Goal: Information Seeking & Learning: Get advice/opinions

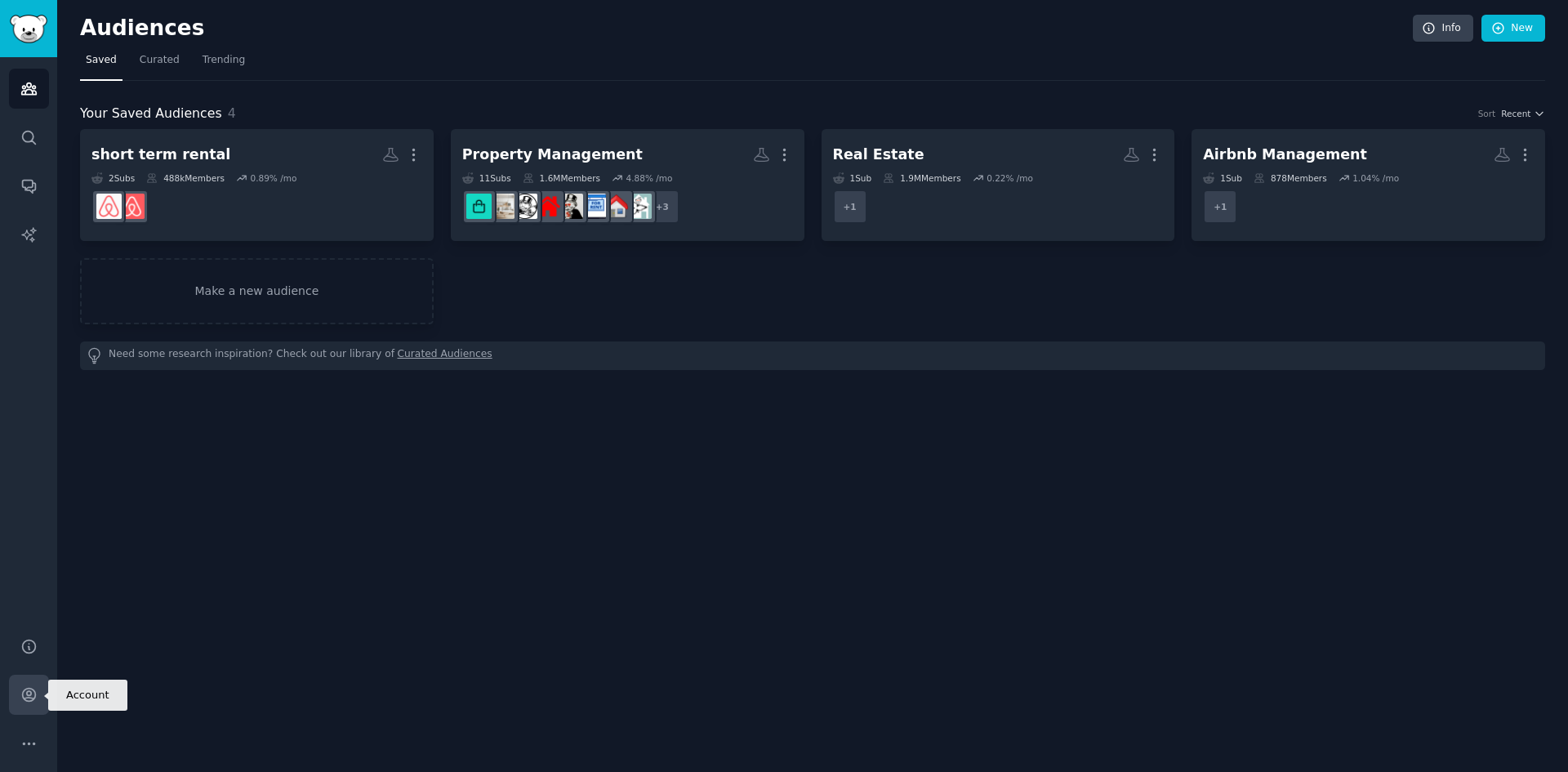
click at [22, 698] on icon "Sidebar" at bounding box center [29, 695] width 13 height 13
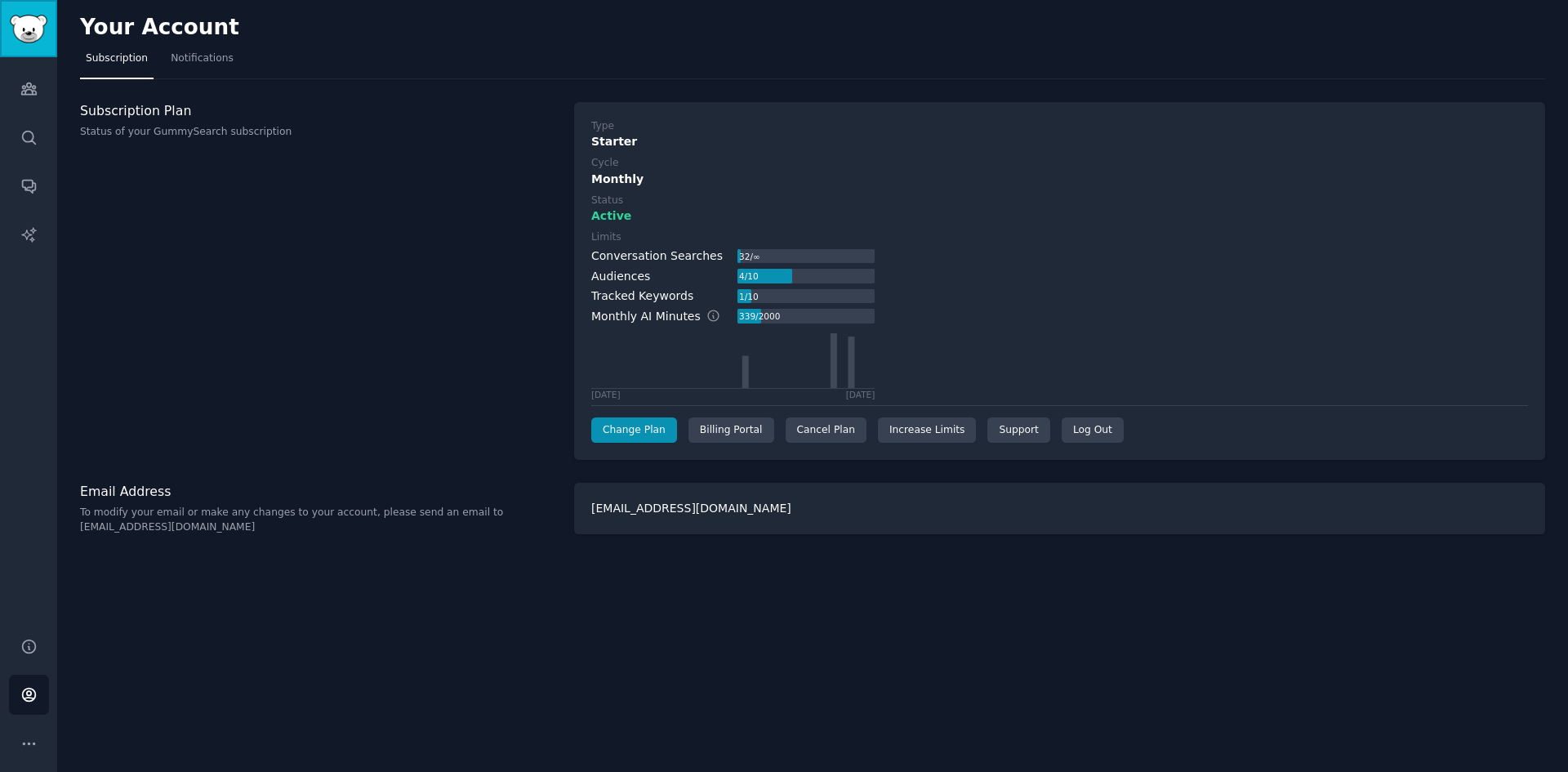
click at [33, 33] on img "Sidebar" at bounding box center [28, 29] width 37 height 29
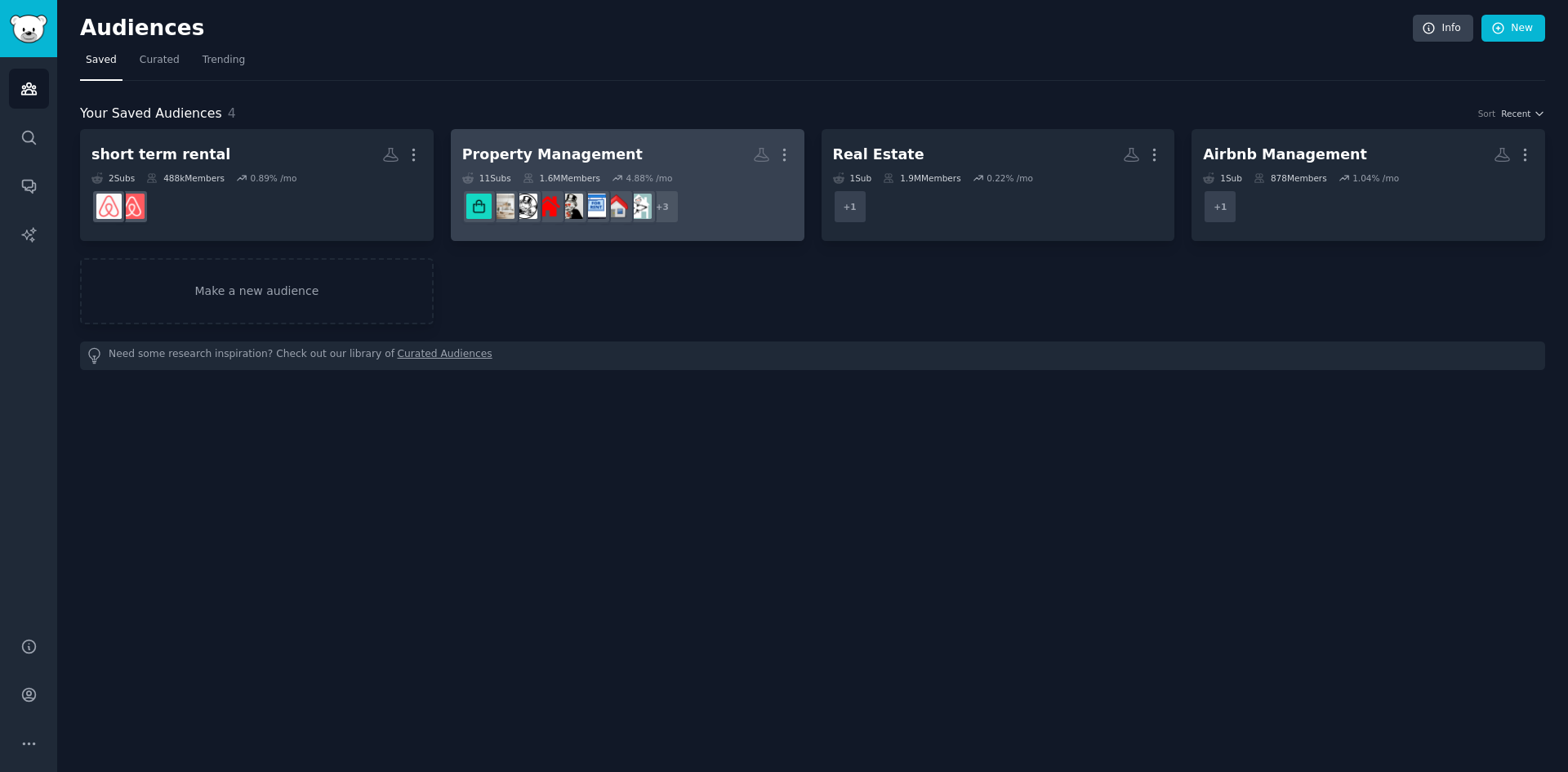
click at [544, 155] on div "Property Management" at bounding box center [553, 155] width 181 height 21
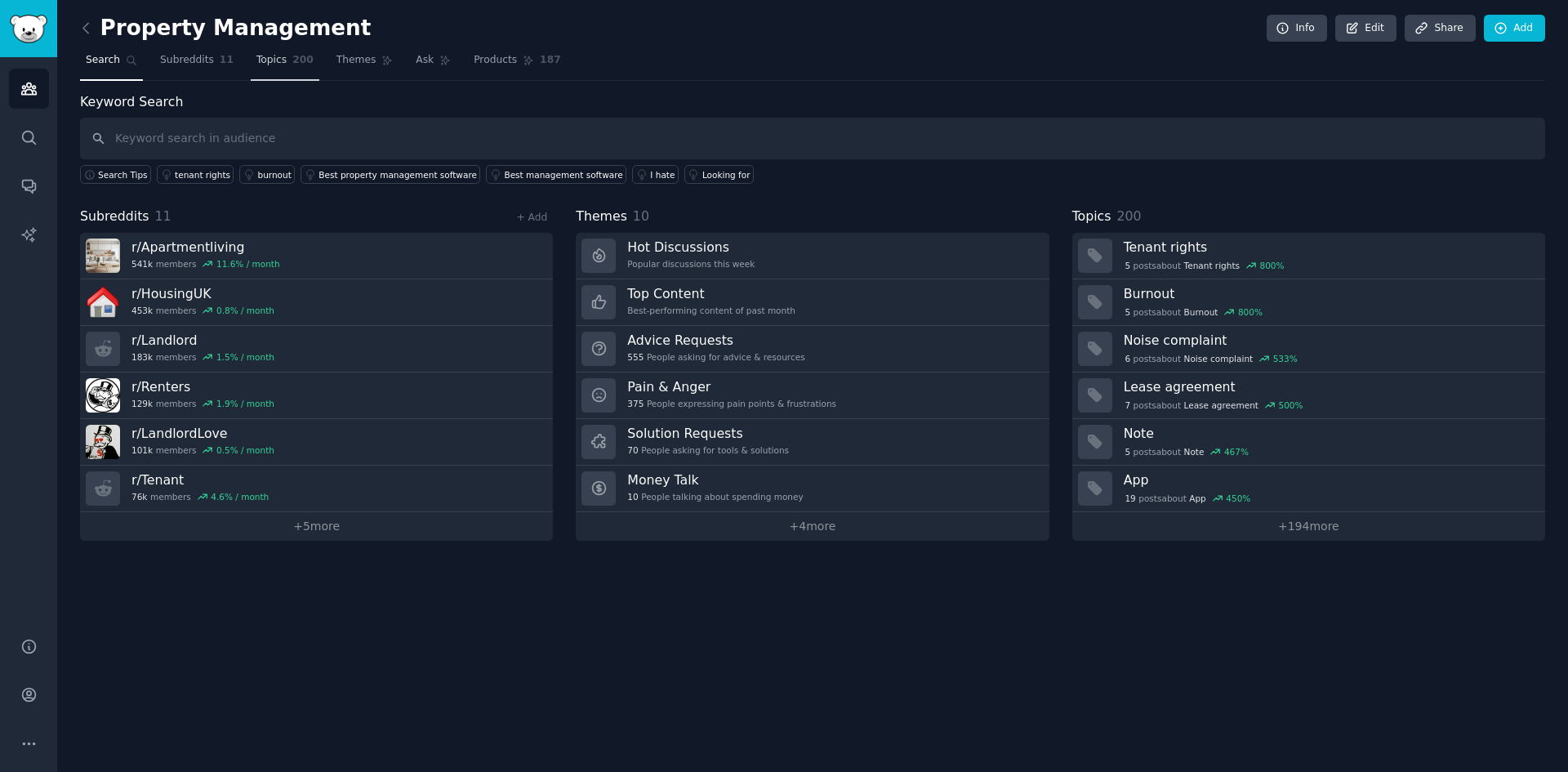
click at [259, 52] on link "Topics 200" at bounding box center [285, 65] width 68 height 34
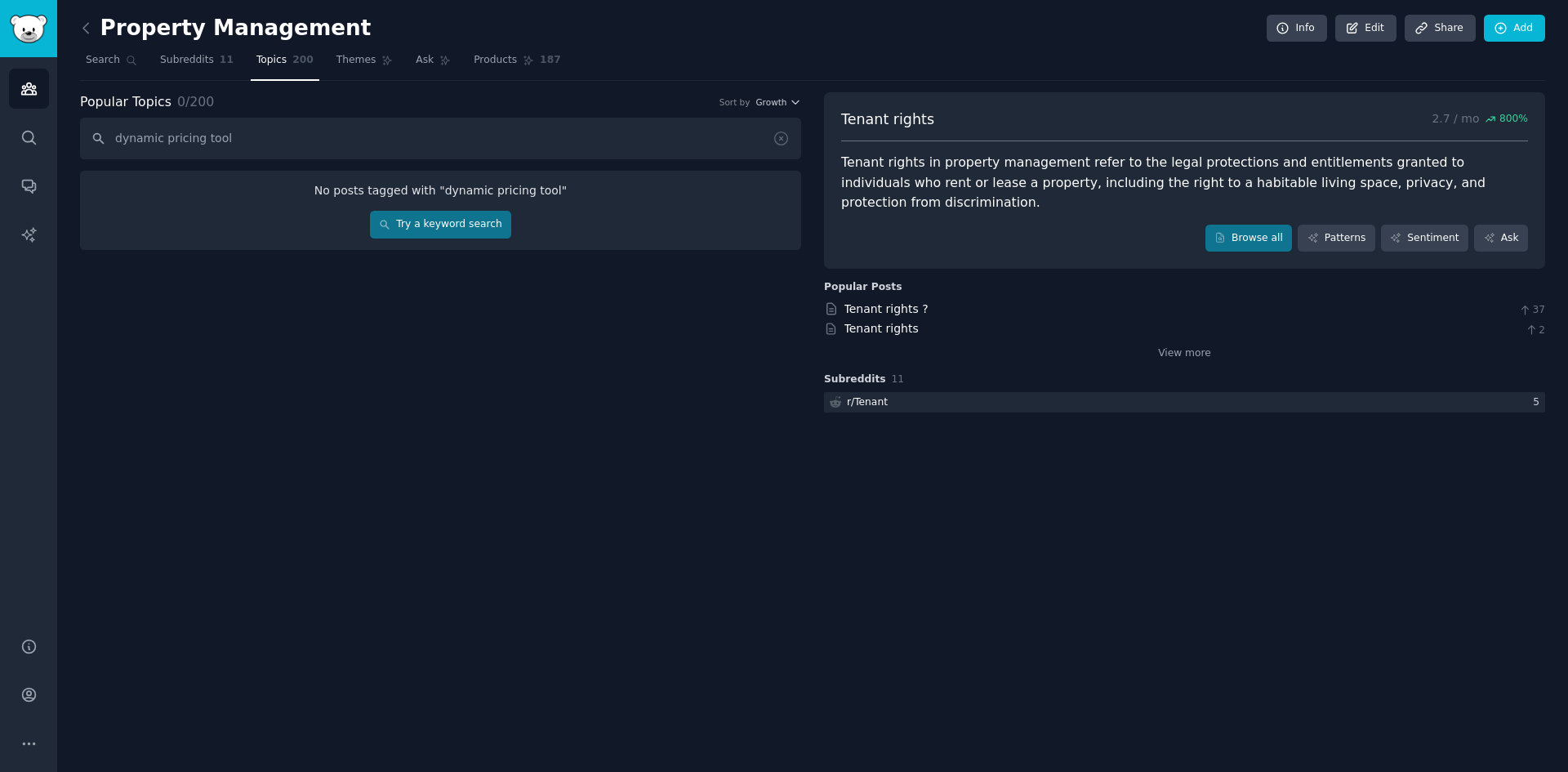
type input "dynamic pricing tool"
click at [207, 59] on link "Subreddits 11" at bounding box center [197, 65] width 85 height 34
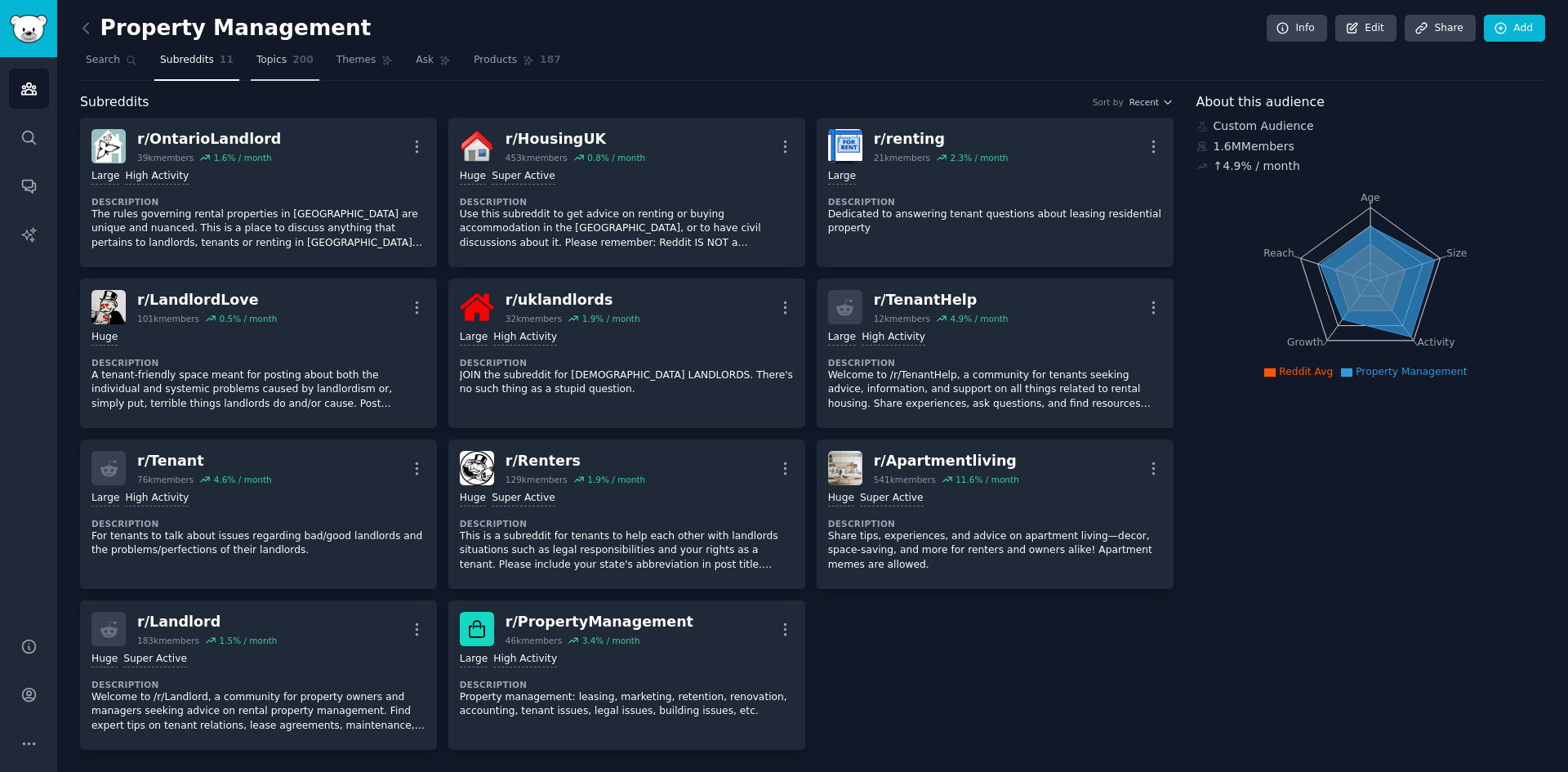
click at [267, 56] on span "Topics" at bounding box center [272, 61] width 30 height 15
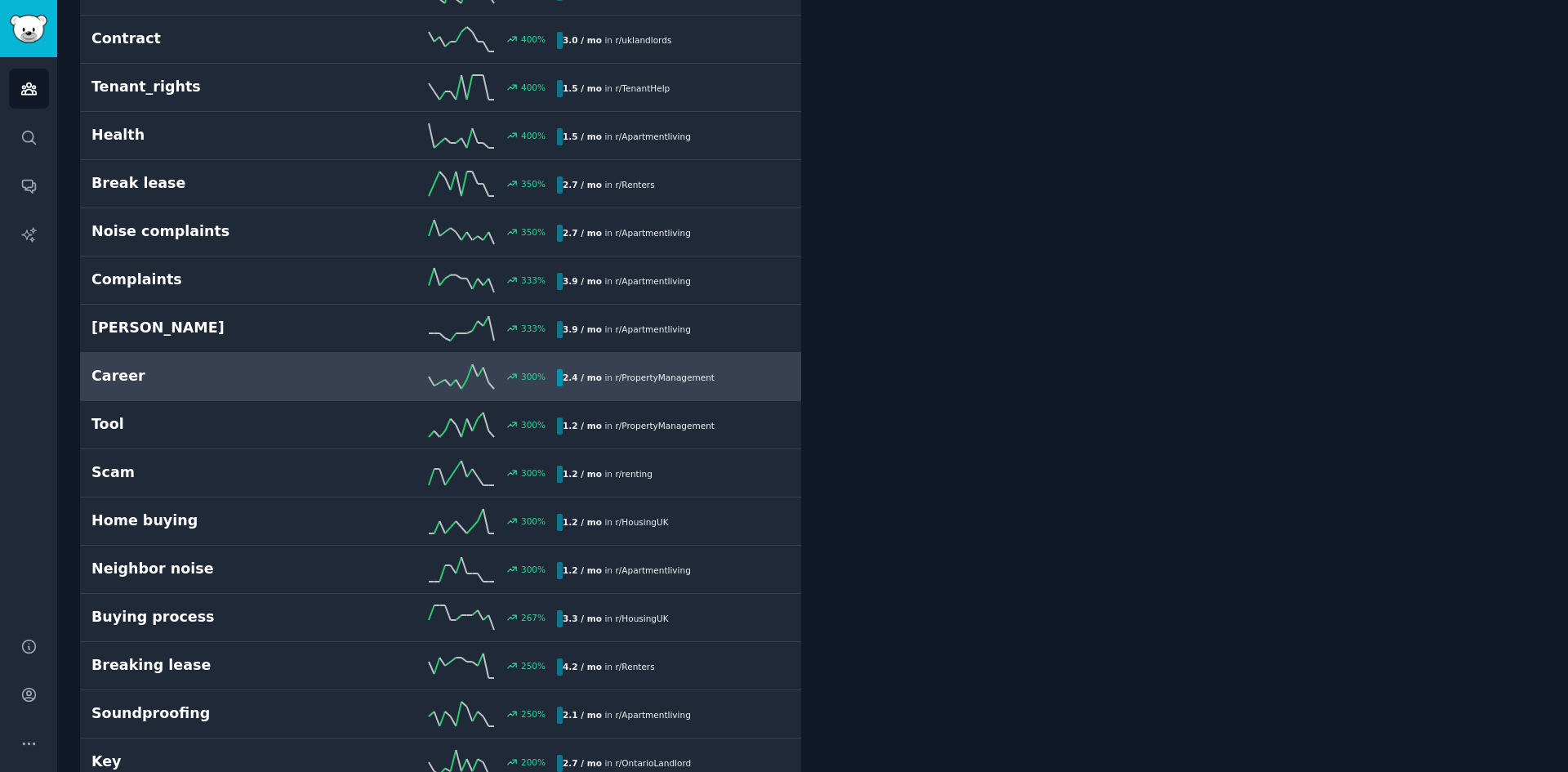
scroll to position [490, 0]
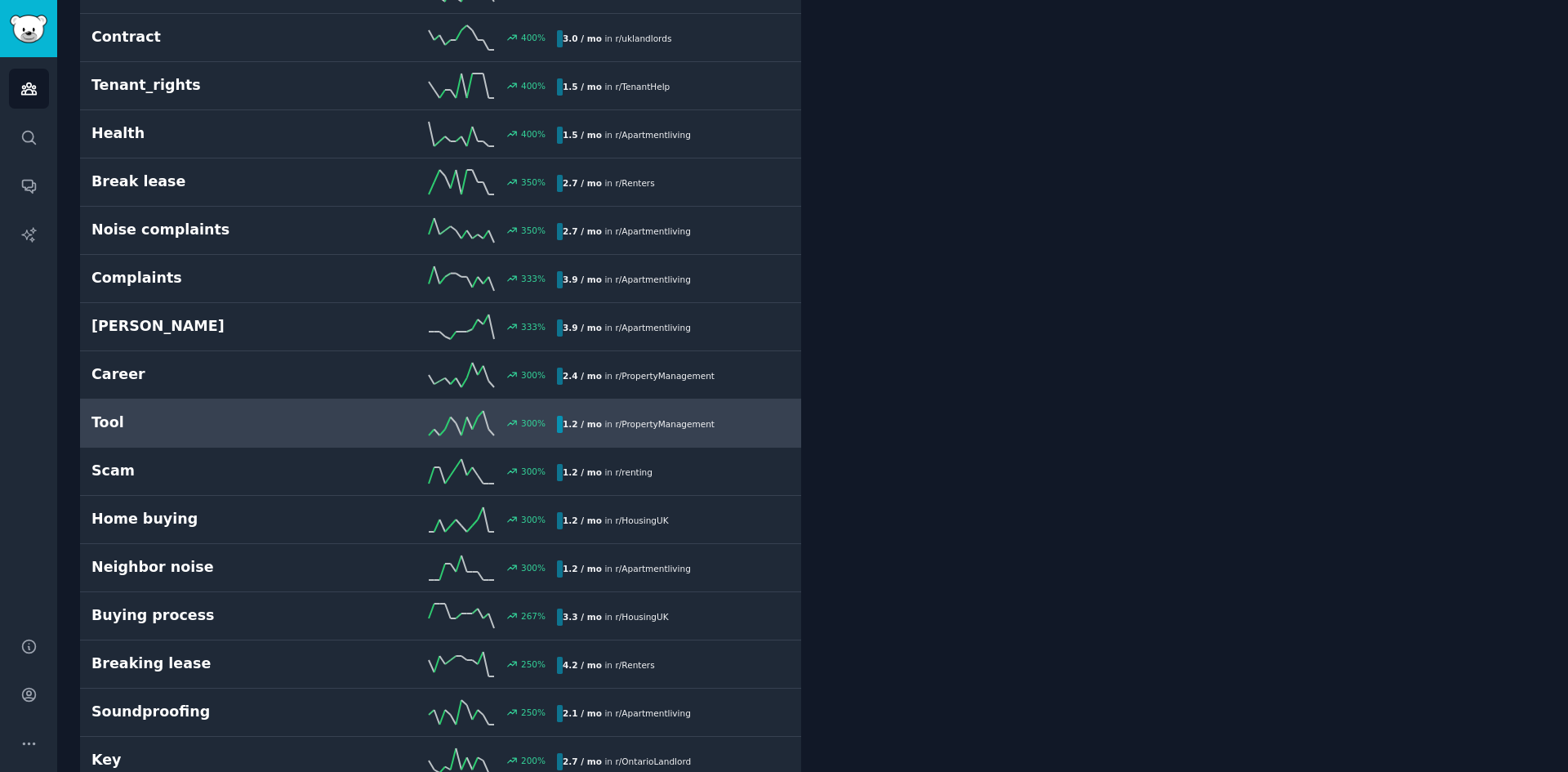
click at [361, 433] on div "300 %" at bounding box center [440, 423] width 233 height 24
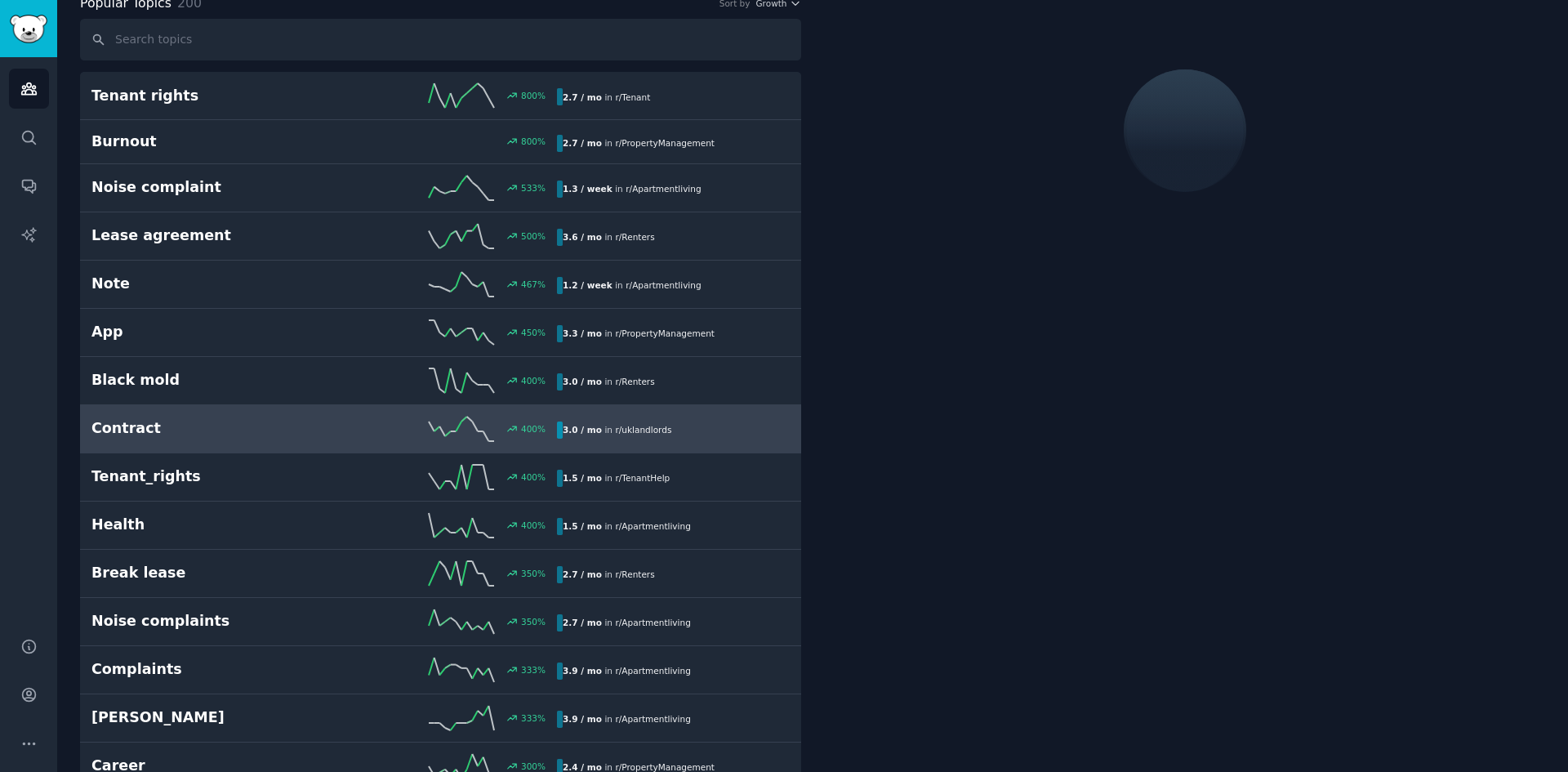
scroll to position [93, 0]
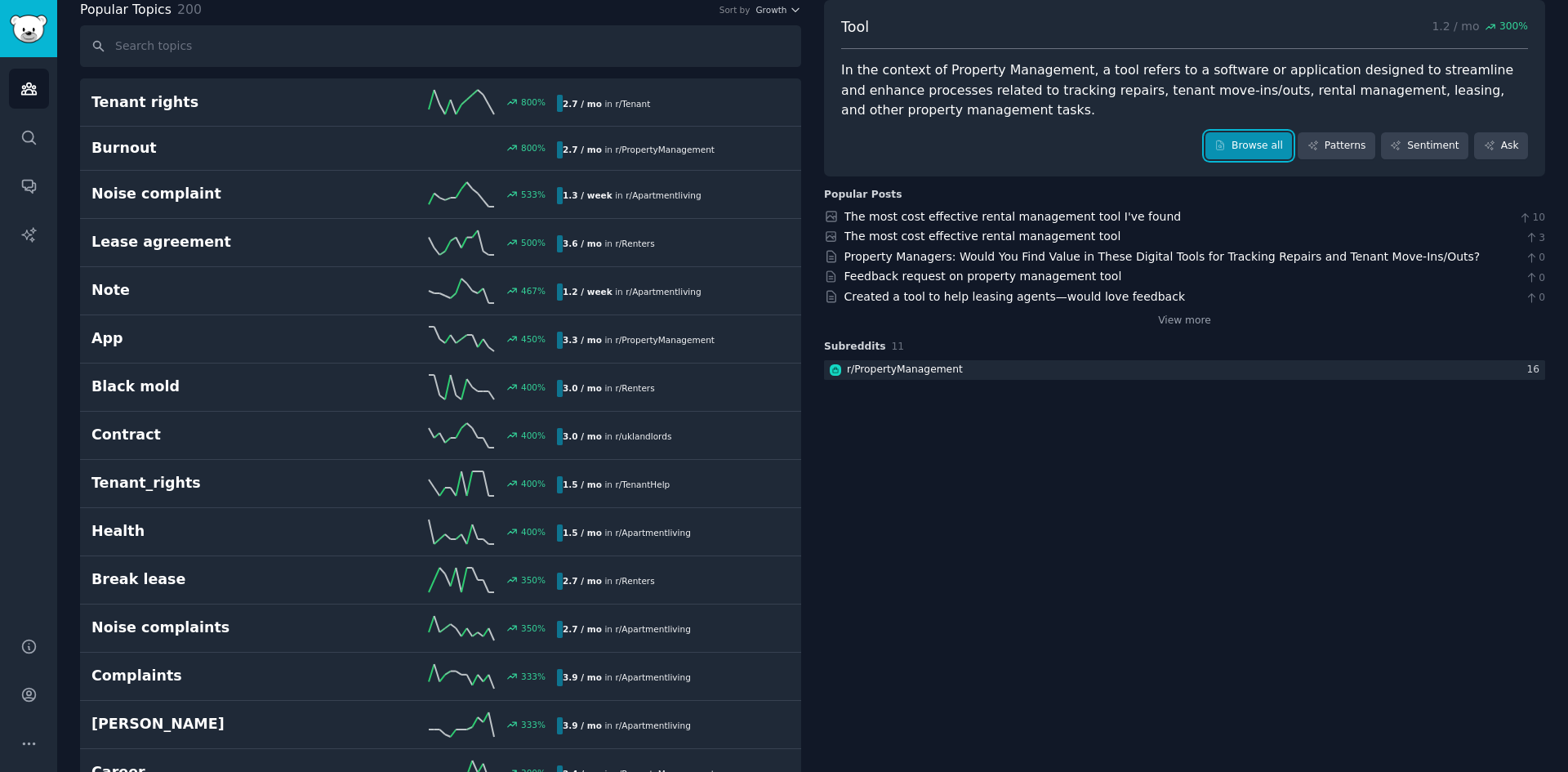
click at [1241, 138] on link "Browse all" at bounding box center [1249, 146] width 87 height 28
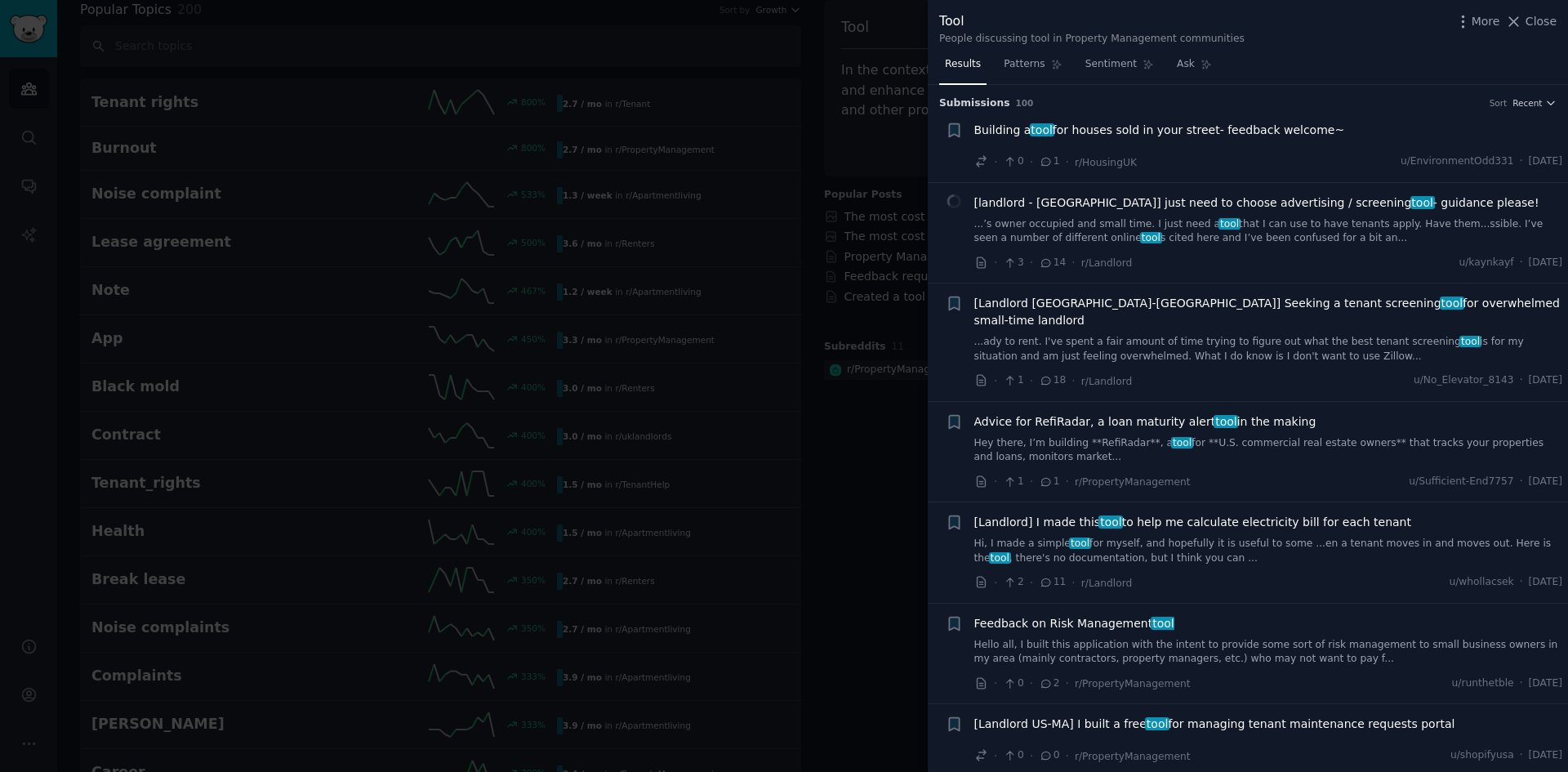
click at [1310, 253] on div "[landlord - [GEOGRAPHIC_DATA]] just need to choose advertising / screening tool…" at bounding box center [1268, 233] width 589 height 78
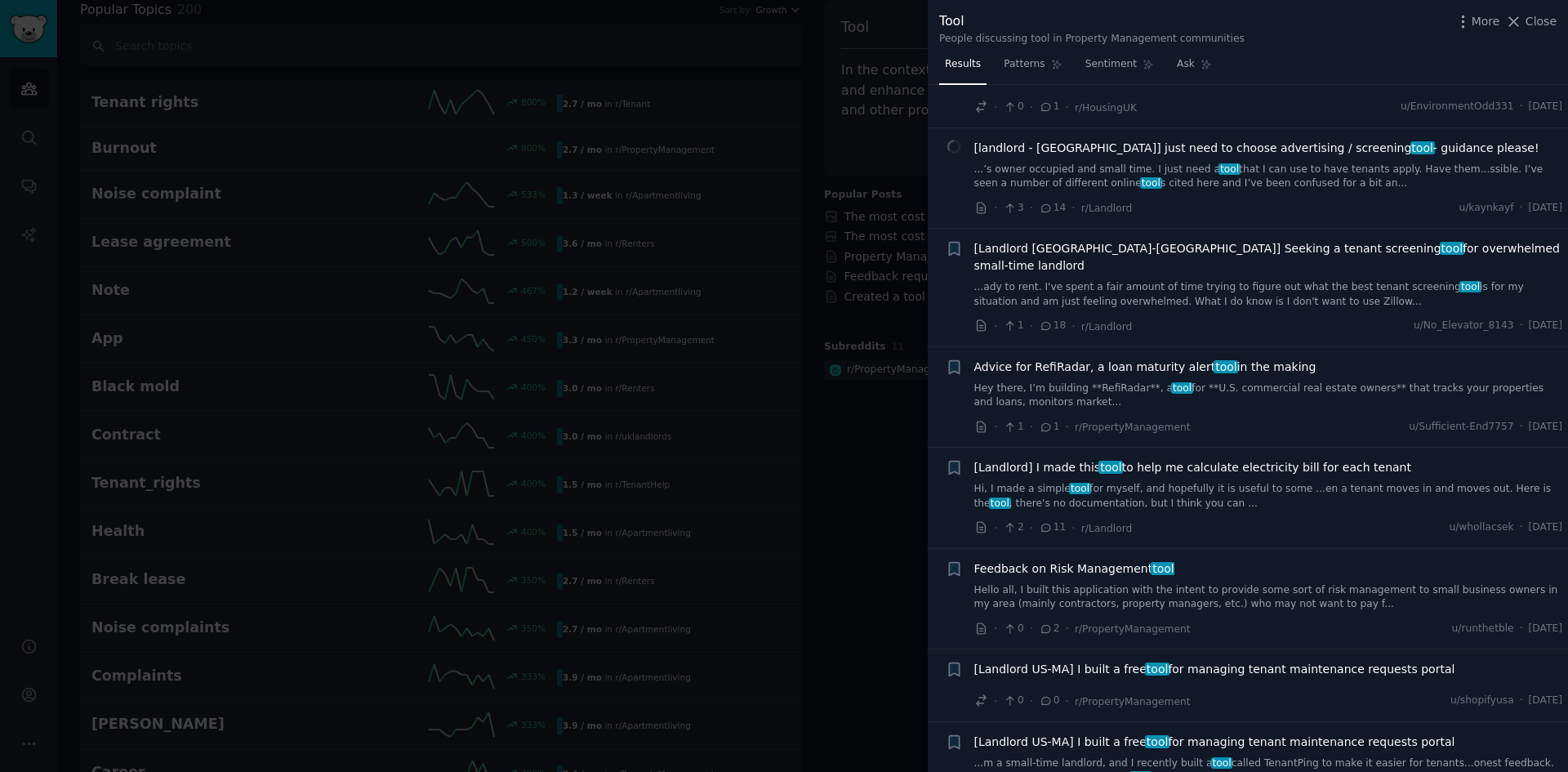
scroll to position [82, 0]
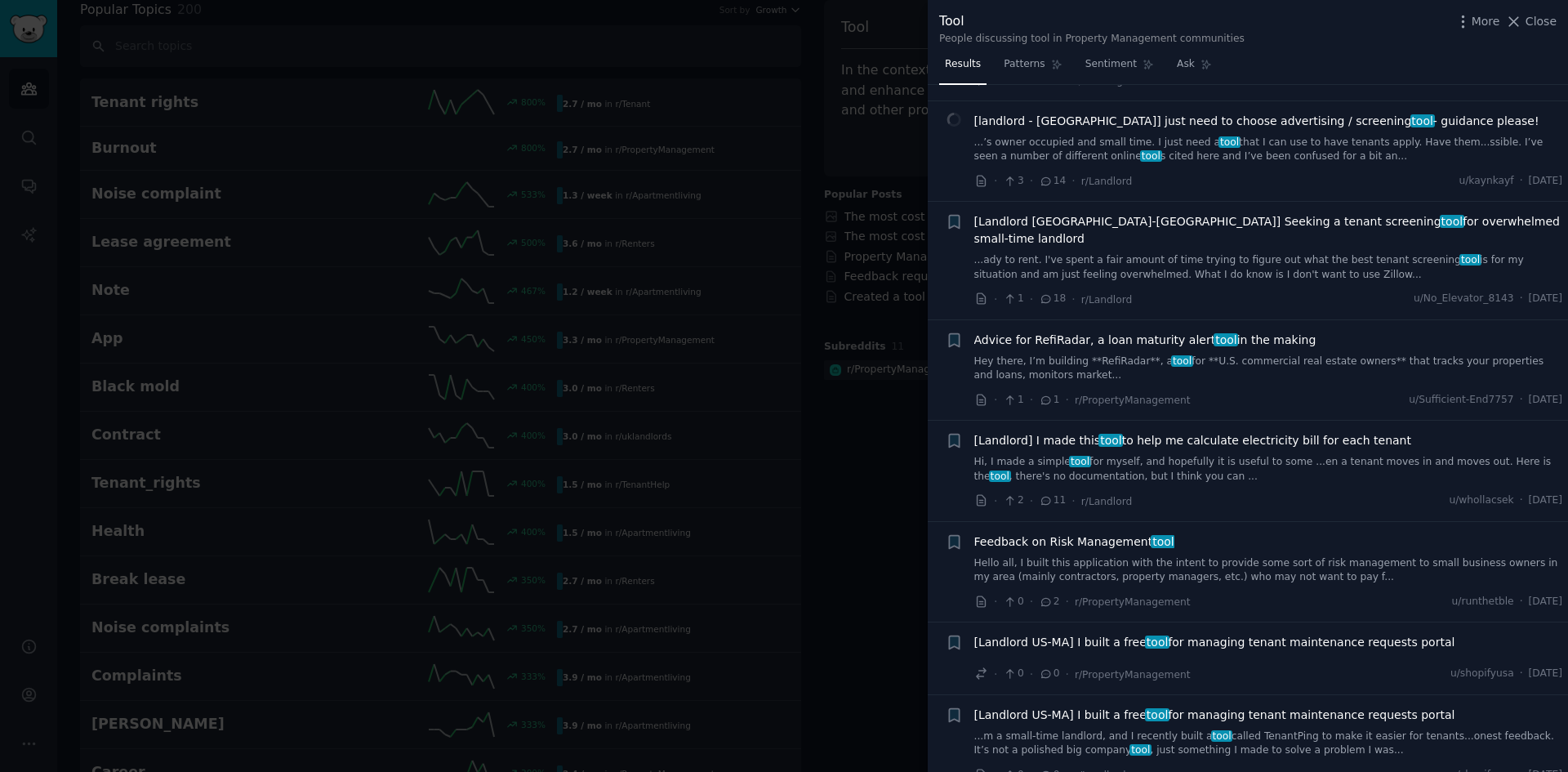
drag, startPoint x: 1266, startPoint y: 143, endPoint x: 1286, endPoint y: 152, distance: 21.9
click at [1266, 143] on link "...’s owner occupied and small time. I just need a tool that I can use to have …" at bounding box center [1268, 150] width 589 height 29
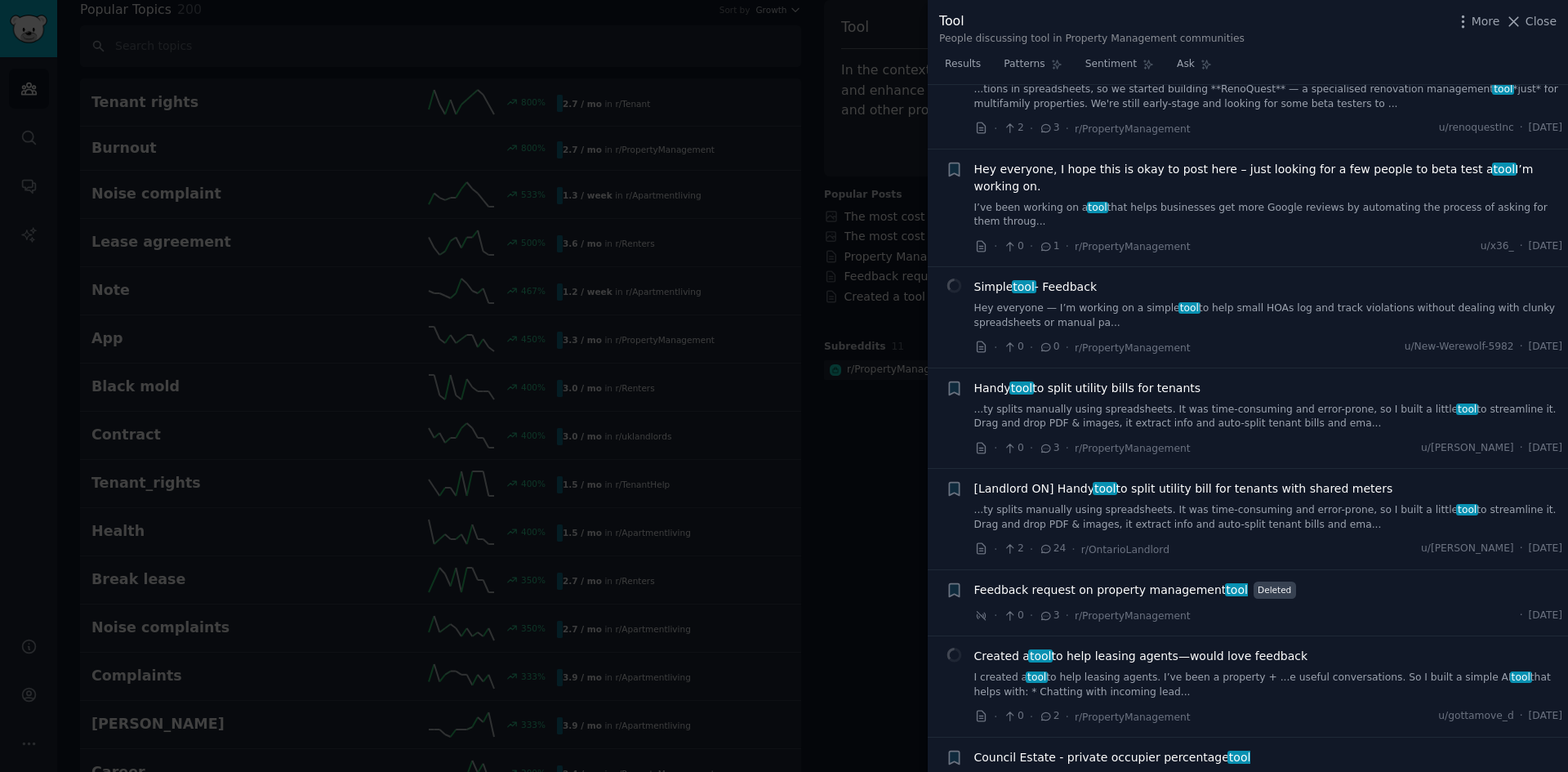
scroll to position [1961, 0]
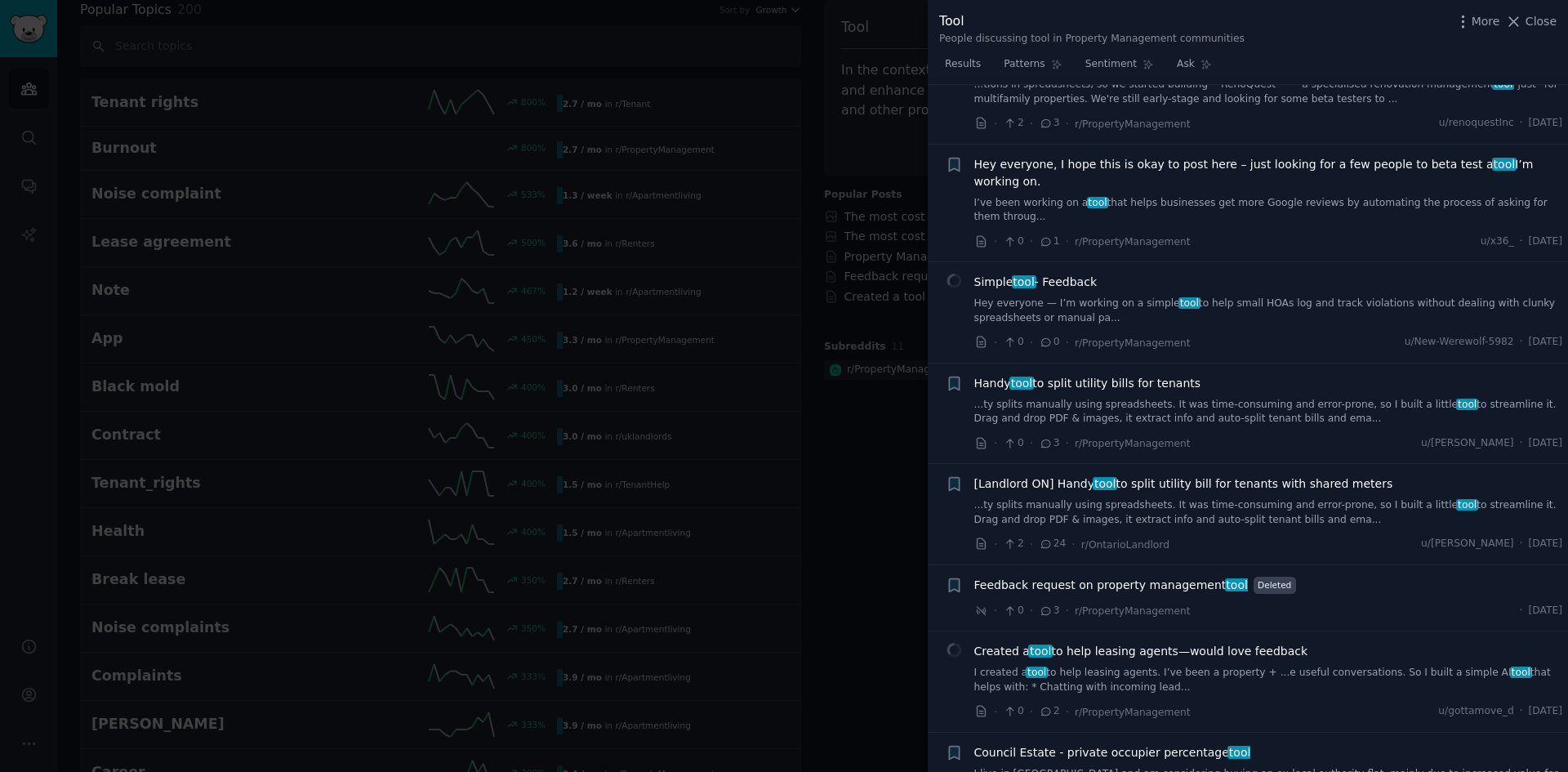
click at [854, 464] on div at bounding box center [784, 386] width 1568 height 772
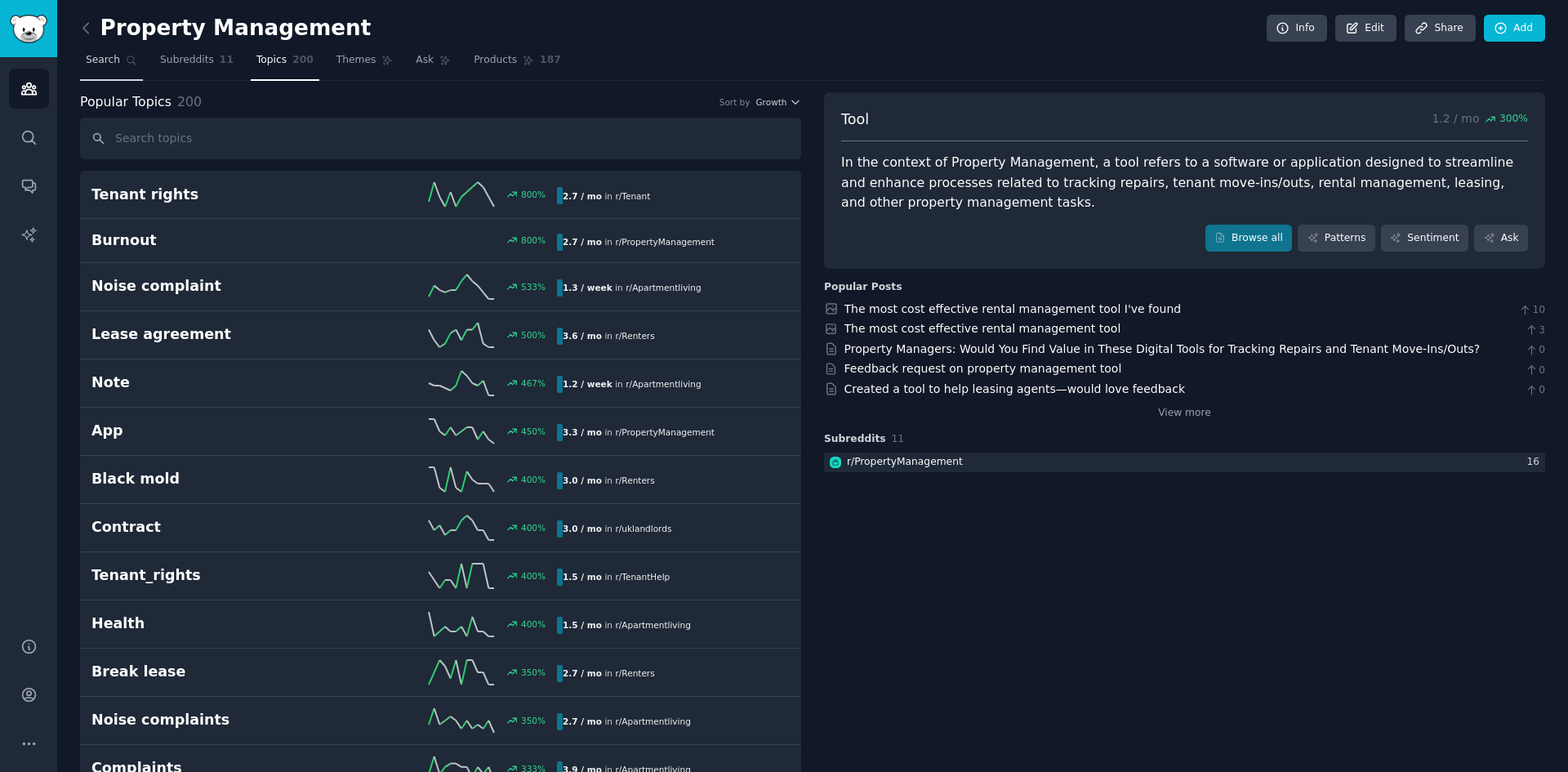
click at [82, 61] on link "Search" at bounding box center [111, 65] width 63 height 34
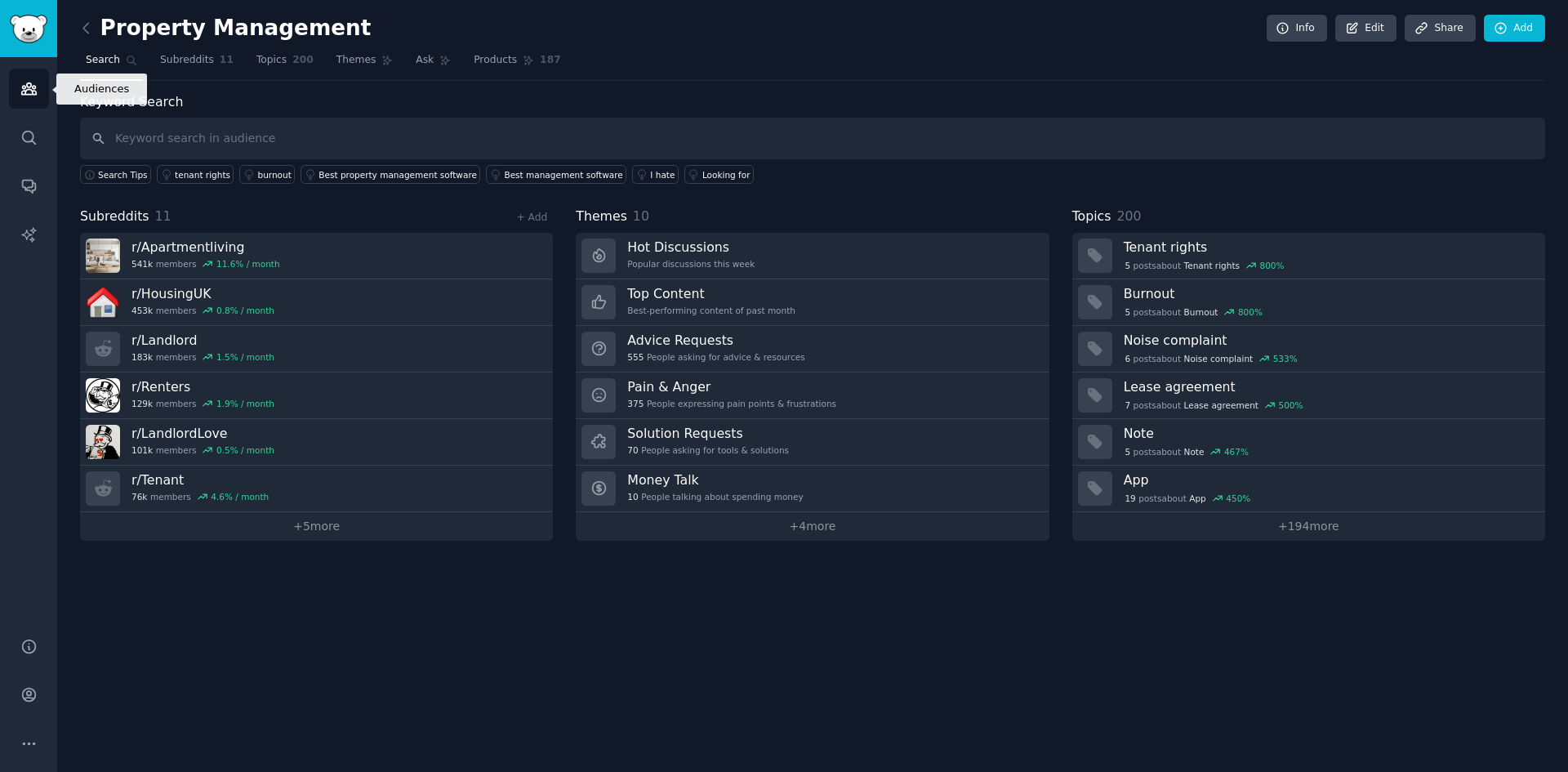
click at [29, 92] on icon "Sidebar" at bounding box center [29, 88] width 17 height 17
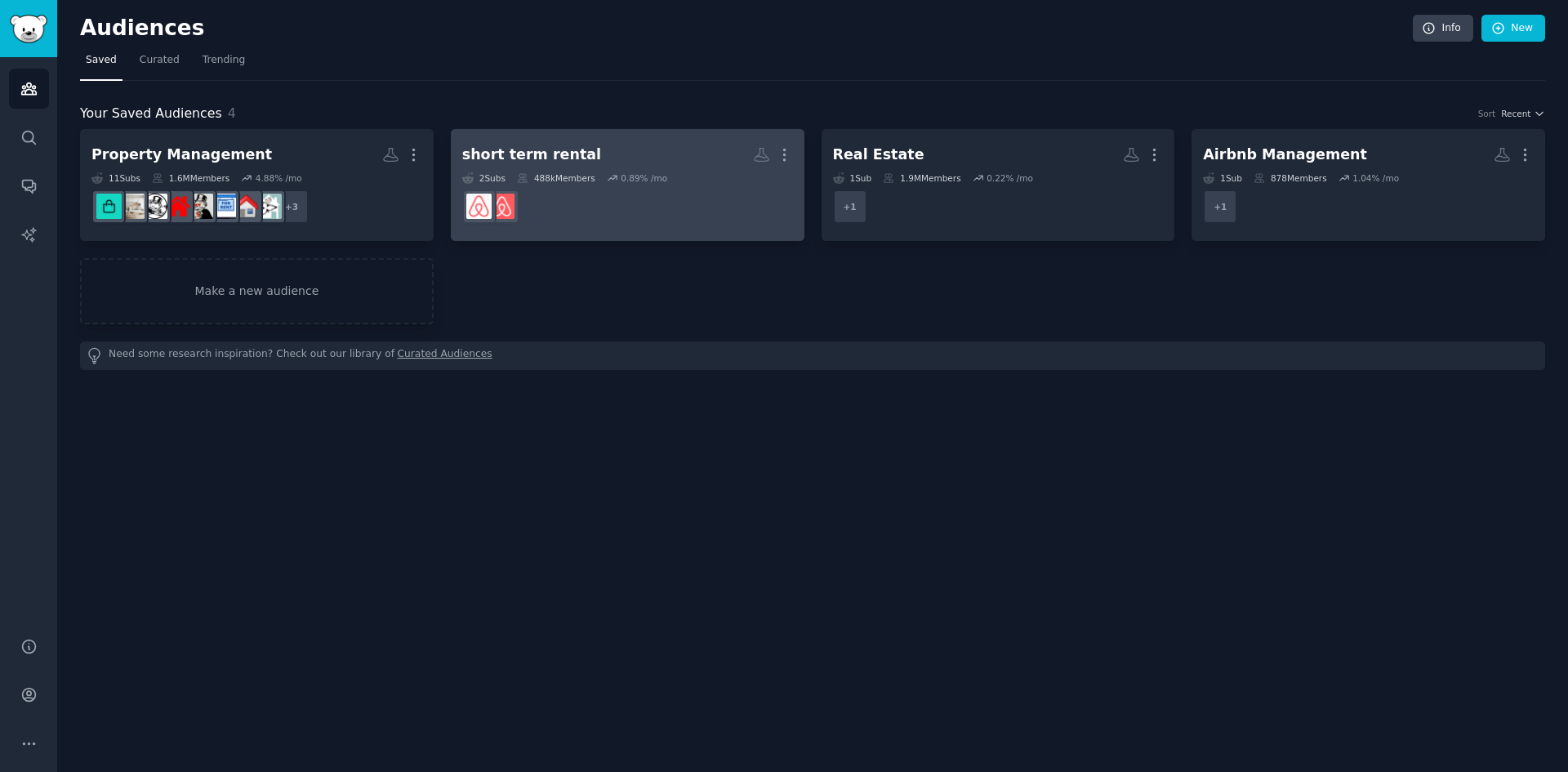
click at [673, 147] on h2 "short term rental More" at bounding box center [628, 155] width 331 height 29
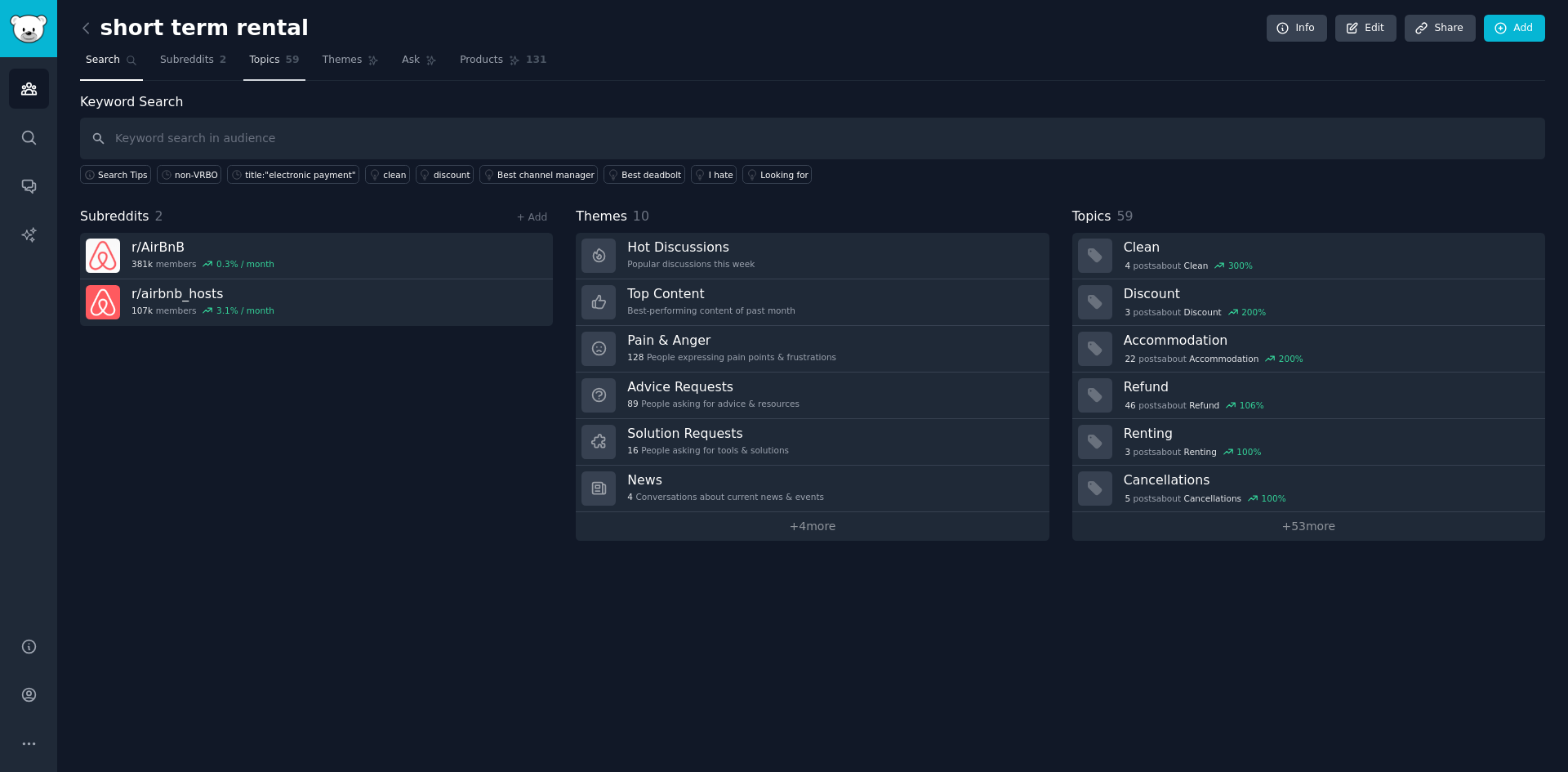
click at [252, 66] on span "Topics" at bounding box center [264, 61] width 30 height 15
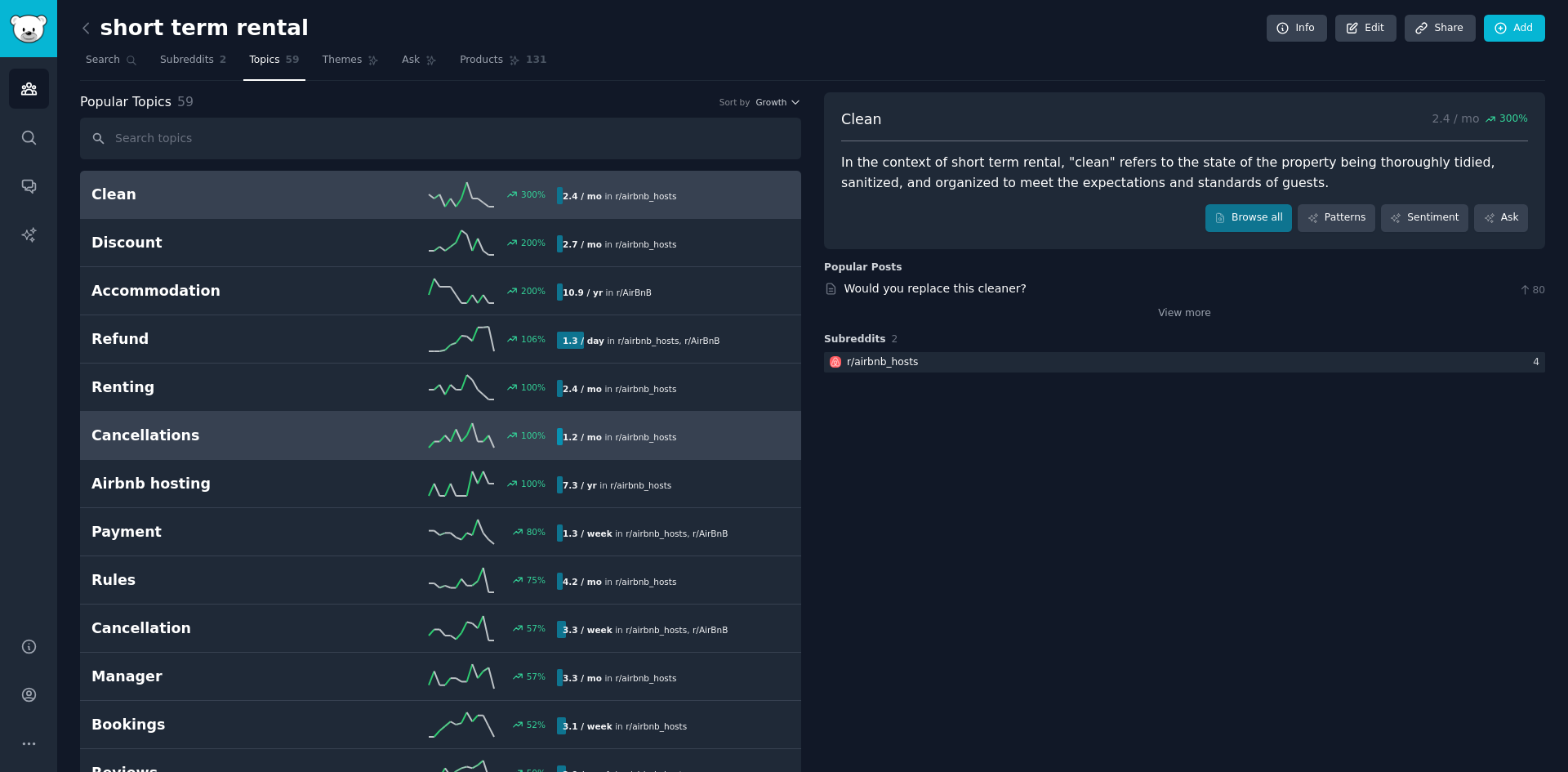
click at [353, 446] on div "100 %" at bounding box center [440, 436] width 233 height 24
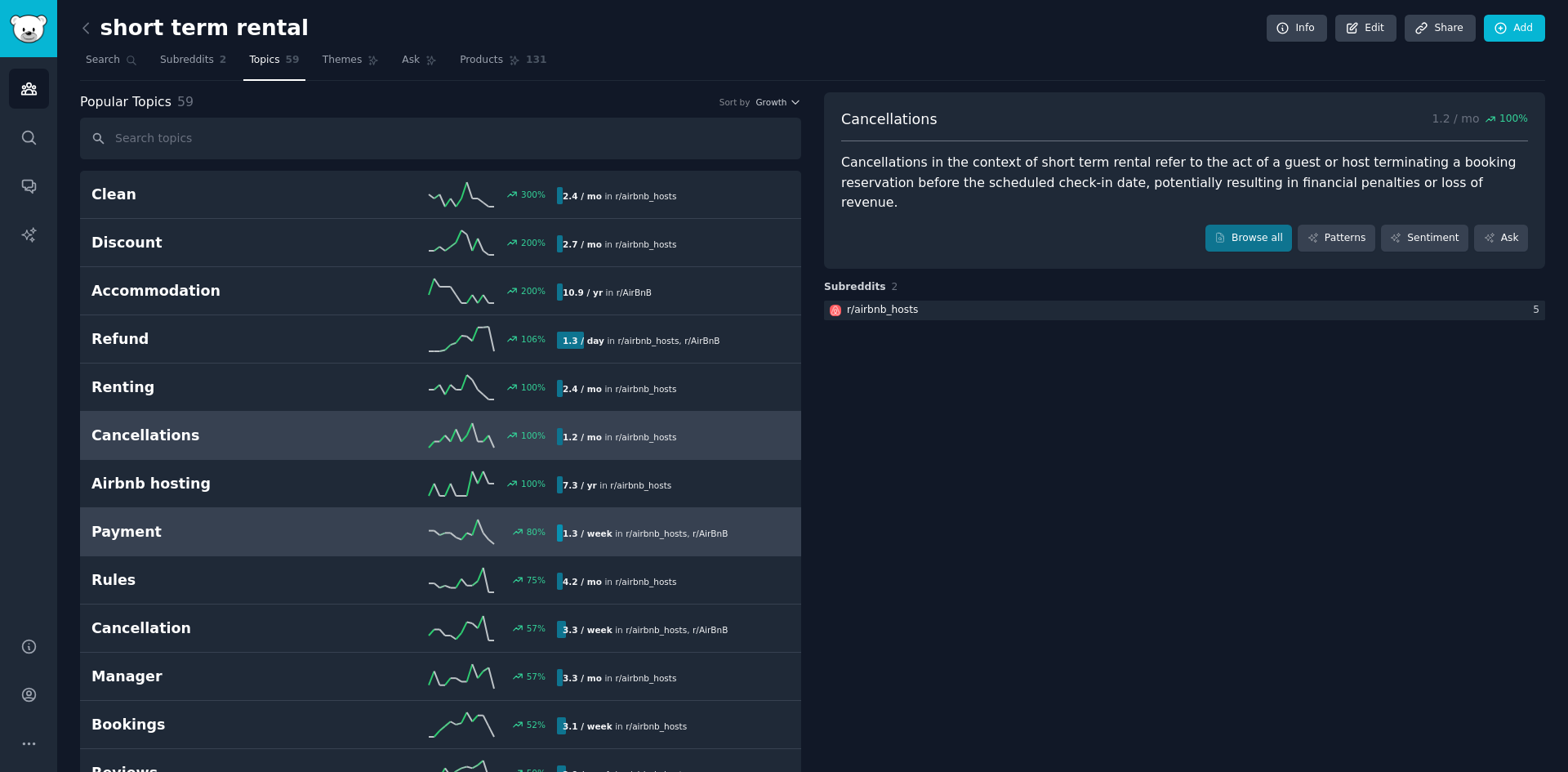
click at [149, 547] on link "Payment 80 % 1.3 / week in r/ airbnb_hosts , r/ AirBnB" at bounding box center [440, 531] width 721 height 48
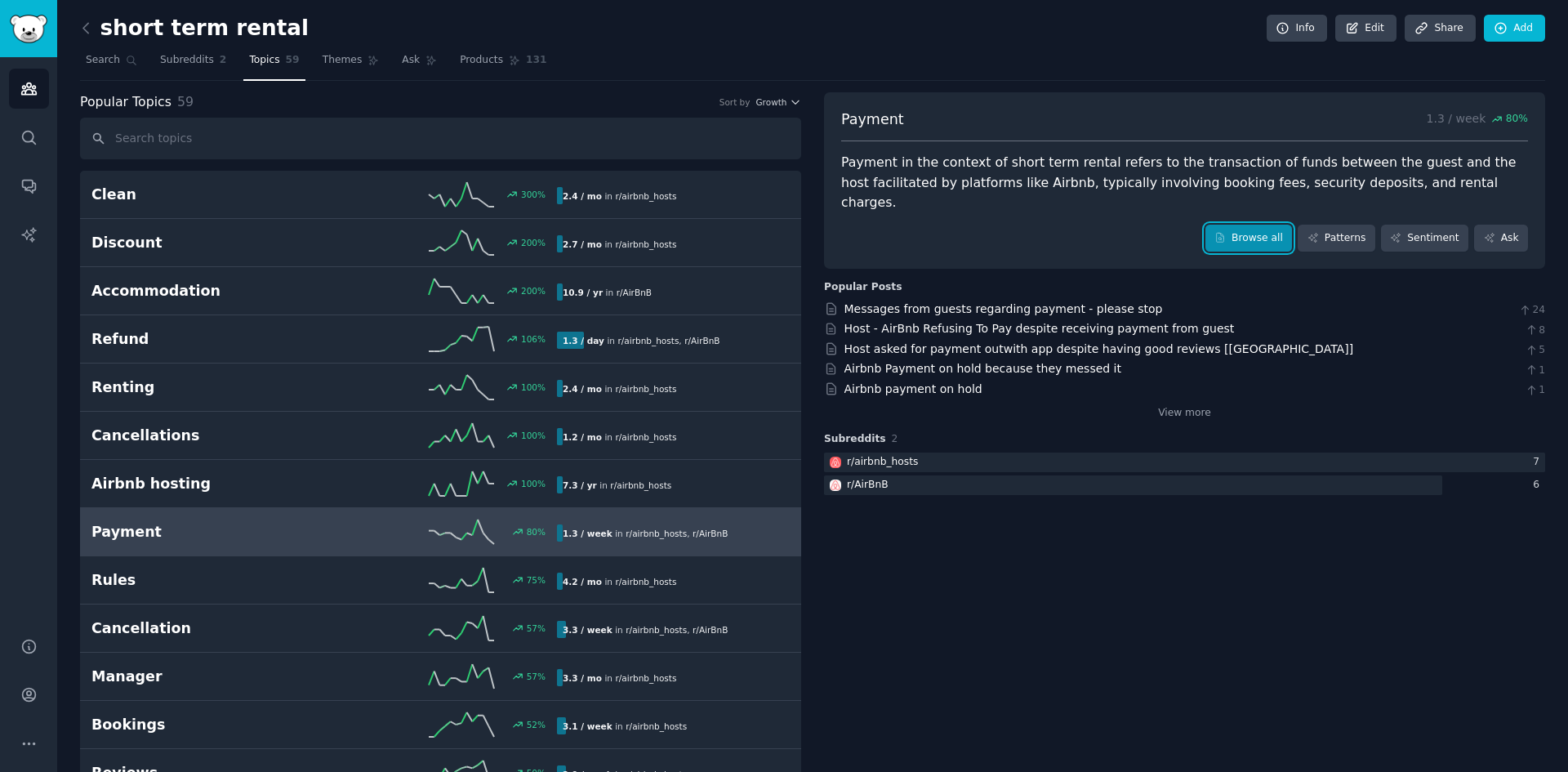
click at [1226, 232] on icon at bounding box center [1220, 238] width 11 height 11
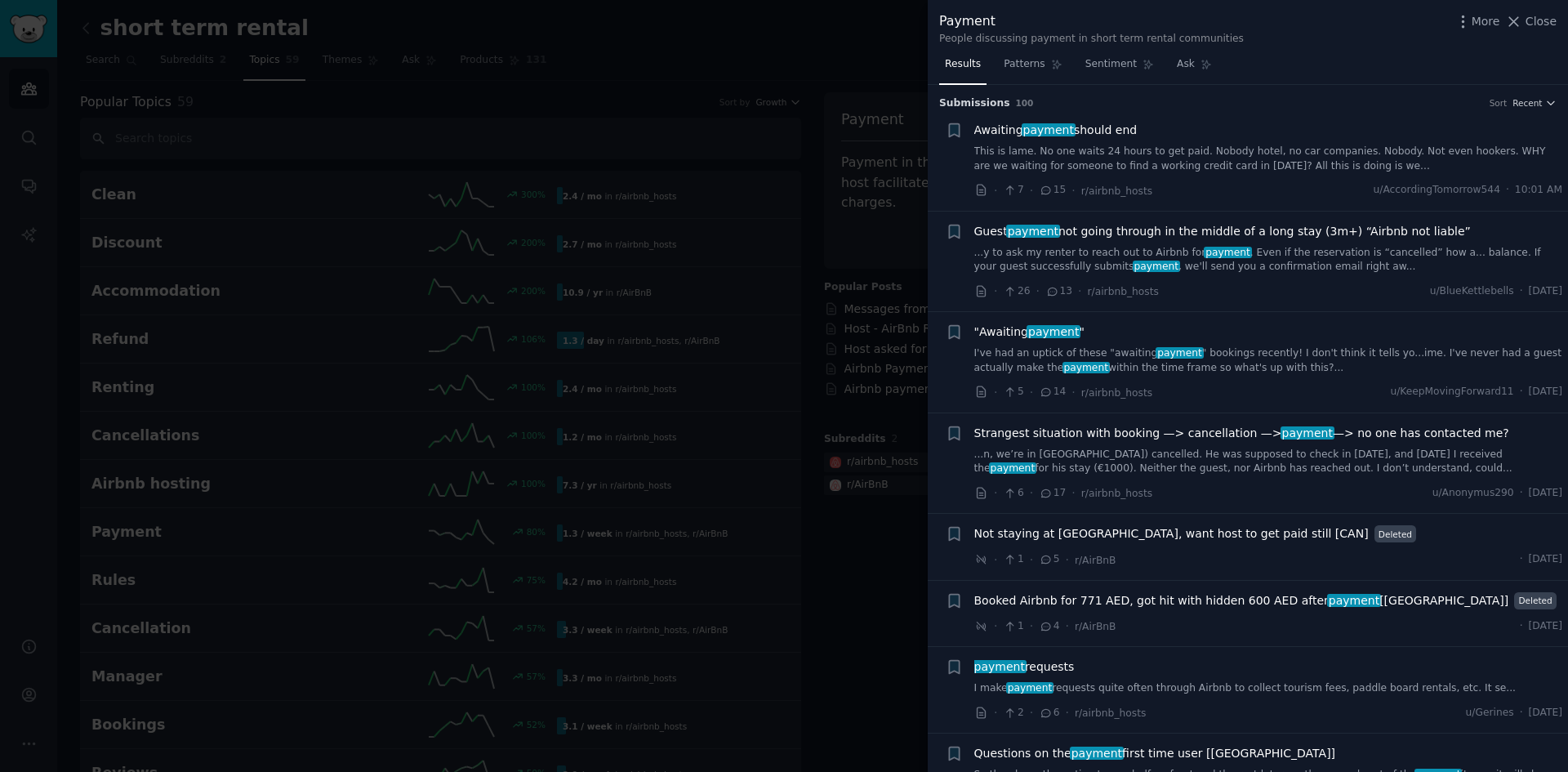
click at [1292, 156] on link "This is lame. No one waits 24 hours to get paid. Nobody hotel, no car companies…" at bounding box center [1268, 158] width 589 height 29
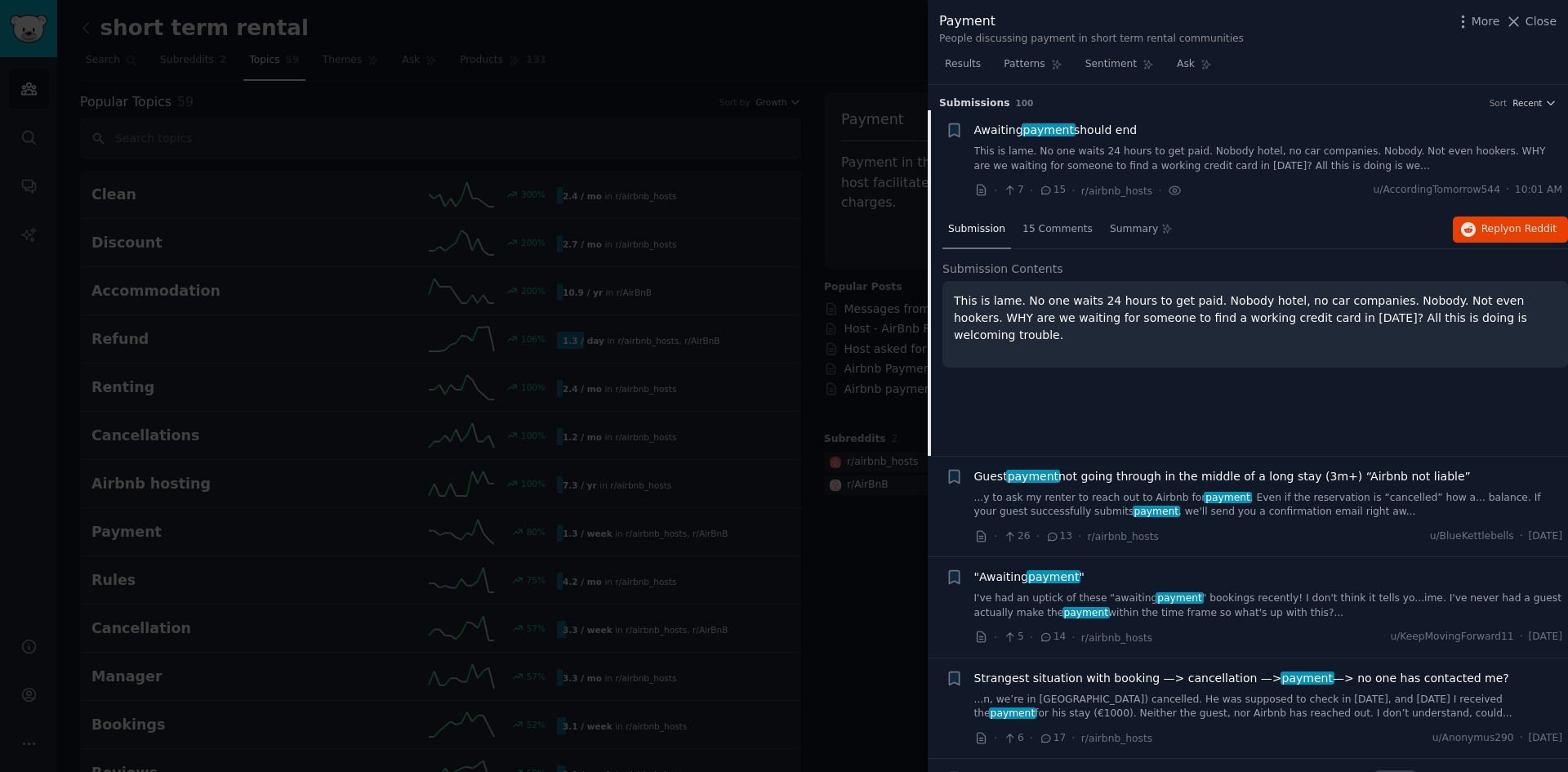
scroll to position [26, 0]
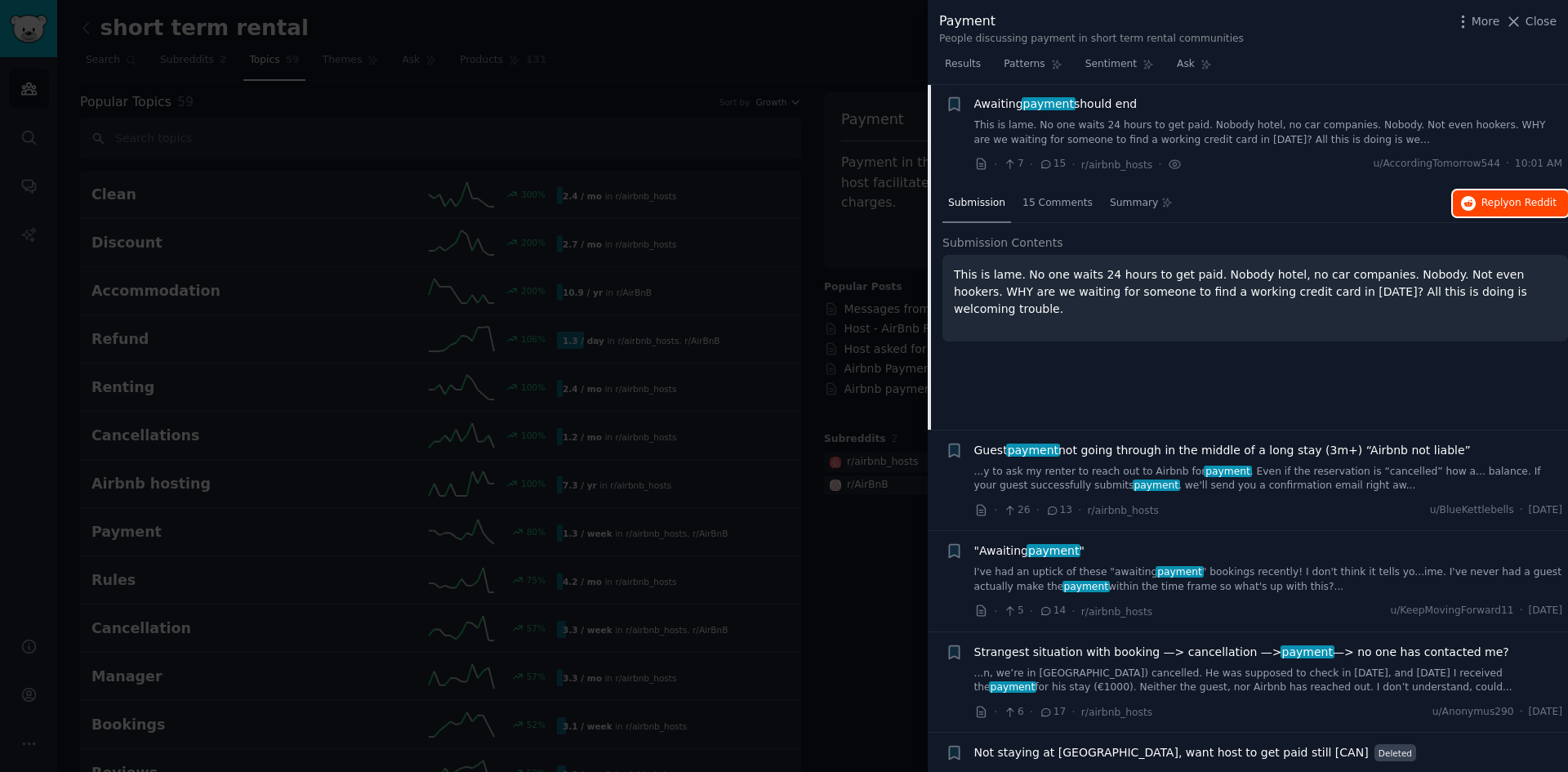
click at [1514, 197] on span "on Reddit" at bounding box center [1532, 202] width 48 height 11
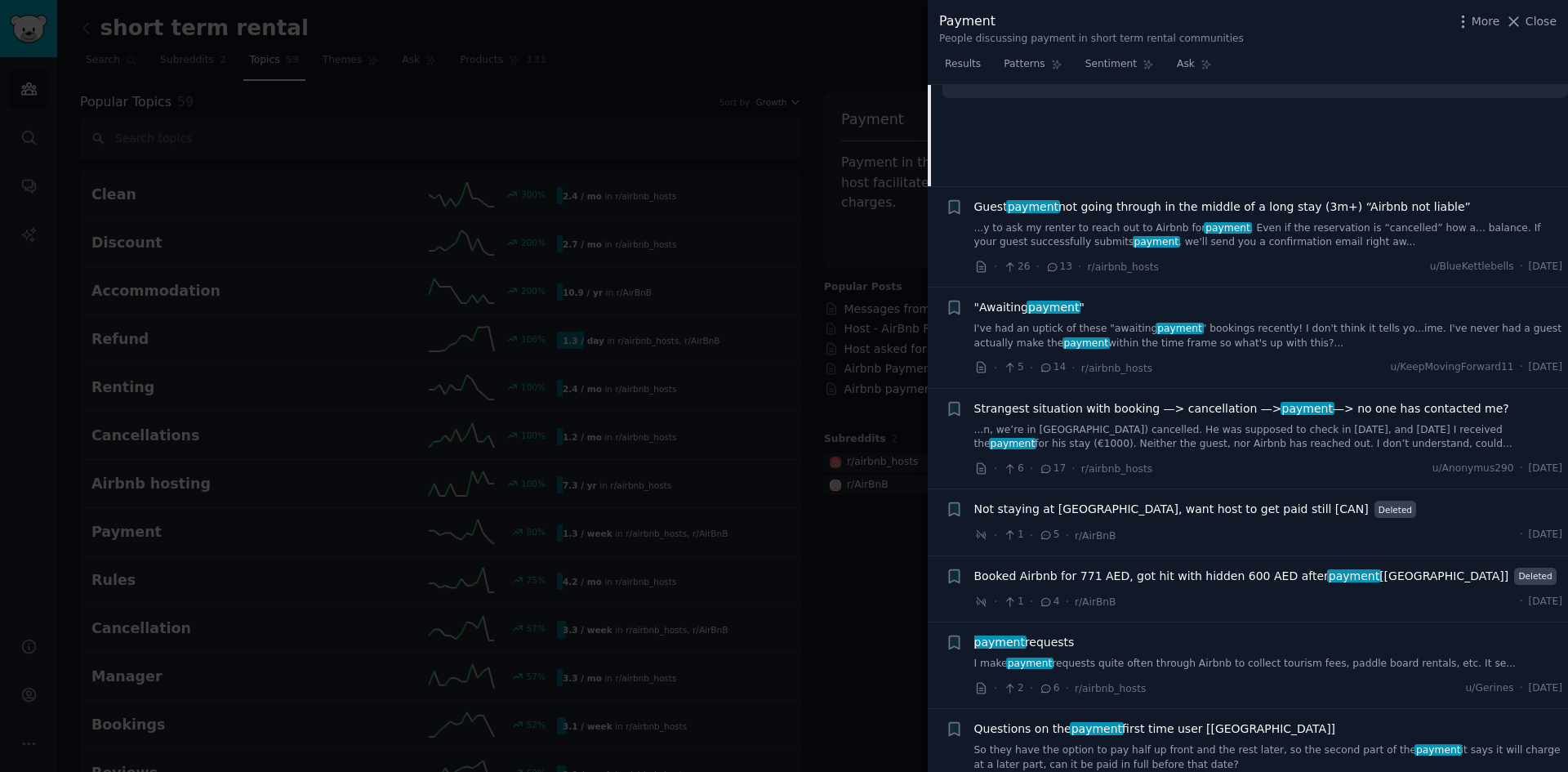
scroll to position [271, 0]
drag, startPoint x: 865, startPoint y: 582, endPoint x: 905, endPoint y: 573, distance: 41.0
click at [865, 582] on div at bounding box center [784, 386] width 1568 height 772
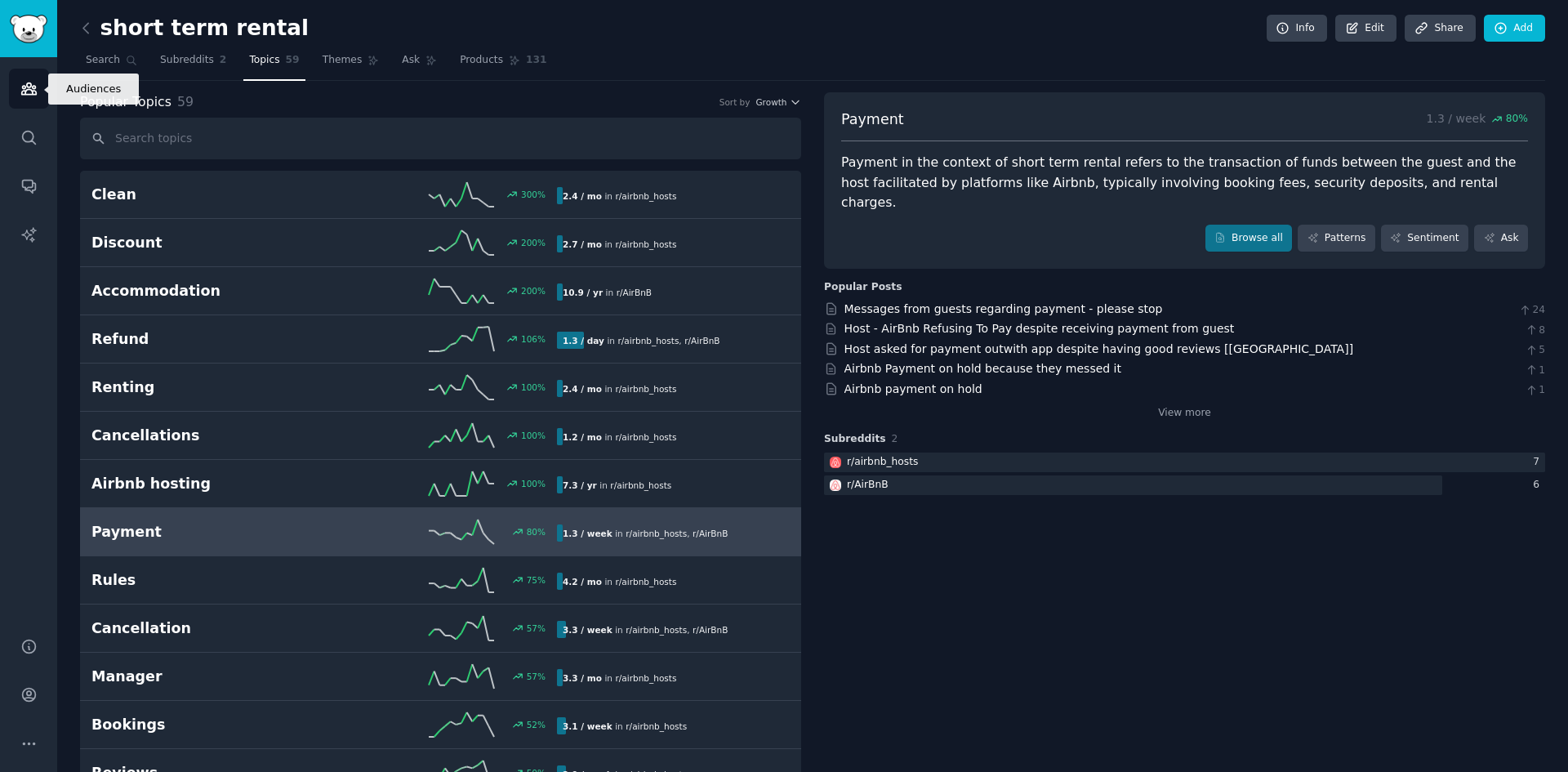
click at [32, 93] on icon "Sidebar" at bounding box center [29, 89] width 15 height 11
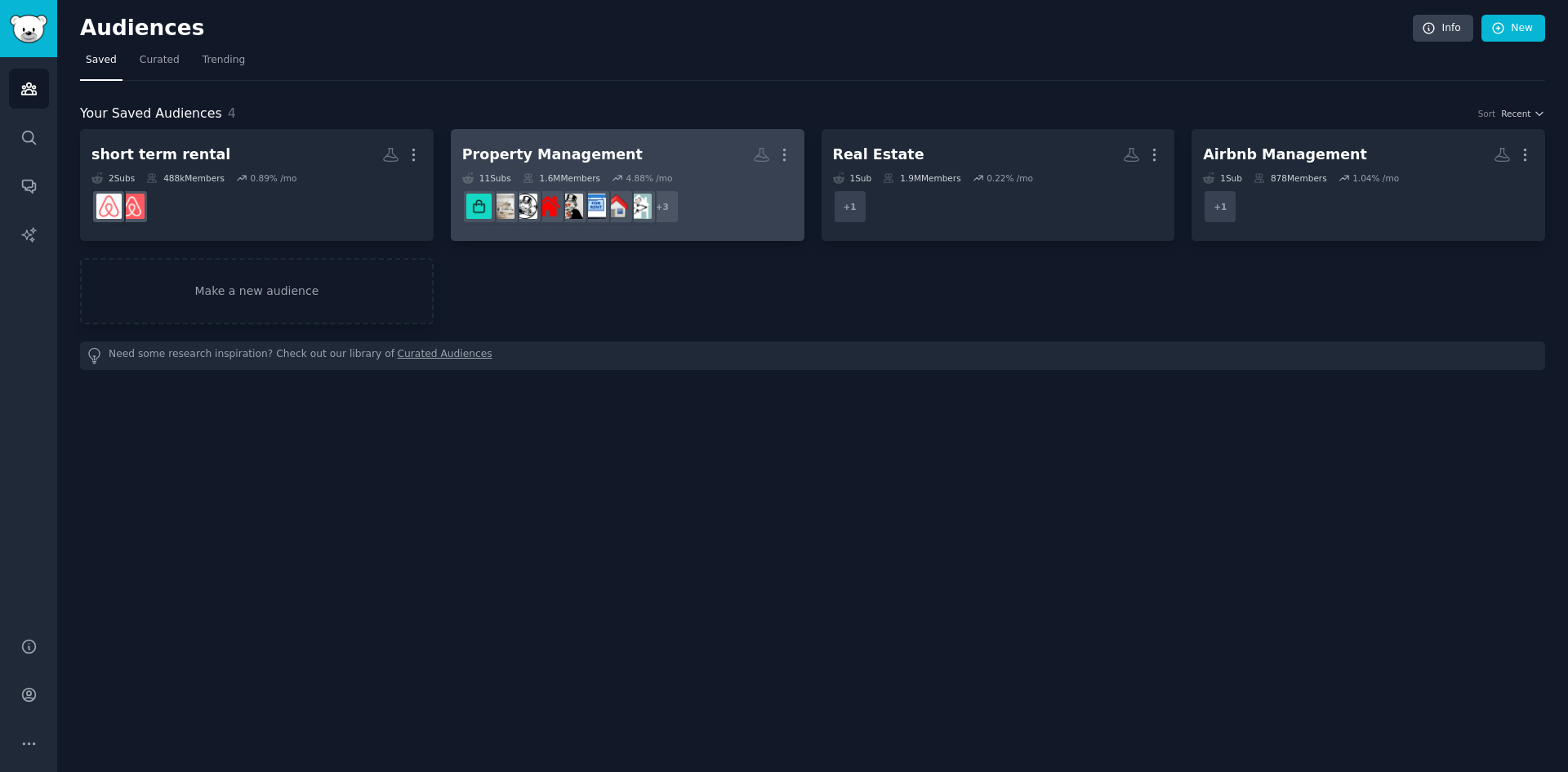
click at [605, 146] on div "Property Management" at bounding box center [553, 155] width 181 height 21
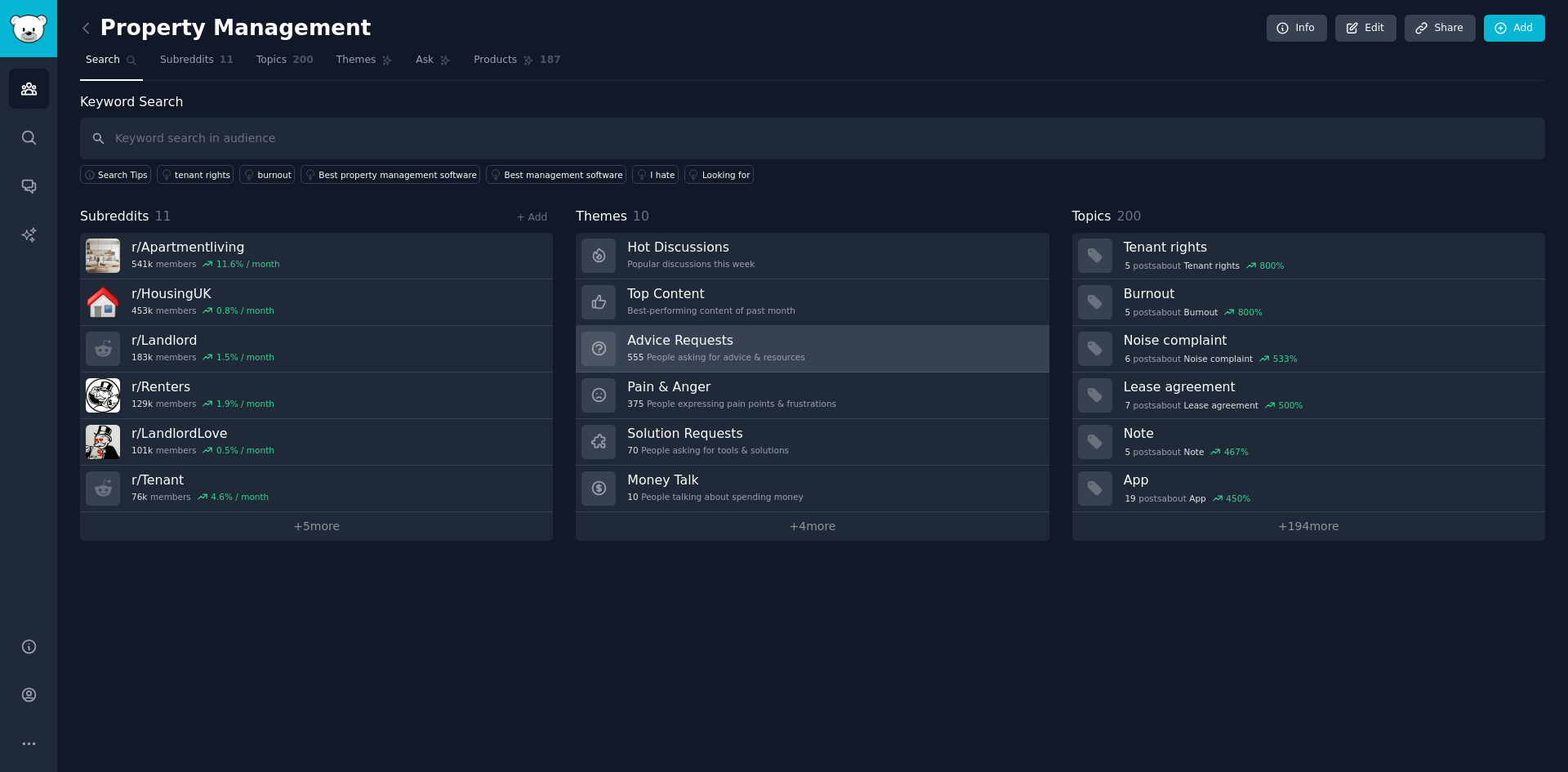
click at [745, 358] on div "555 People asking for advice & resources" at bounding box center [716, 357] width 177 height 11
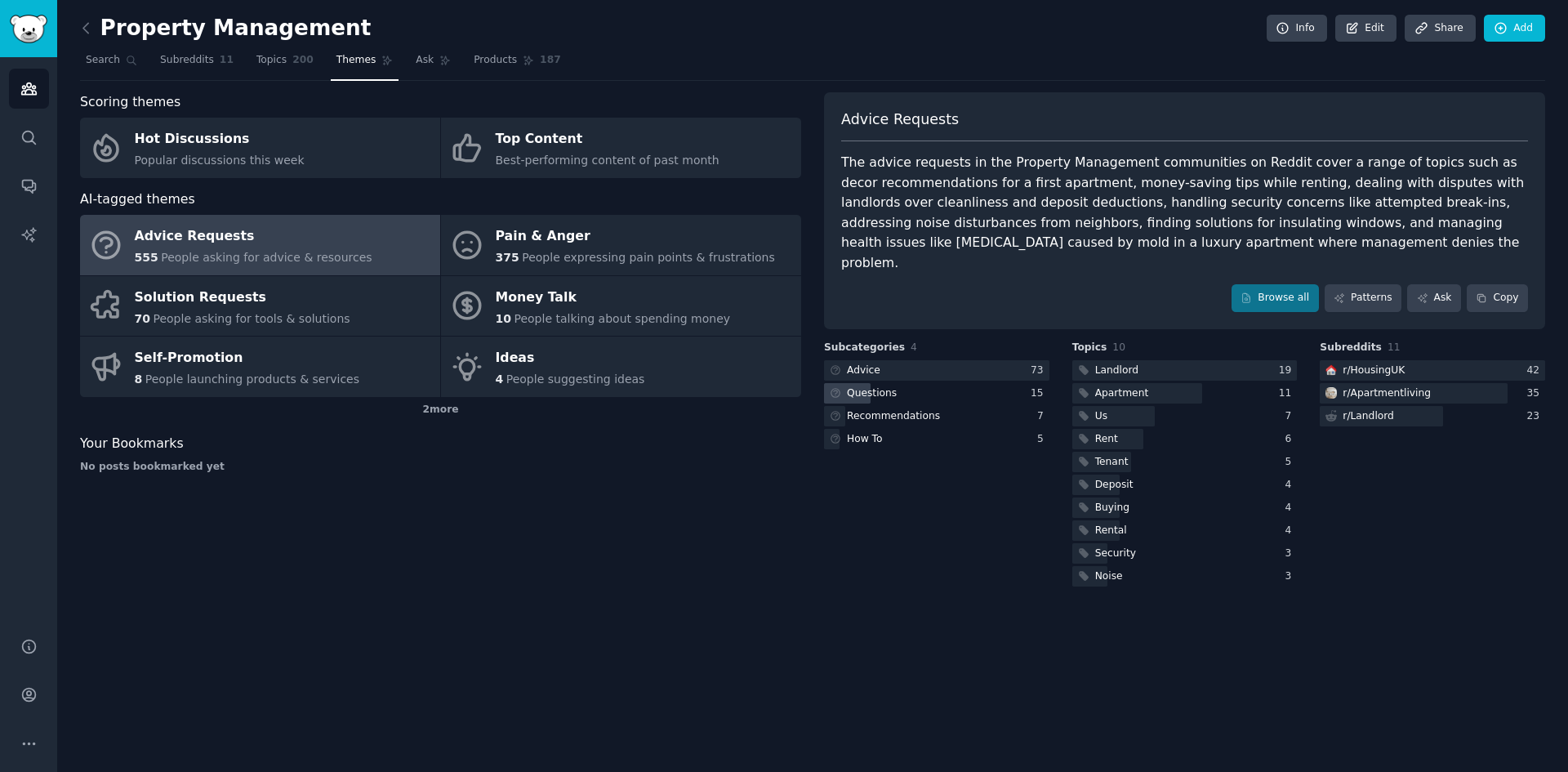
click at [890, 383] on div "Questions" at bounding box center [862, 393] width 76 height 21
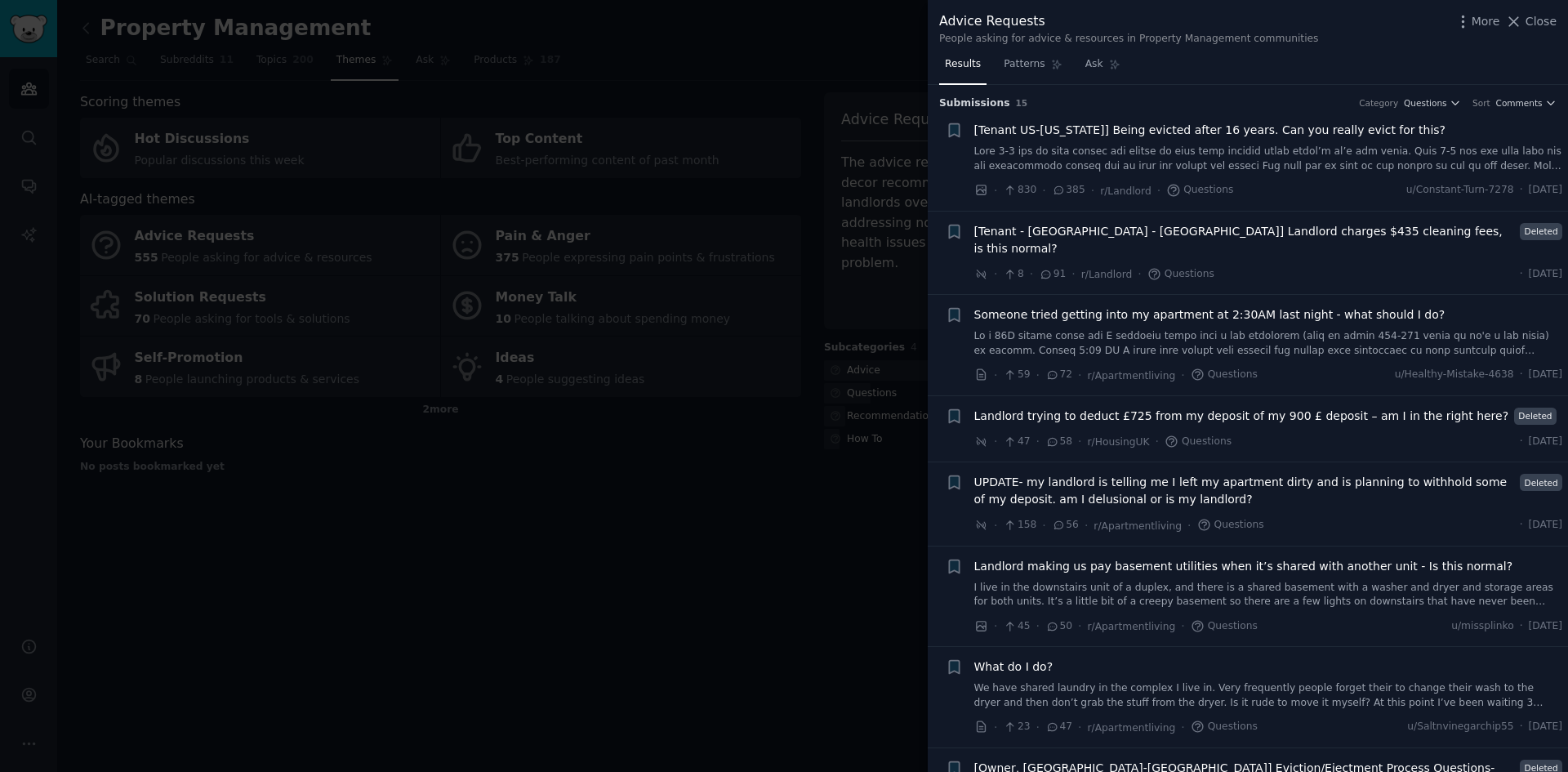
click at [382, 468] on div at bounding box center [784, 386] width 1568 height 772
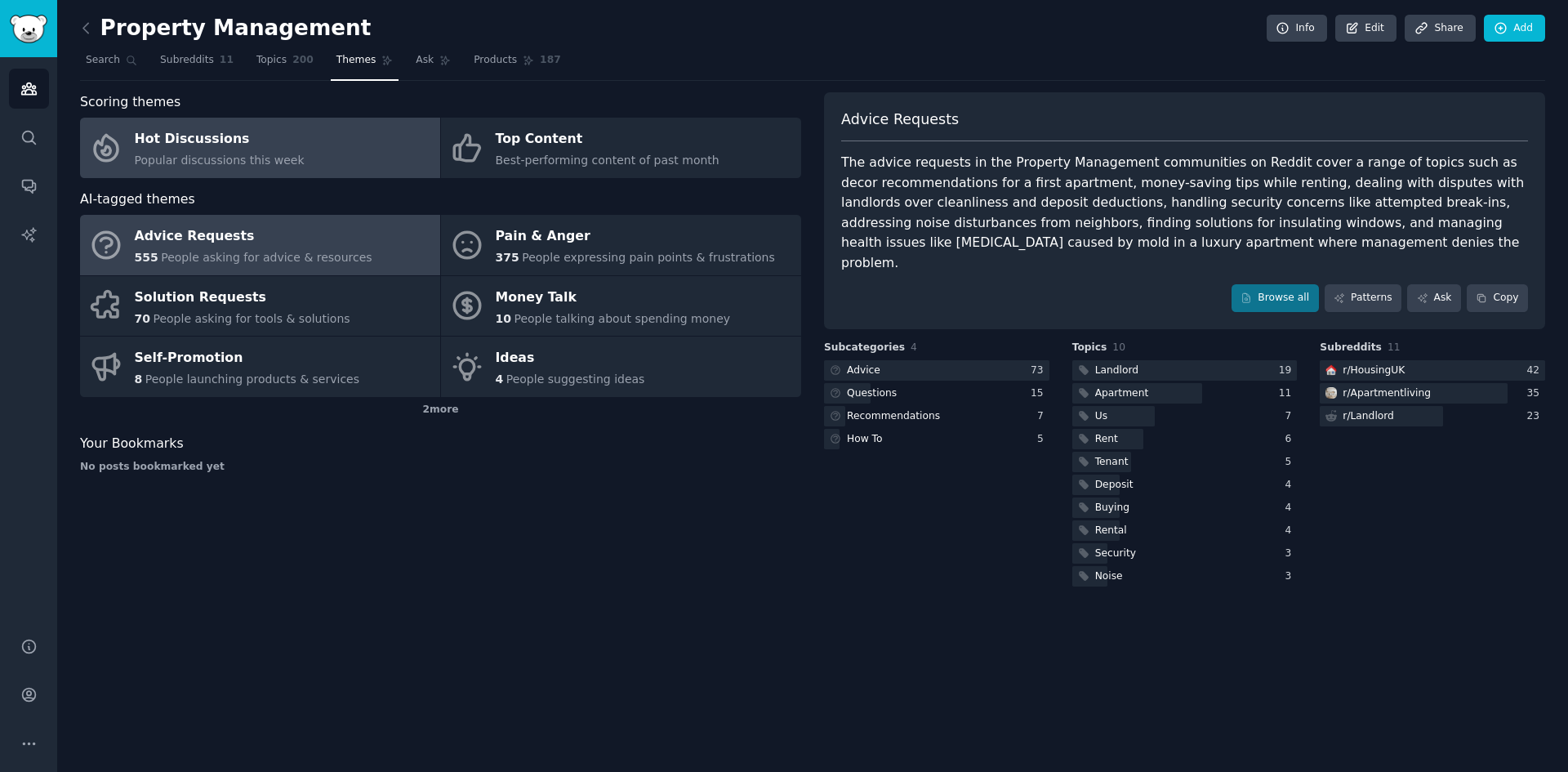
click at [233, 165] on span "Popular discussions this week" at bounding box center [219, 160] width 170 height 13
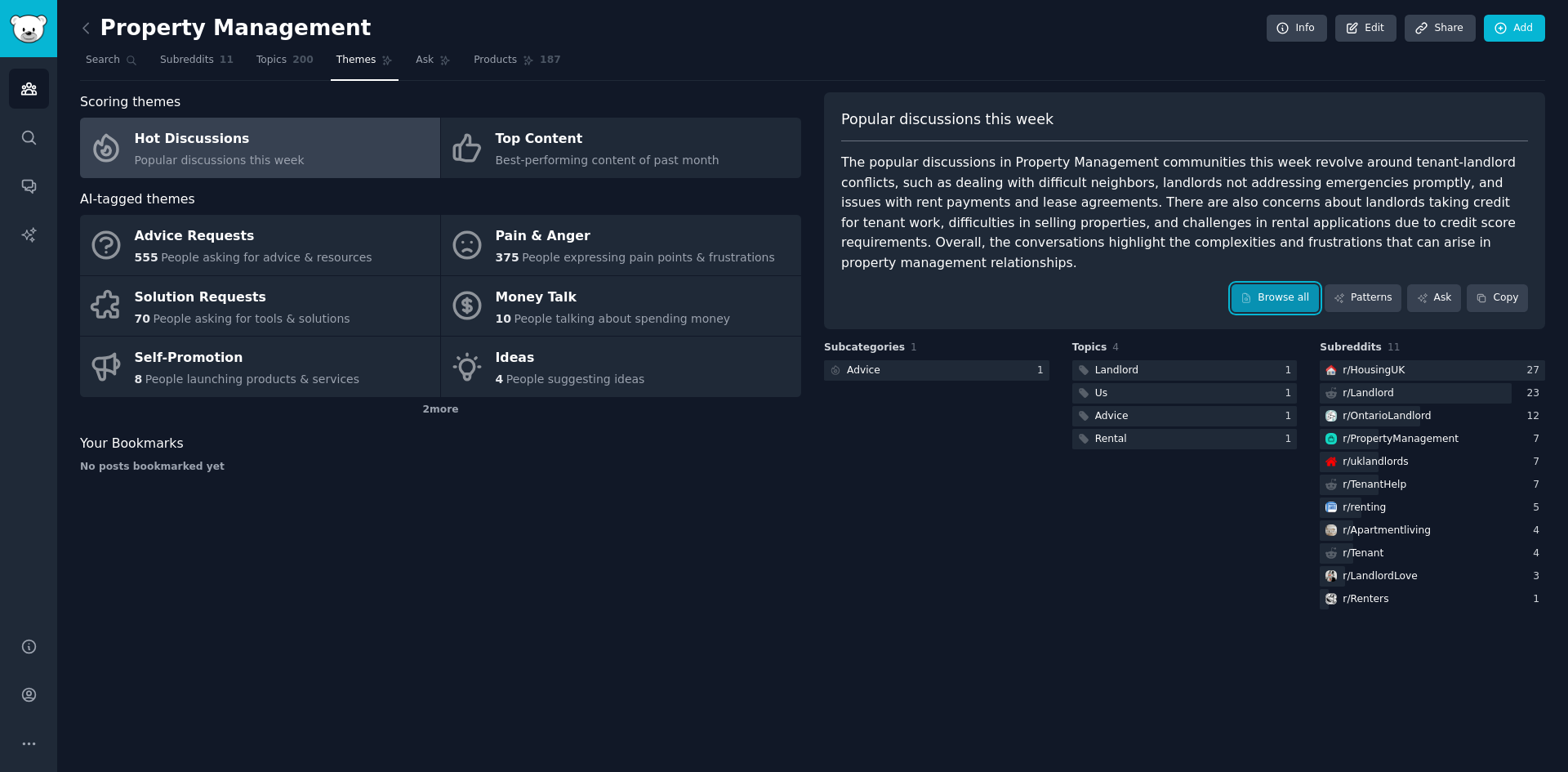
click at [1264, 284] on link "Browse all" at bounding box center [1275, 298] width 87 height 28
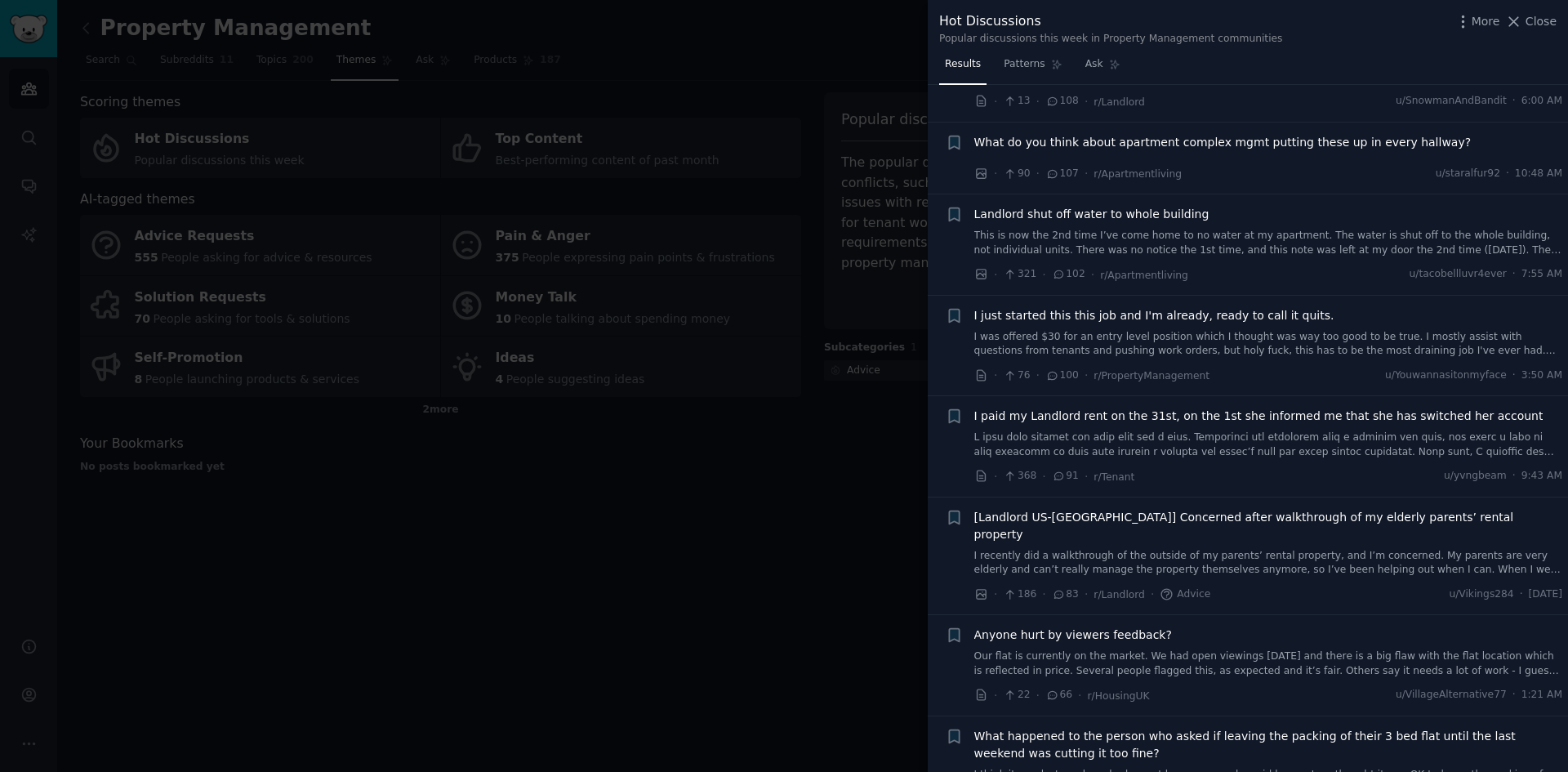
scroll to position [654, 0]
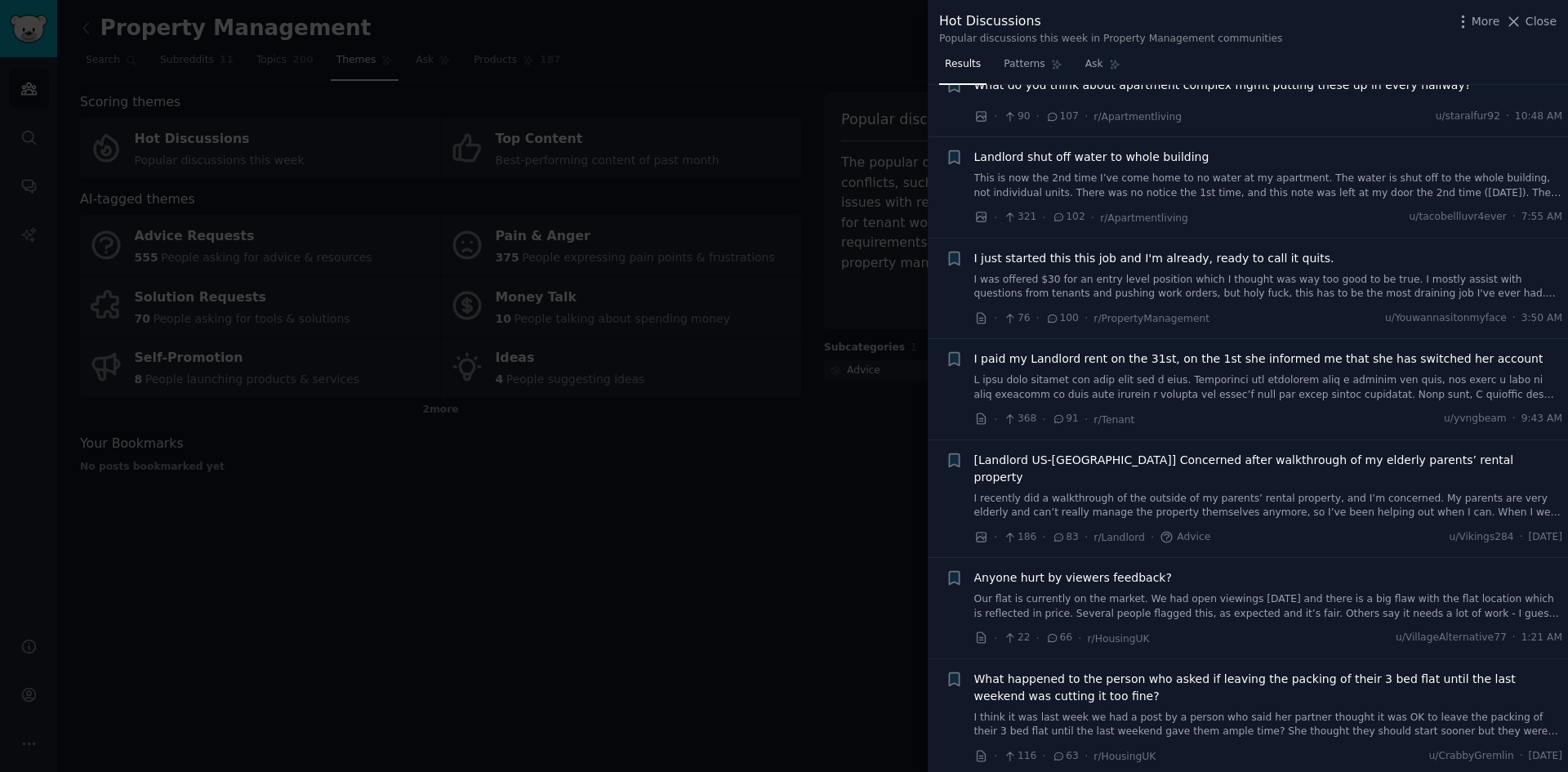
click at [792, 577] on div at bounding box center [784, 386] width 1568 height 772
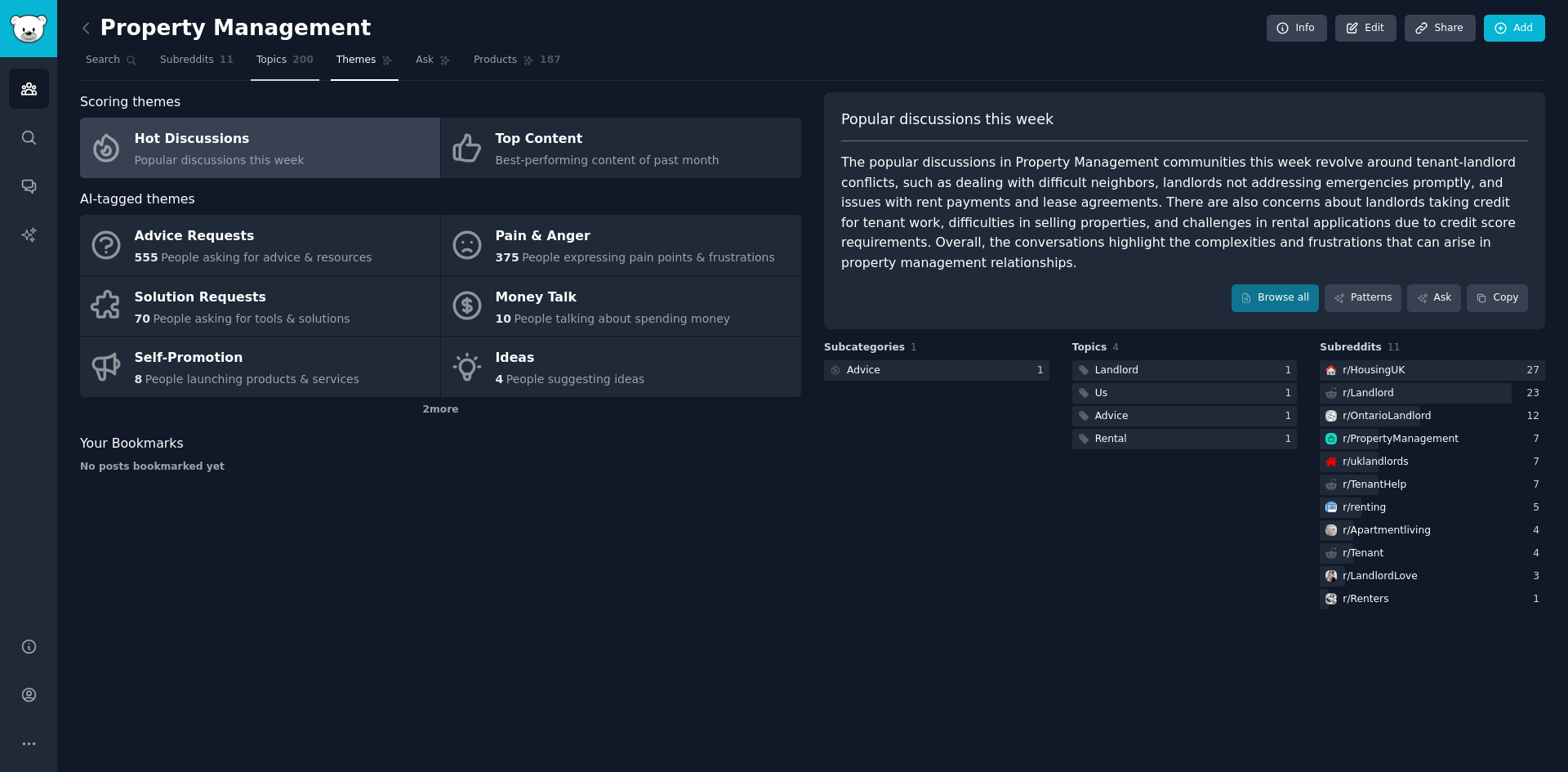
click at [261, 60] on span "Topics" at bounding box center [272, 61] width 30 height 15
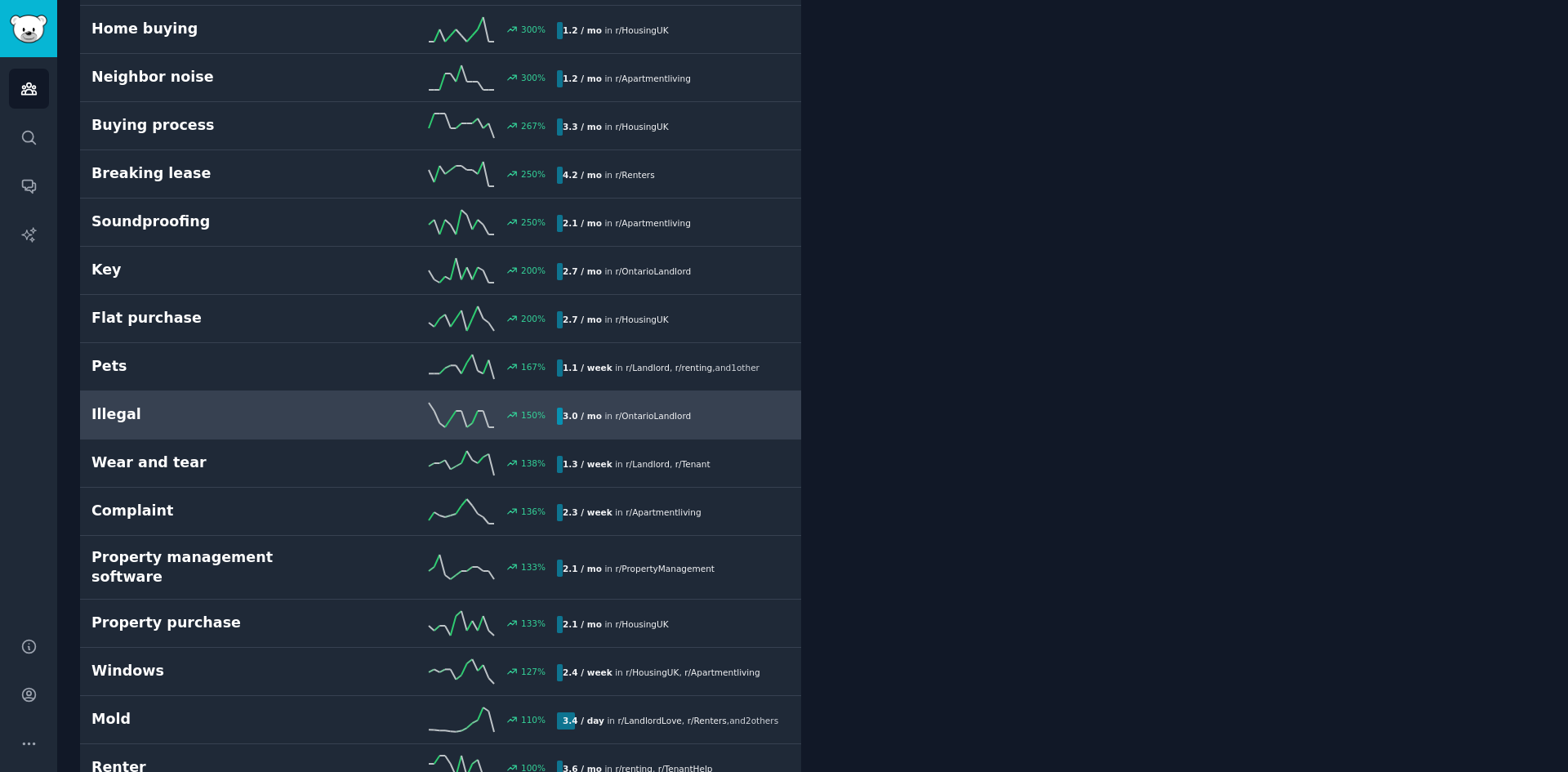
scroll to position [1062, 0]
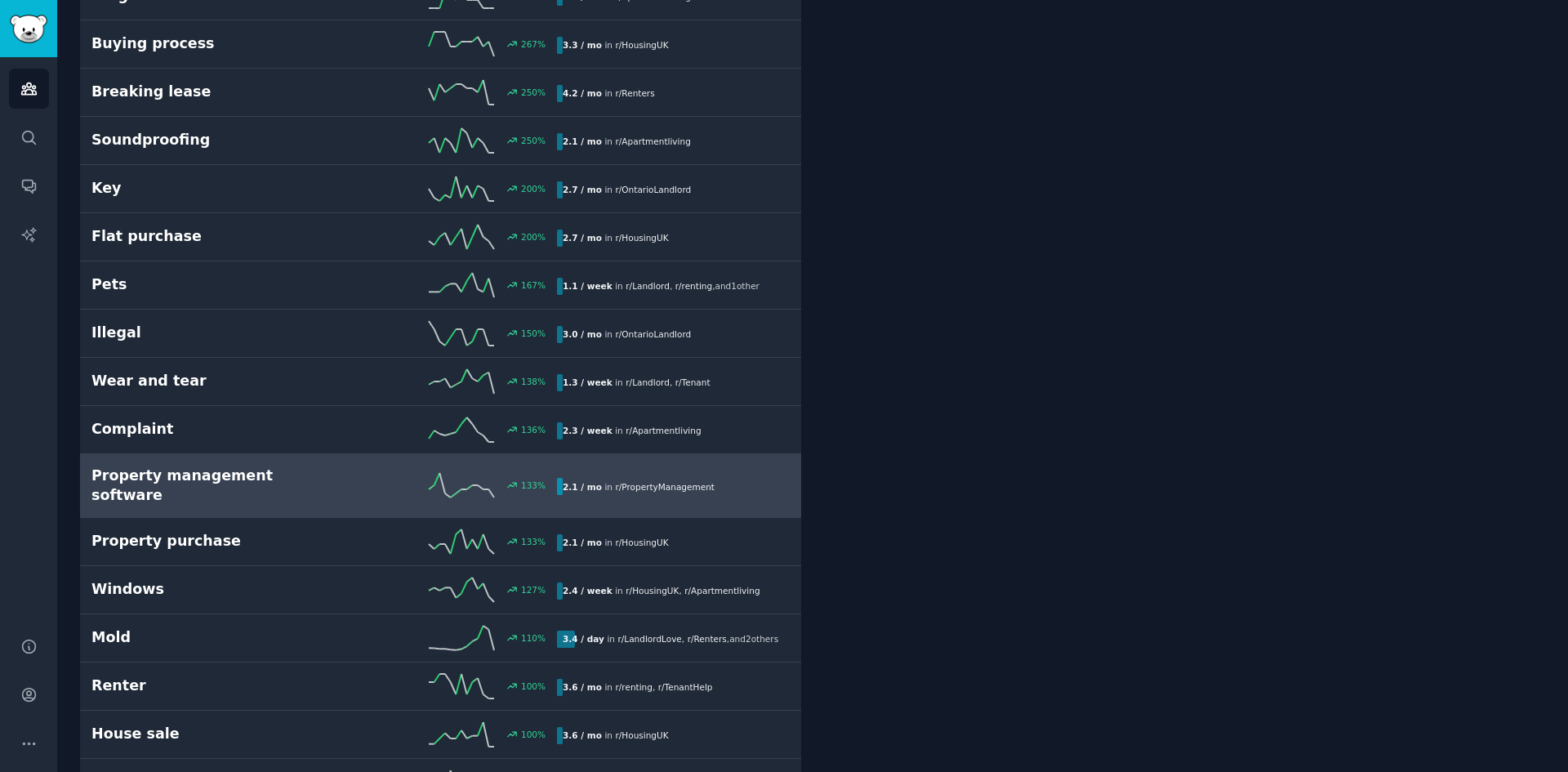
click at [217, 501] on link "Property management software 133 % 2.1 / mo in r/ PropertyManagement" at bounding box center [440, 486] width 721 height 64
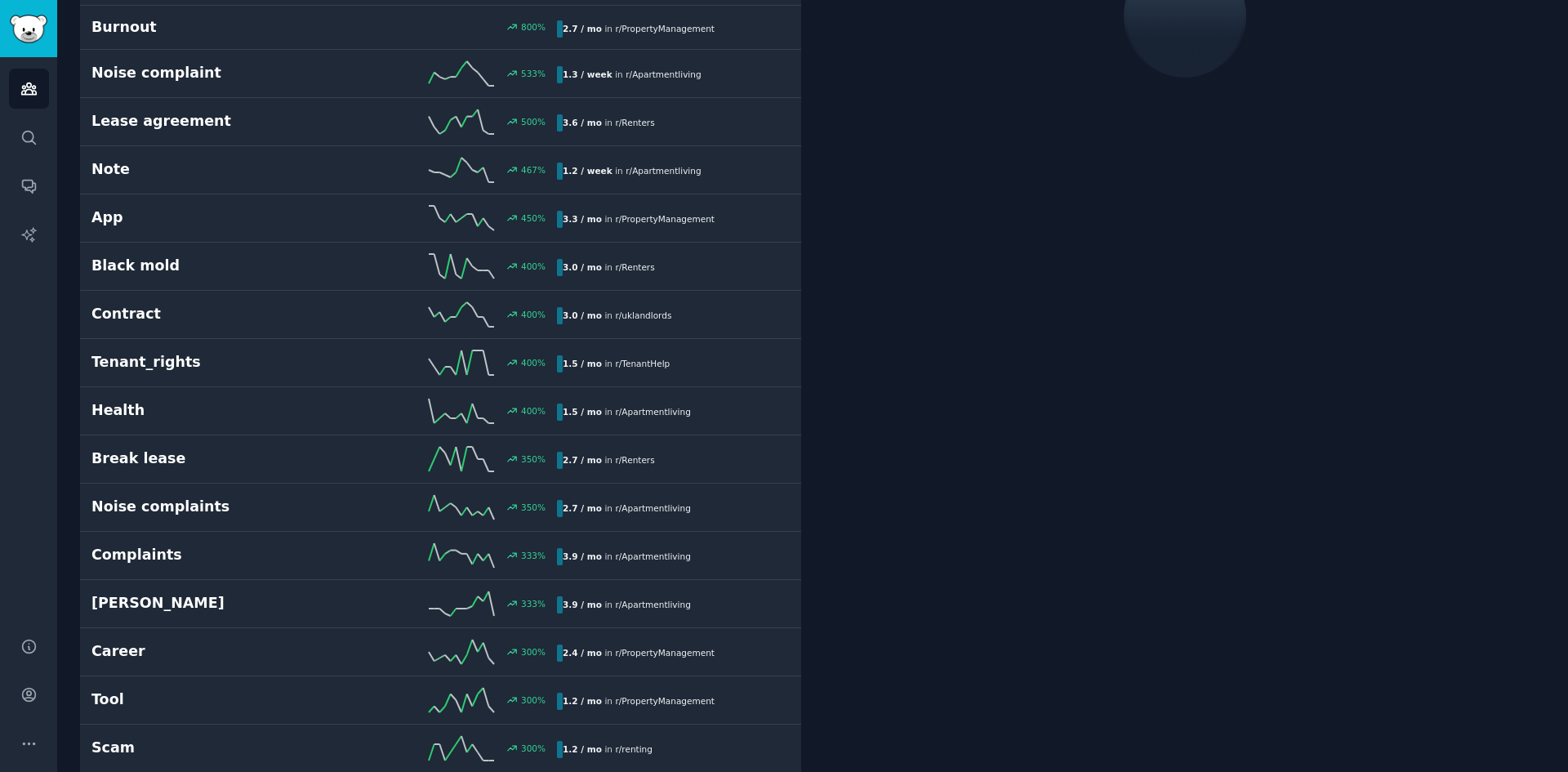
scroll to position [93, 0]
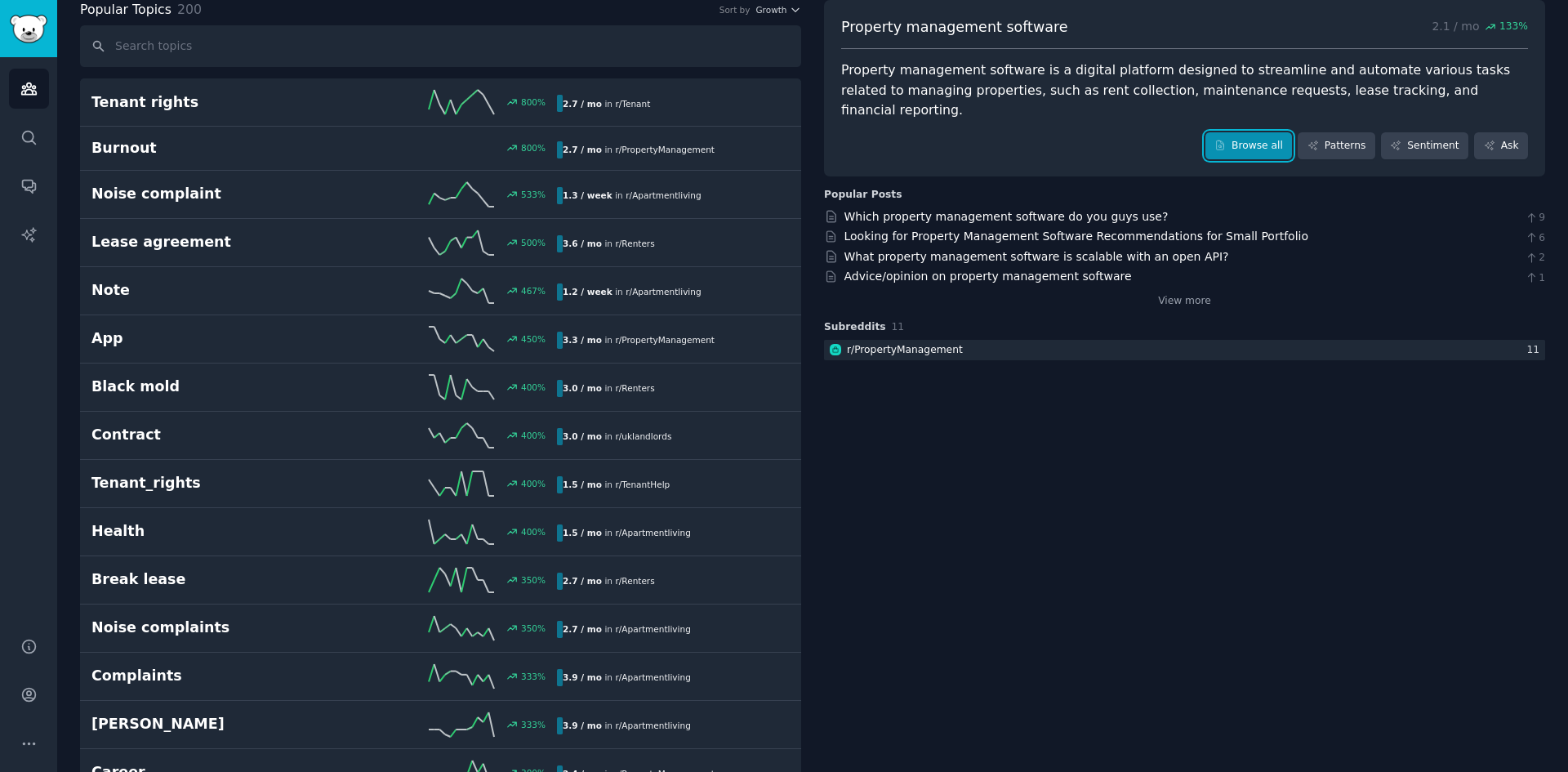
click at [1241, 132] on link "Browse all" at bounding box center [1249, 146] width 87 height 28
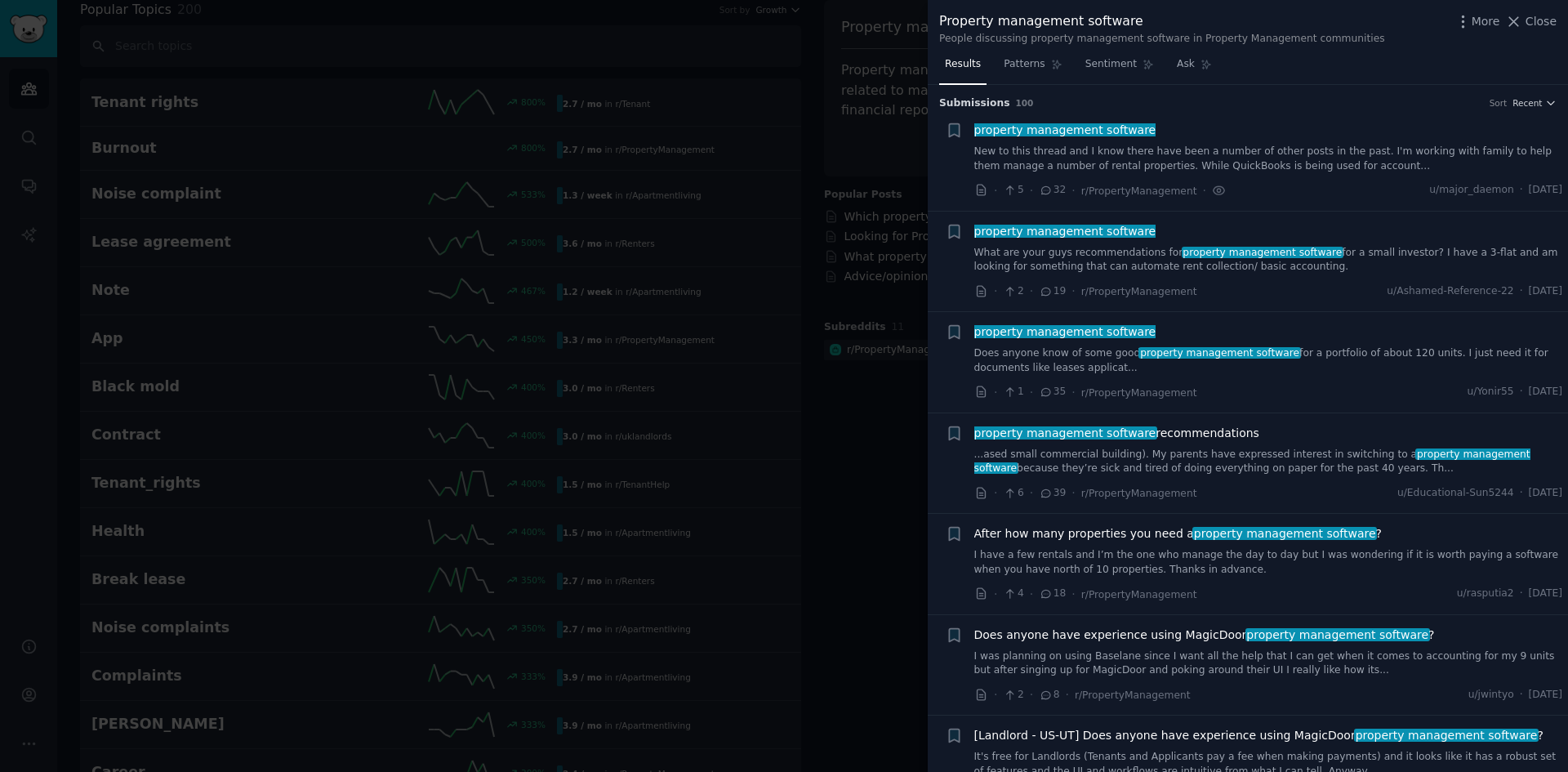
click at [1210, 169] on link "New to this thread and I know there have been a number of other posts in the pa…" at bounding box center [1268, 158] width 589 height 29
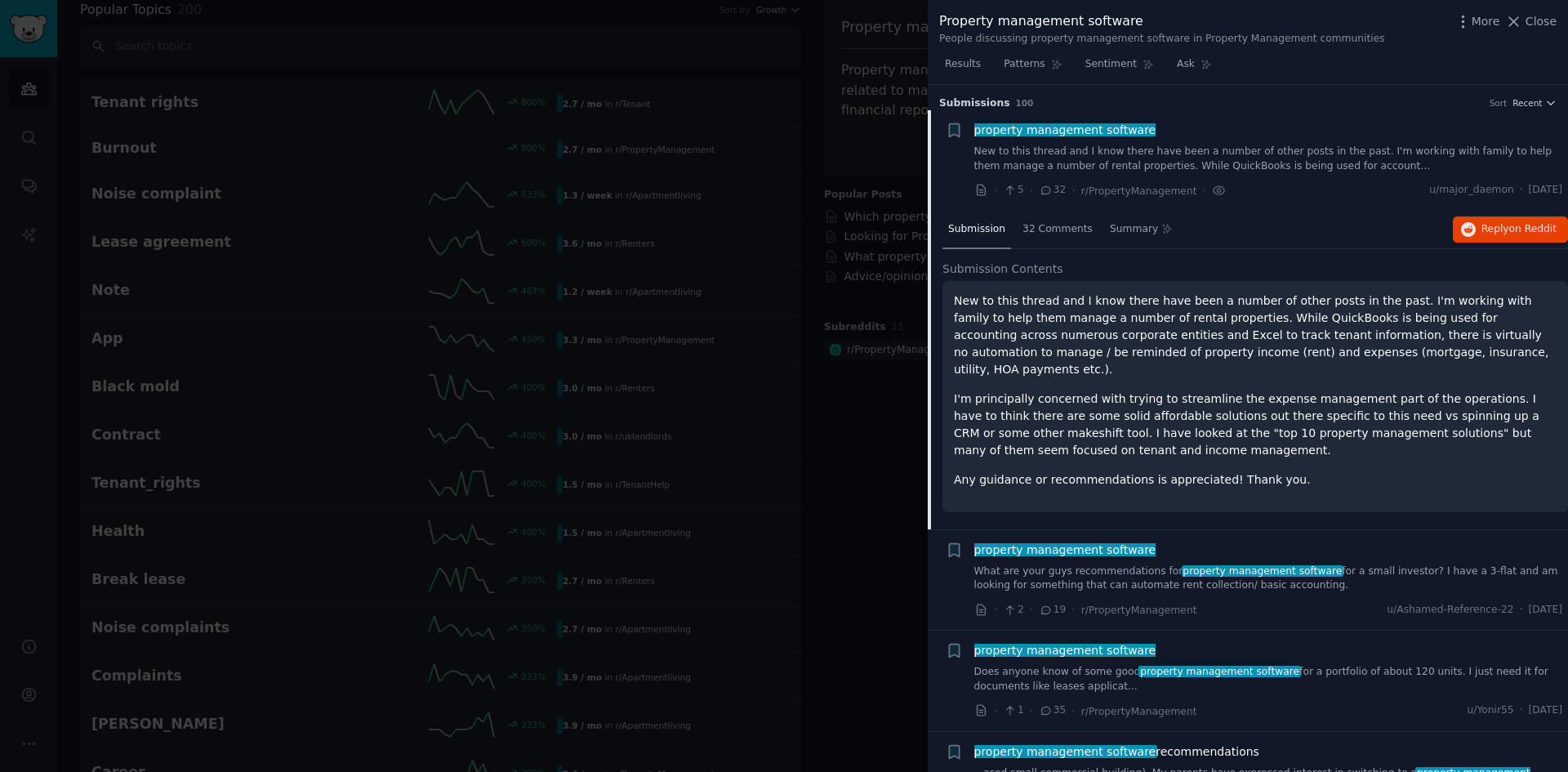
scroll to position [26, 0]
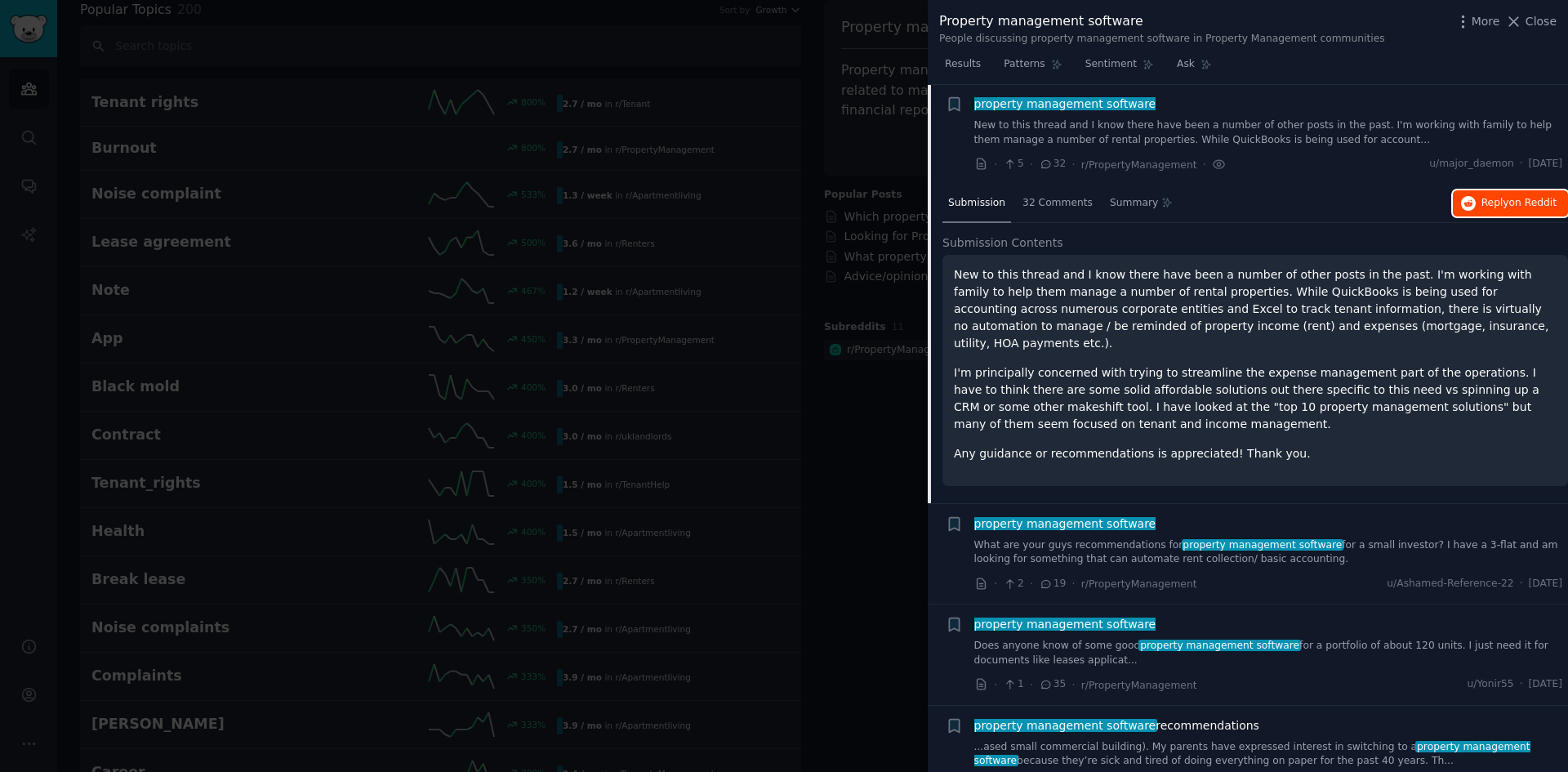
click at [1486, 213] on button "Reply on Reddit" at bounding box center [1510, 203] width 115 height 26
click at [850, 357] on div at bounding box center [784, 386] width 1568 height 772
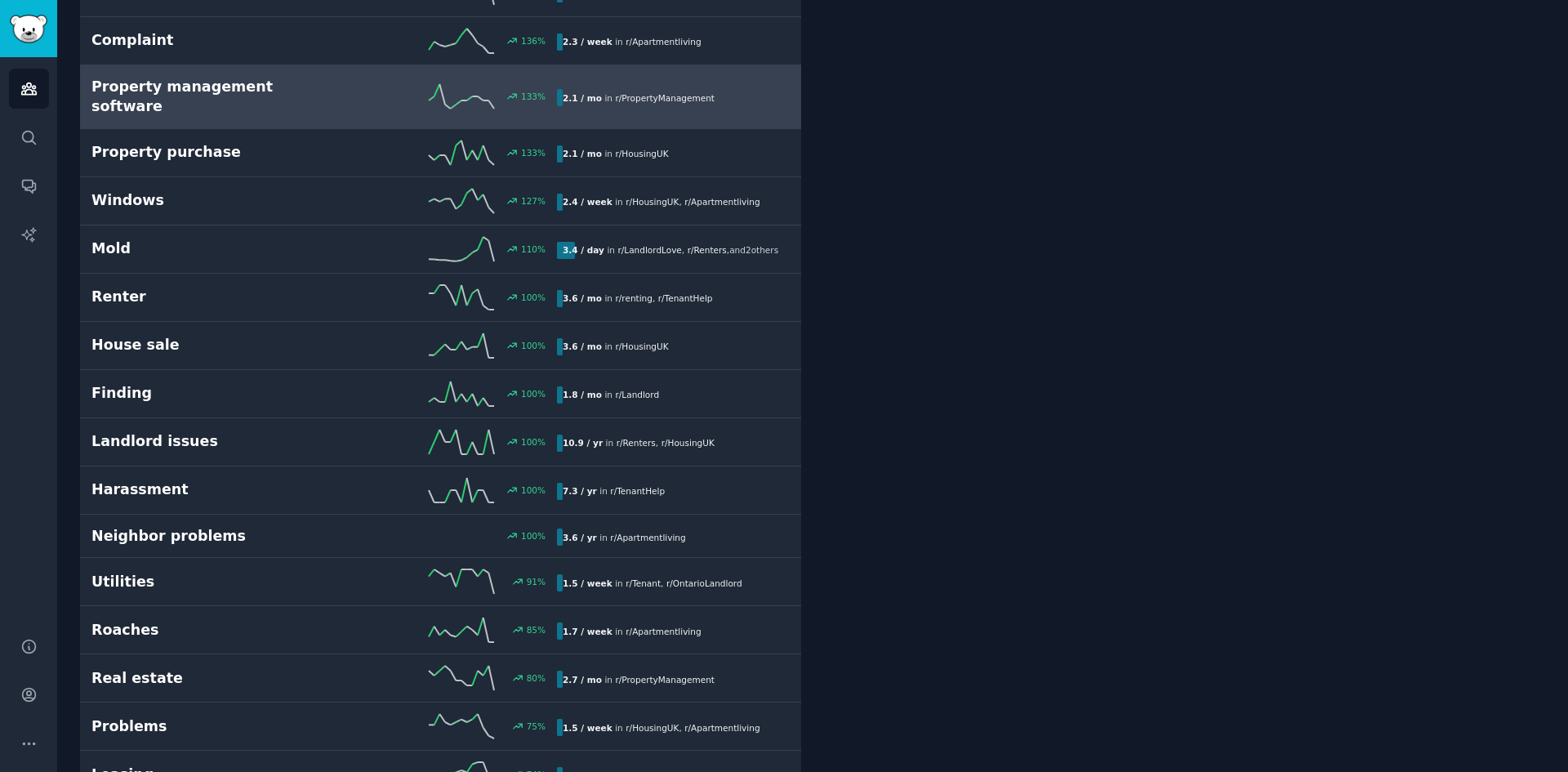
scroll to position [1400, 0]
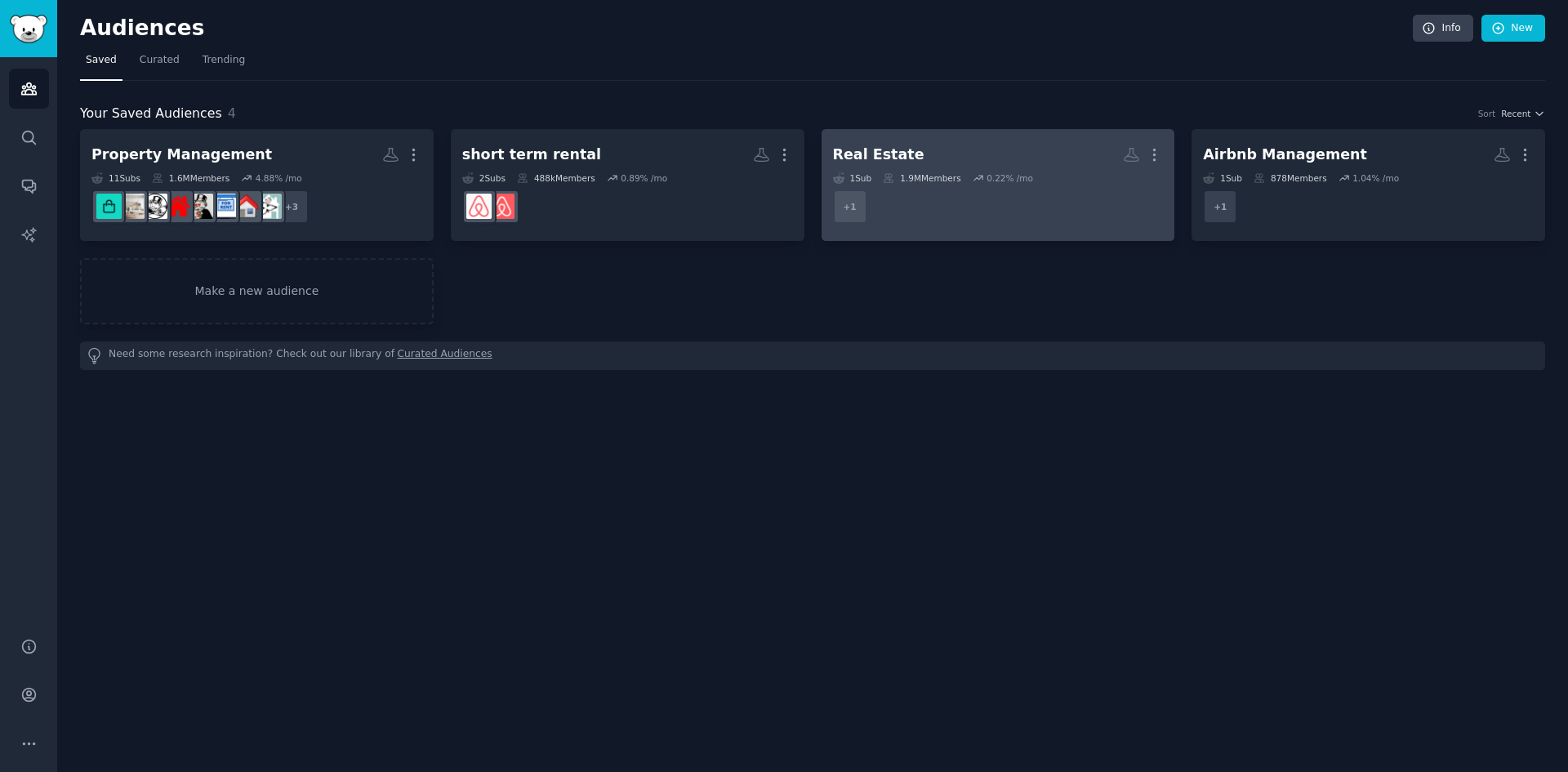
click at [988, 157] on h2 "Real Estate More" at bounding box center [998, 155] width 331 height 29
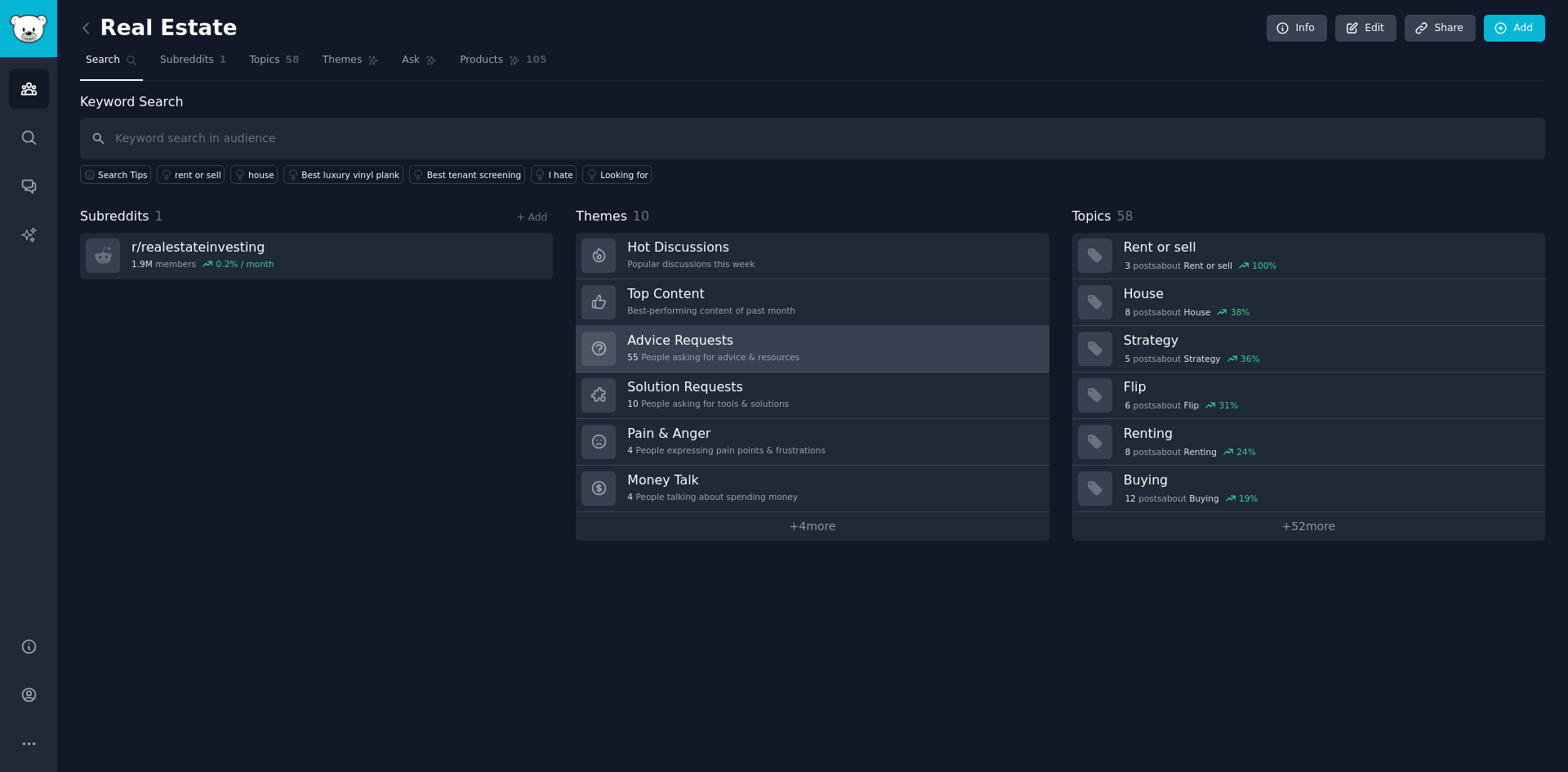
click at [763, 349] on div "Advice Requests 55 People asking for advice & resources" at bounding box center [714, 349] width 172 height 35
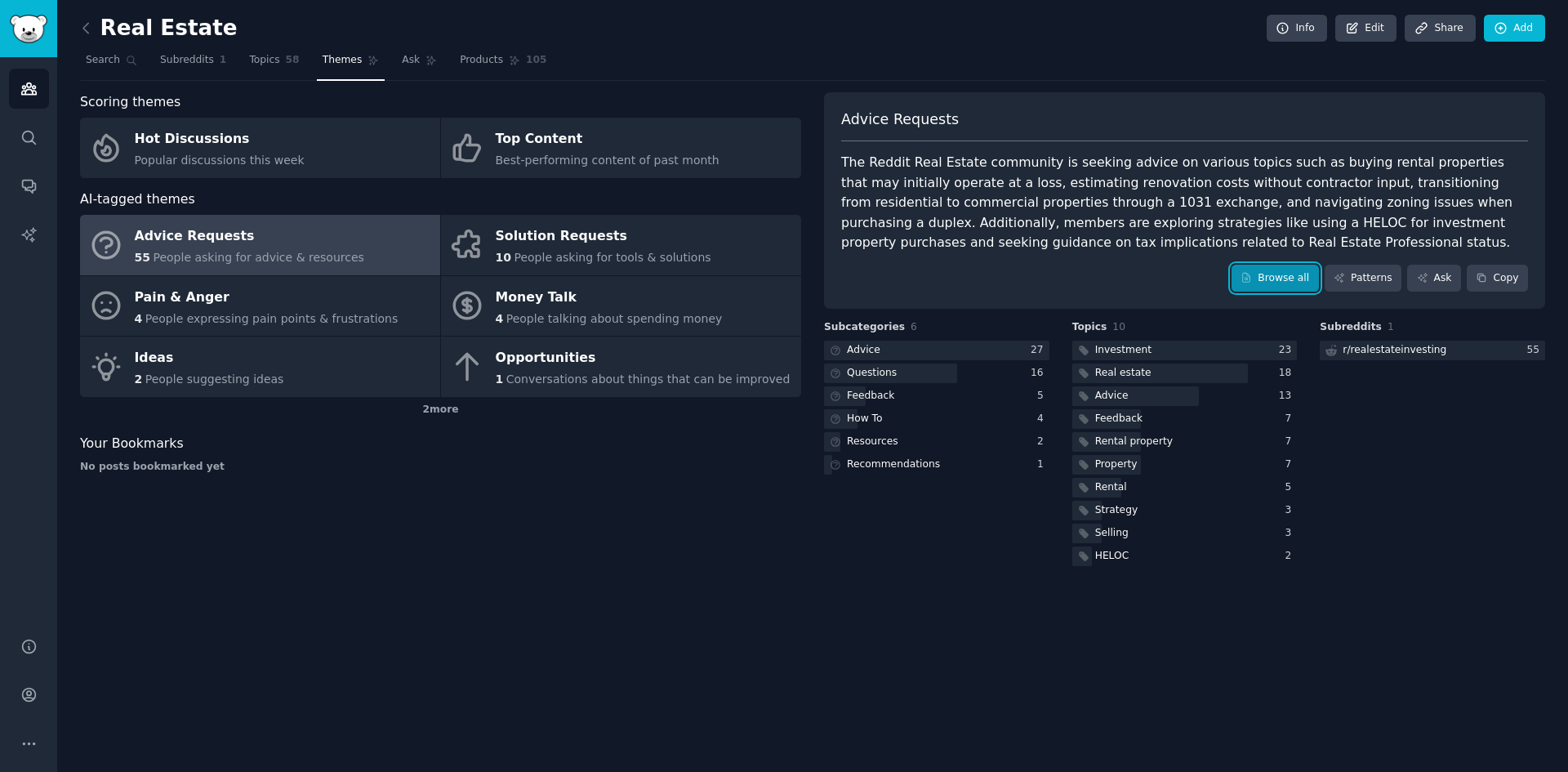
click at [1267, 271] on link "Browse all" at bounding box center [1275, 279] width 87 height 28
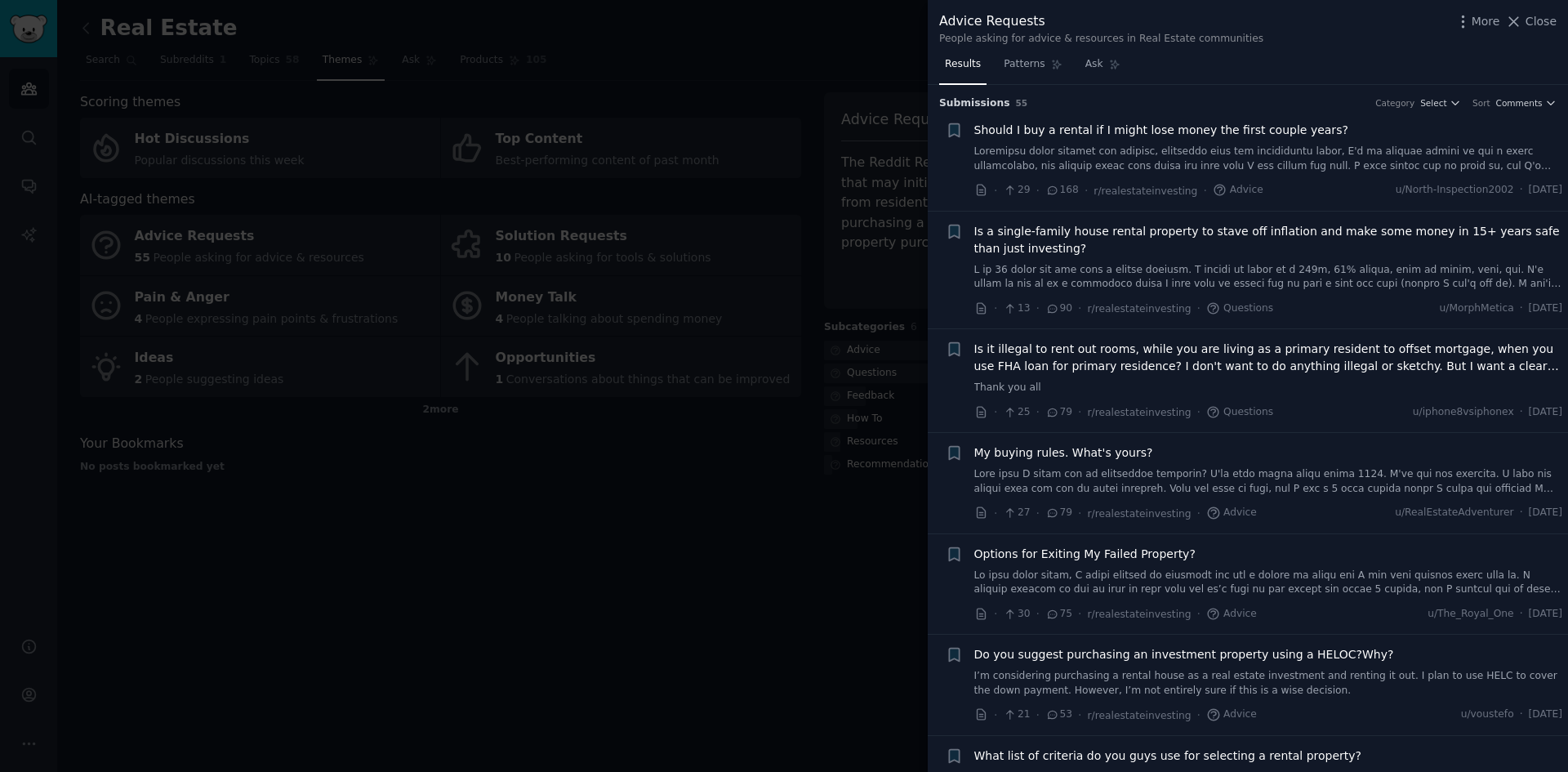
click at [749, 502] on div at bounding box center [784, 386] width 1568 height 772
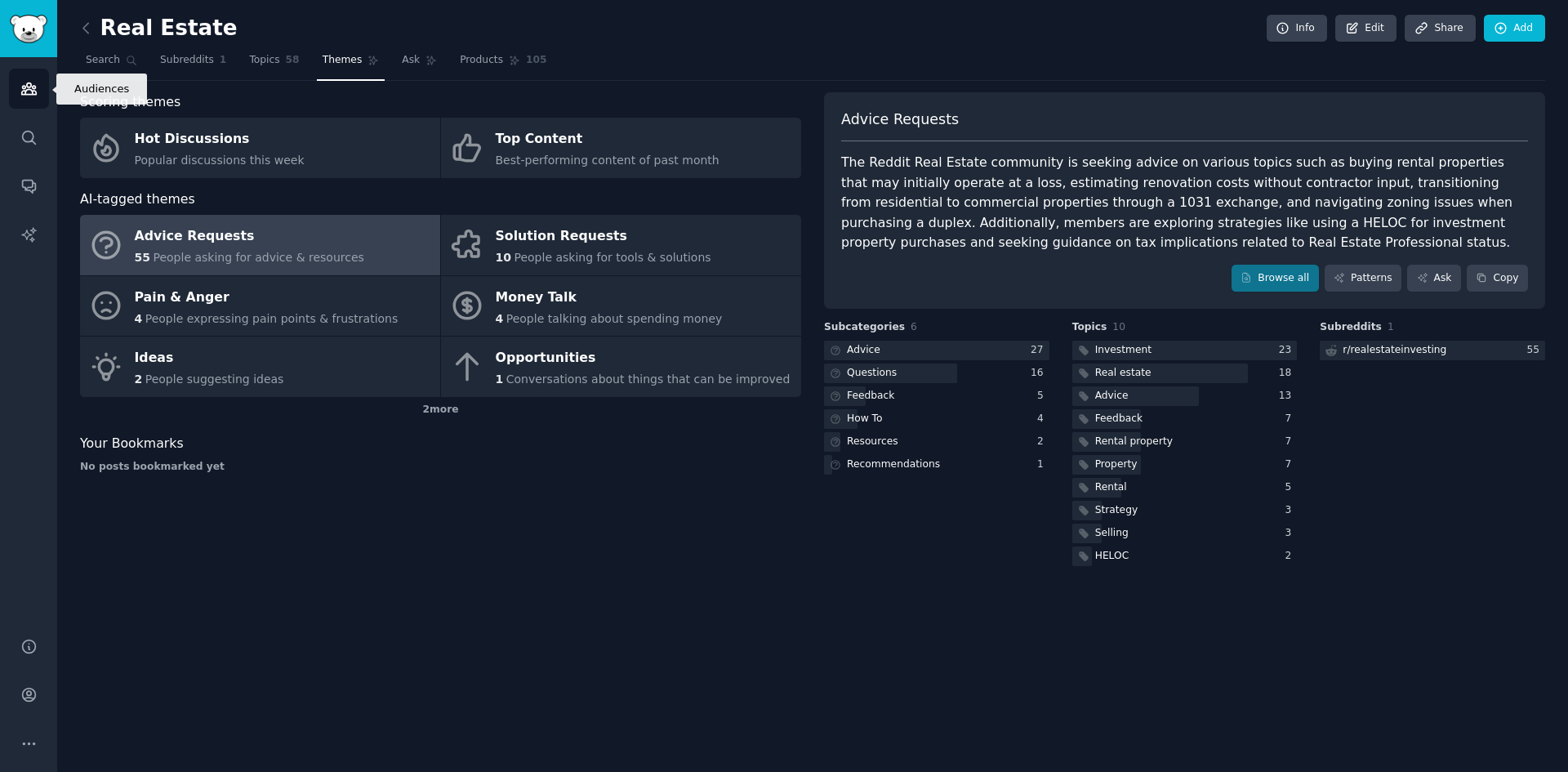
click at [26, 88] on icon "Sidebar" at bounding box center [29, 88] width 17 height 17
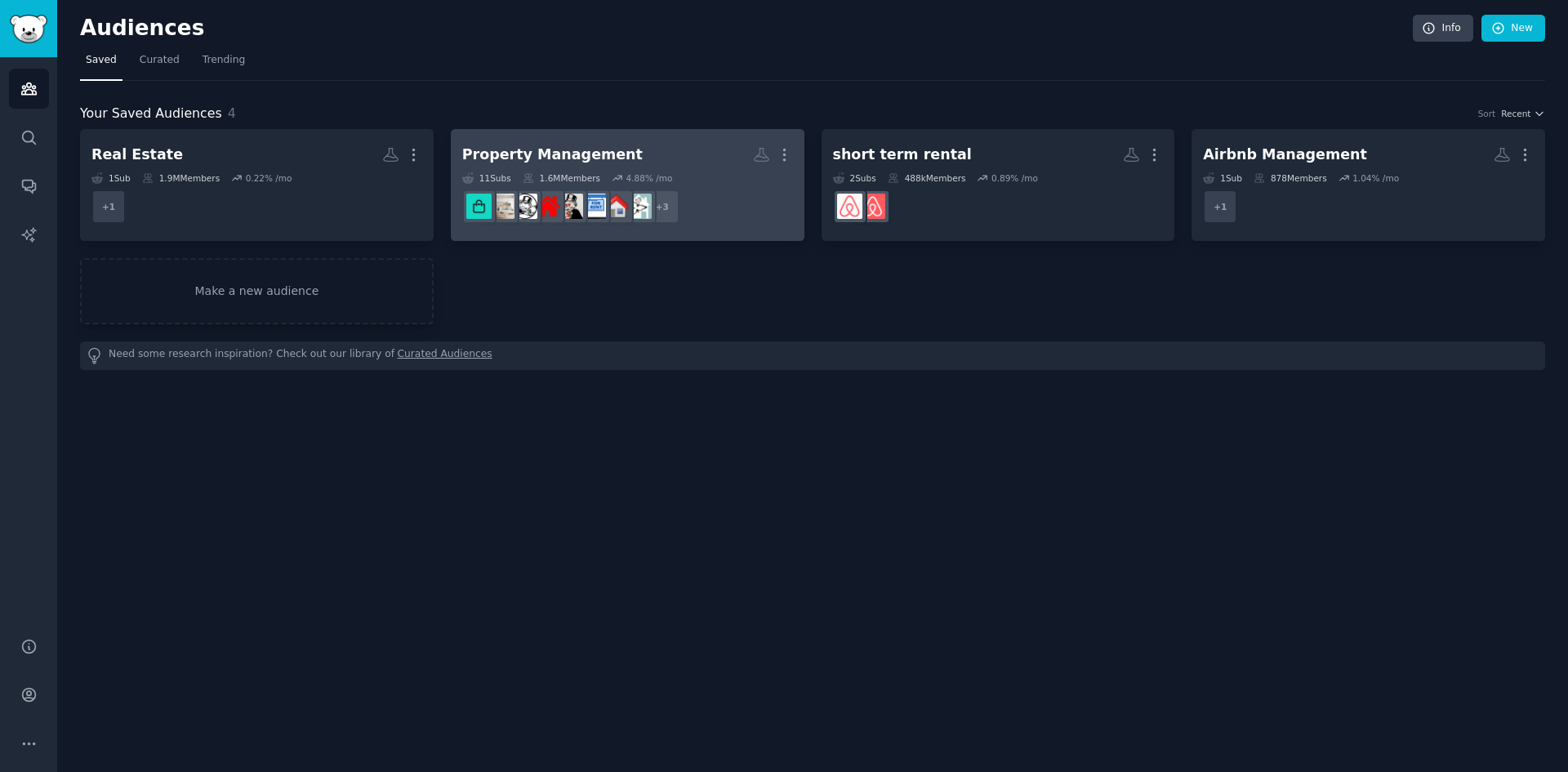
click at [629, 159] on h2 "Property Management More" at bounding box center [628, 155] width 331 height 29
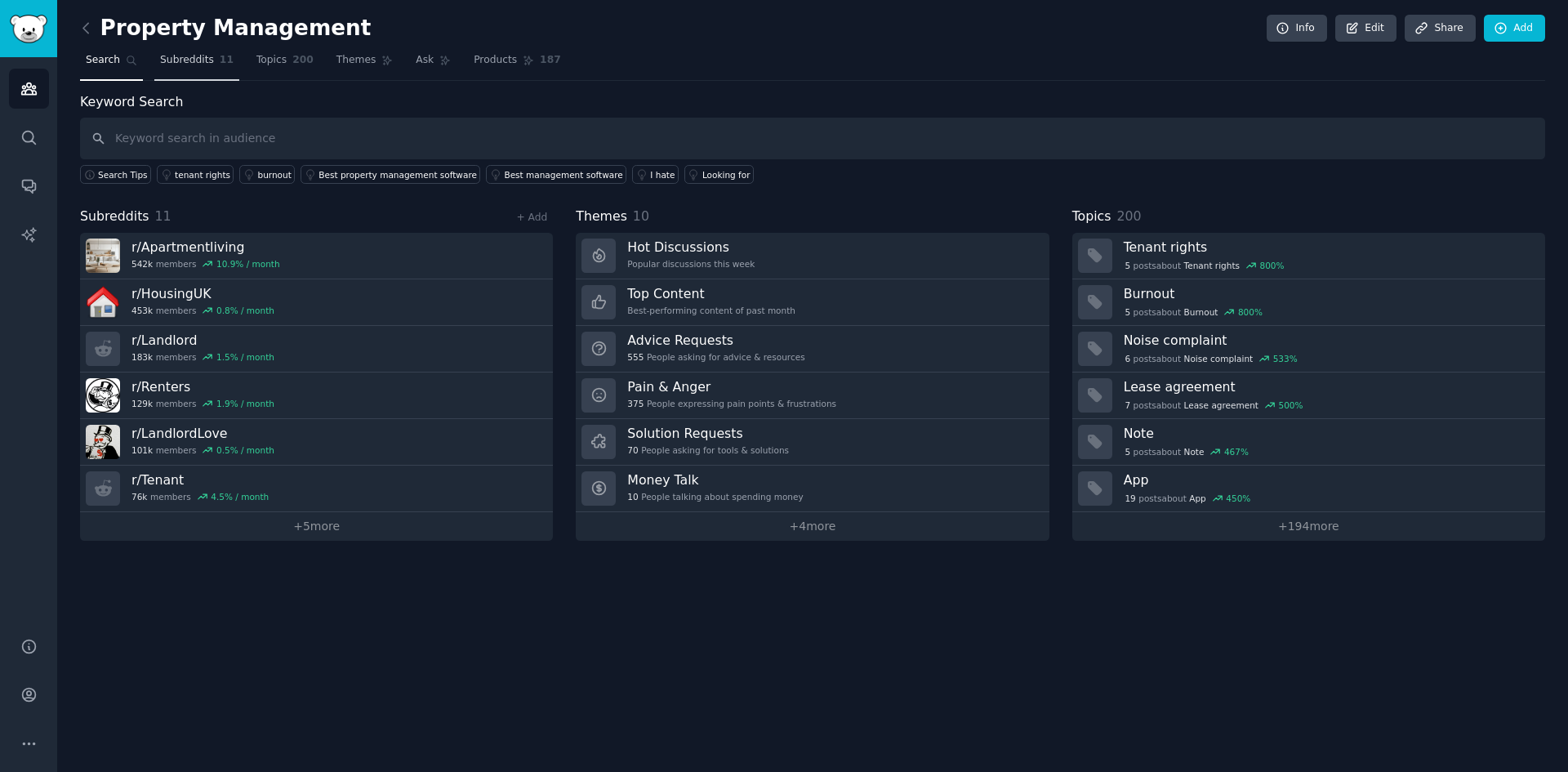
click at [205, 59] on link "Subreddits 11" at bounding box center [197, 65] width 85 height 34
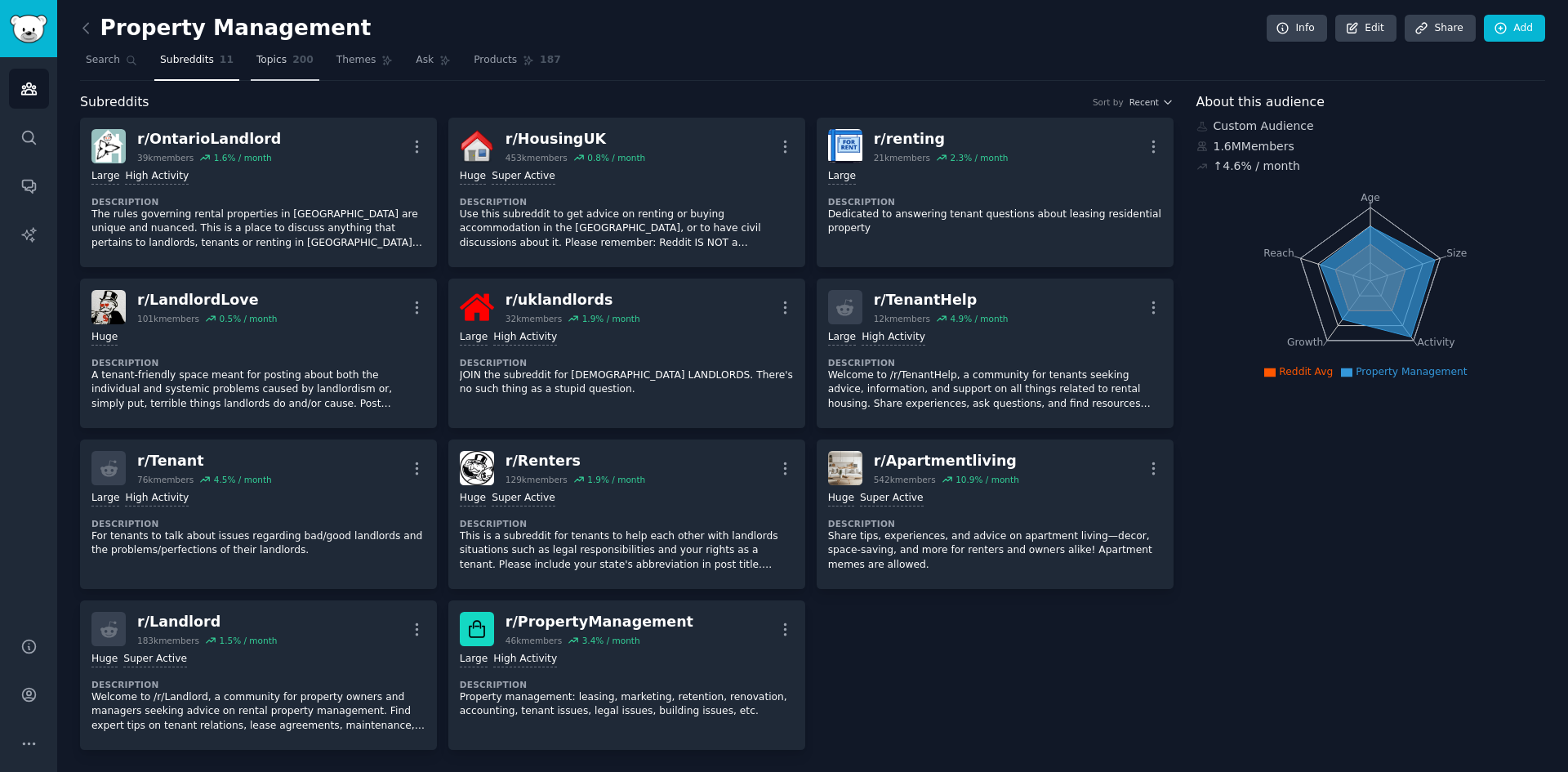
click at [272, 61] on span "Topics" at bounding box center [272, 61] width 30 height 15
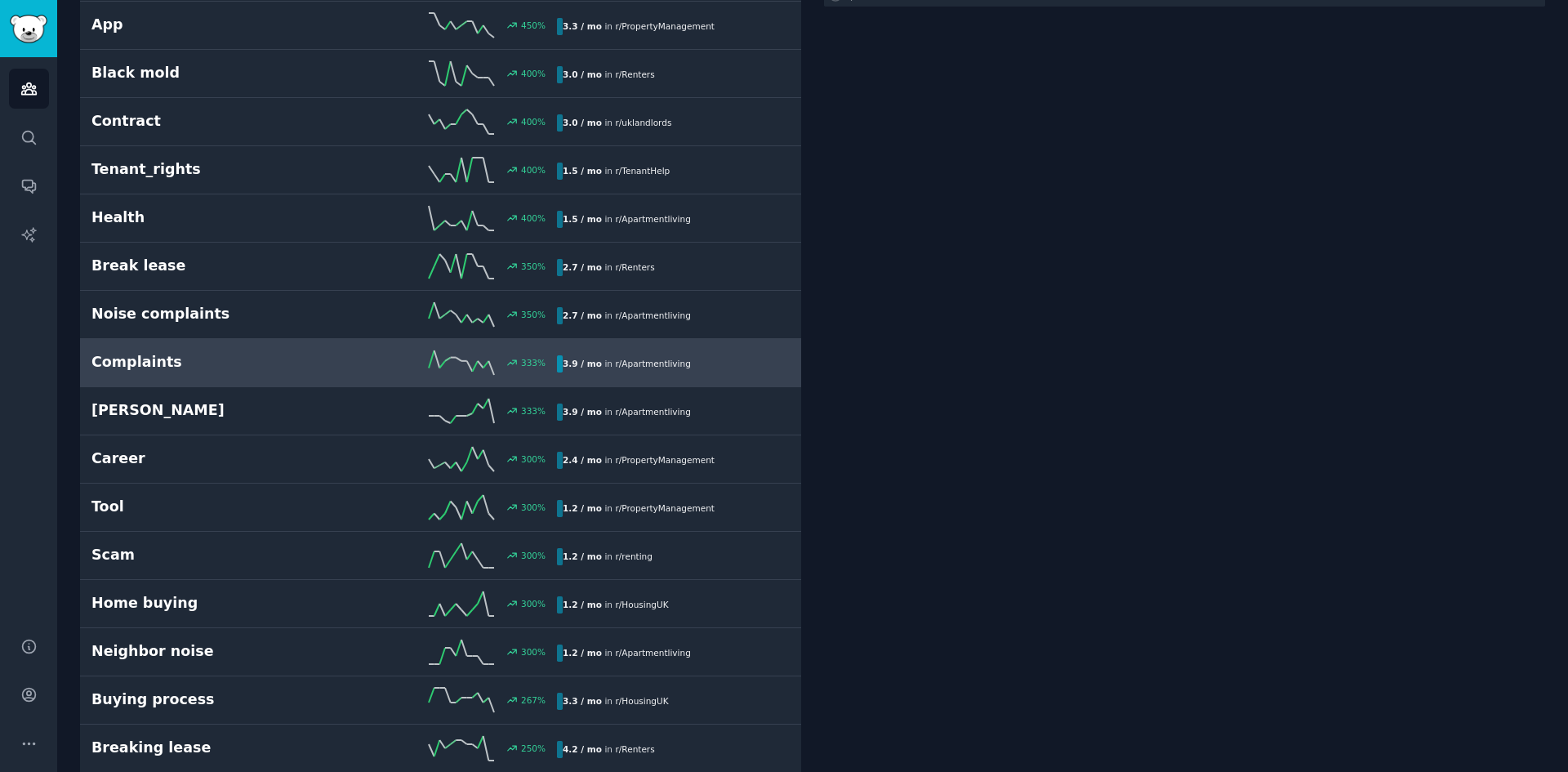
scroll to position [408, 0]
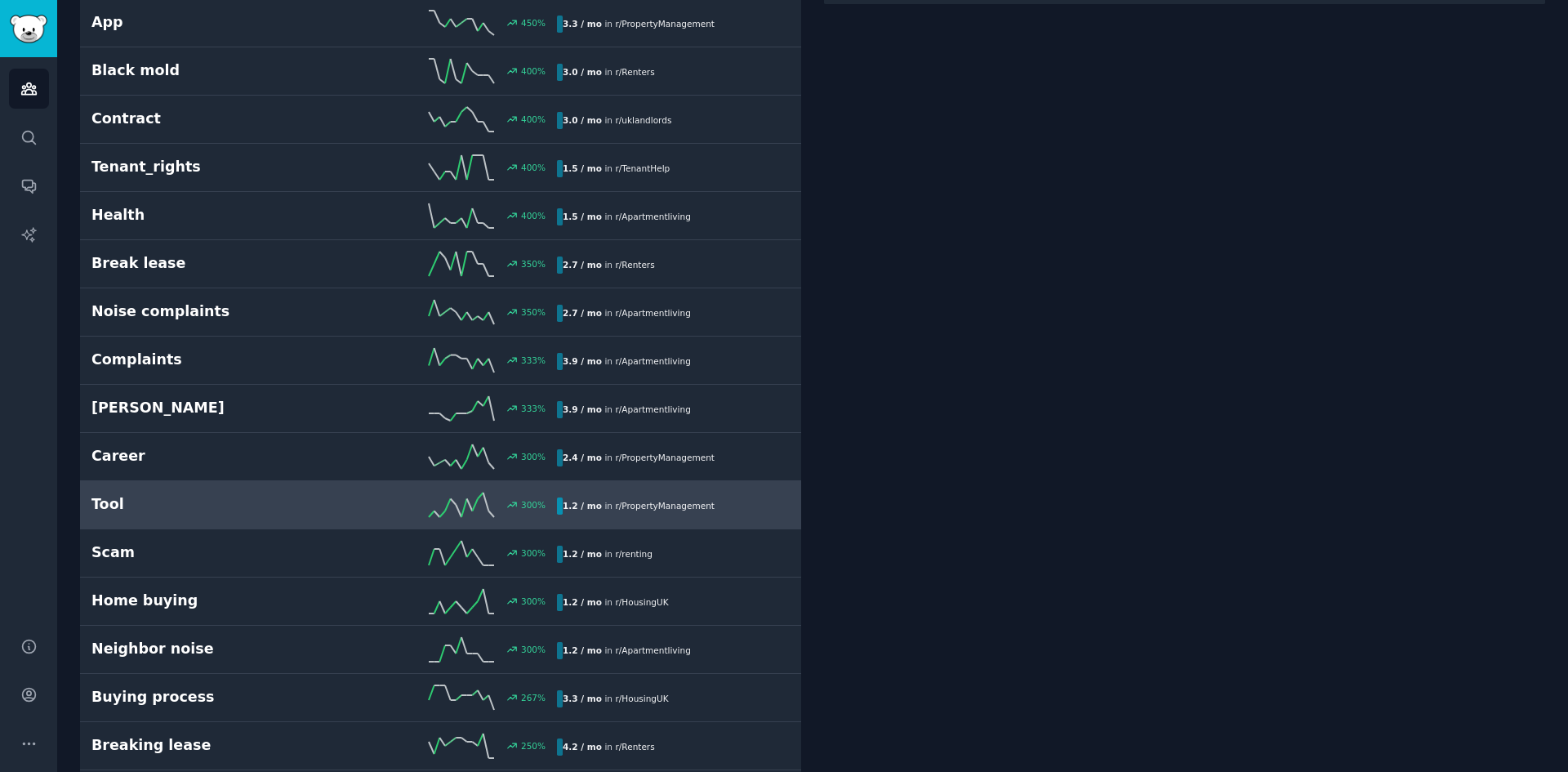
click at [271, 516] on div "Tool 300 % 1.2 / mo in r/ PropertyManagement" at bounding box center [441, 505] width 699 height 24
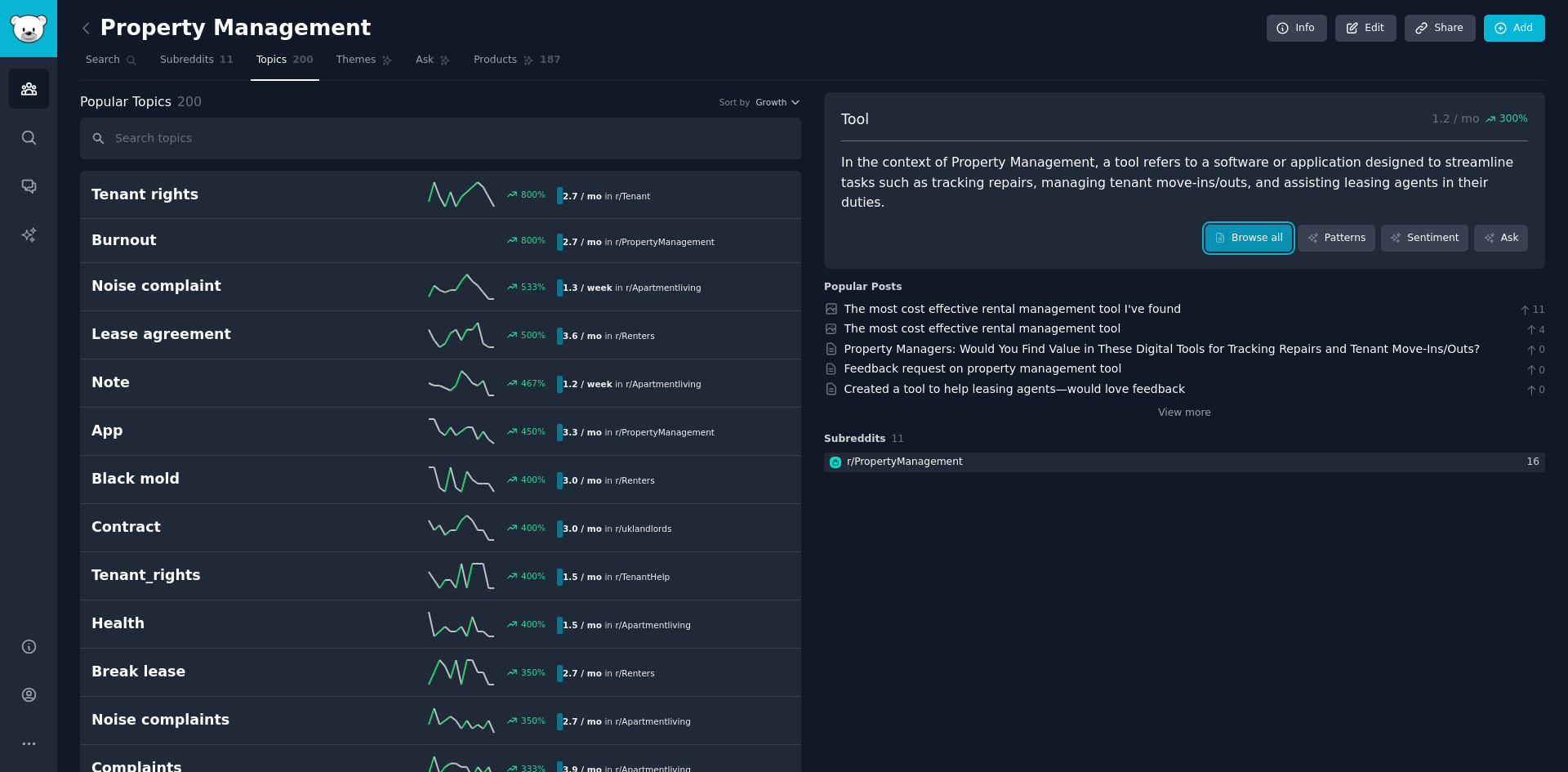
click at [1241, 225] on link "Browse all" at bounding box center [1249, 239] width 87 height 28
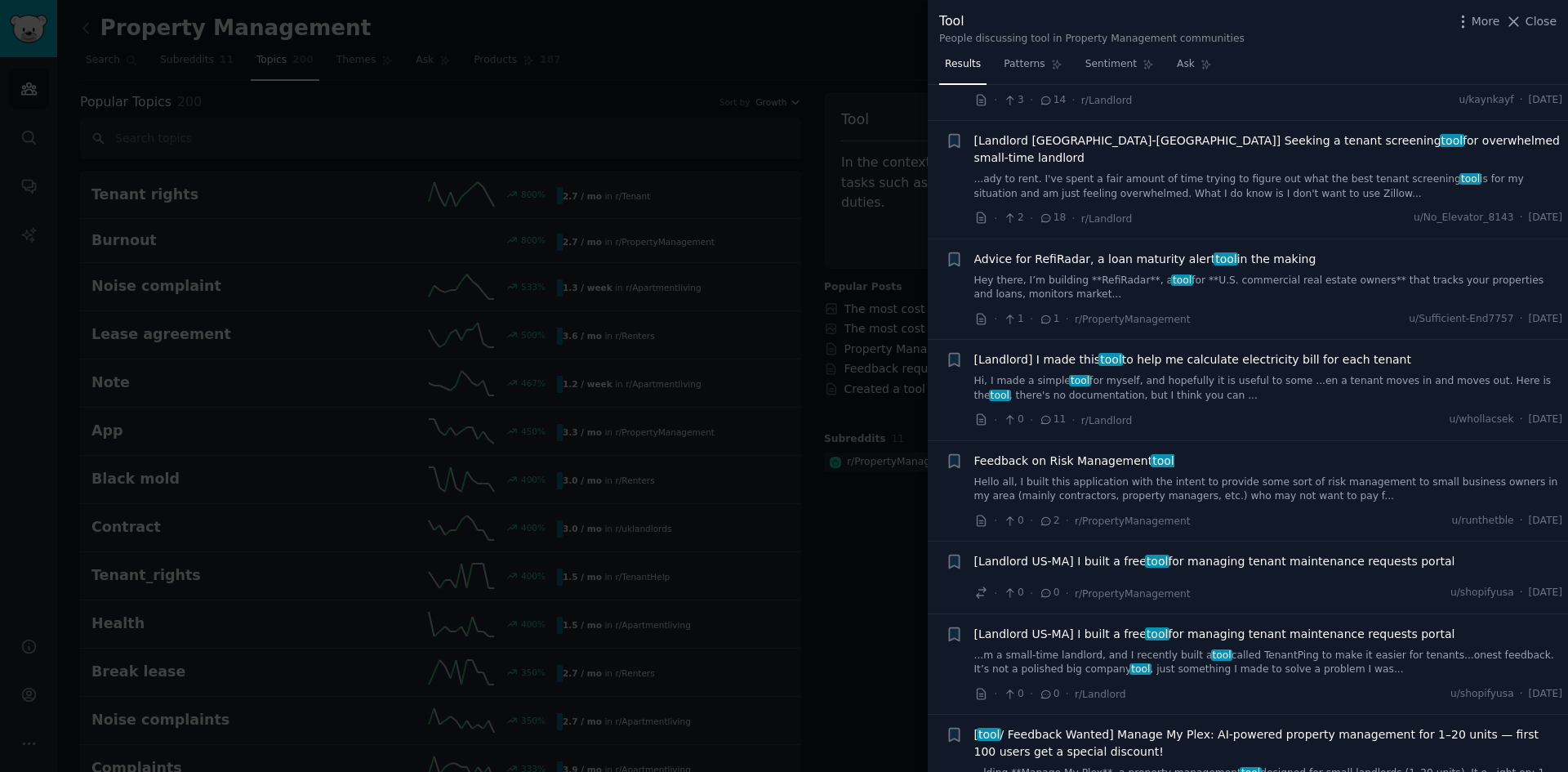
scroll to position [163, 0]
click at [1196, 475] on link "Hello all, I built this application with the intent to provide some sort of ris…" at bounding box center [1268, 489] width 589 height 29
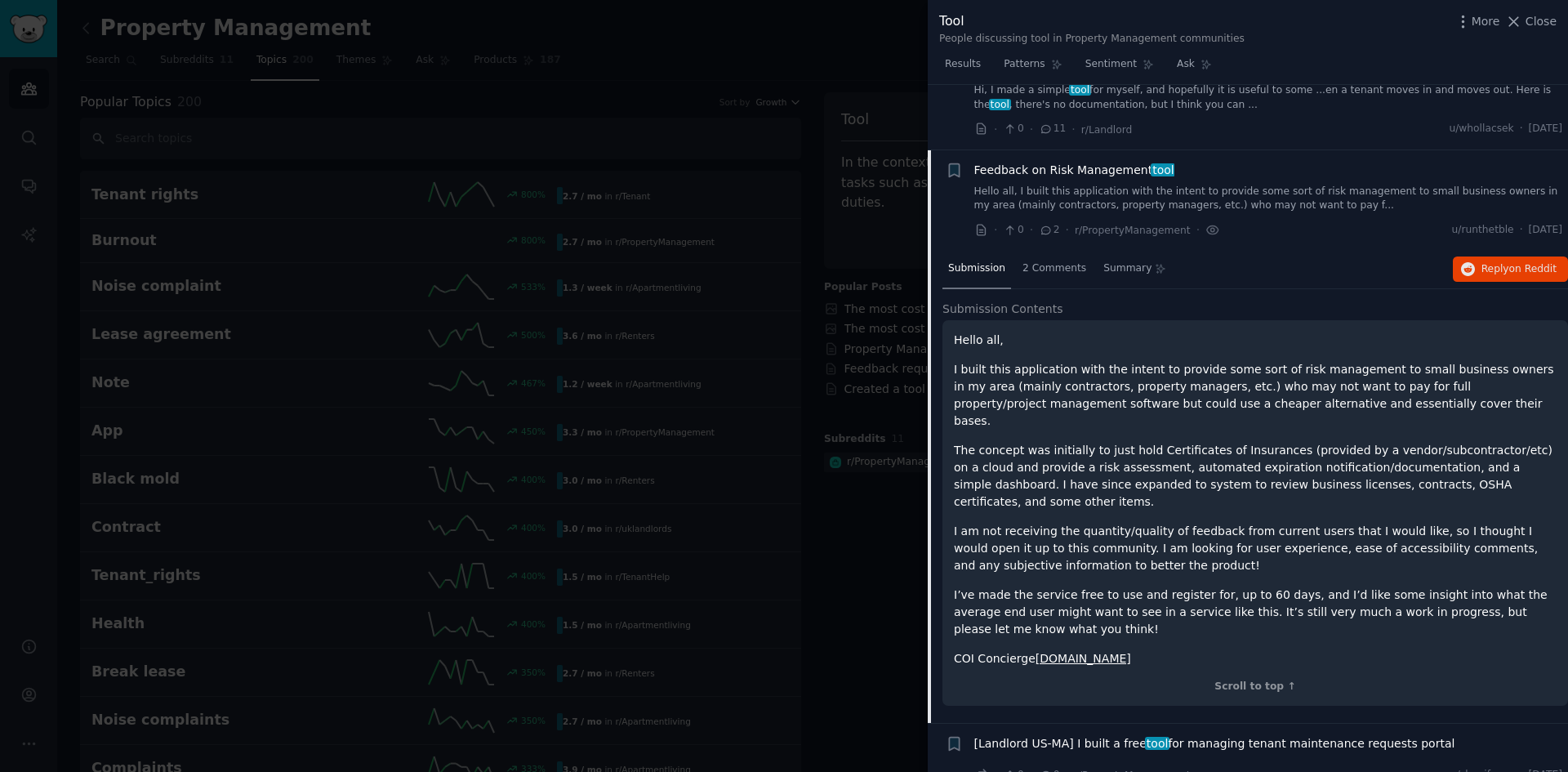
scroll to position [420, 0]
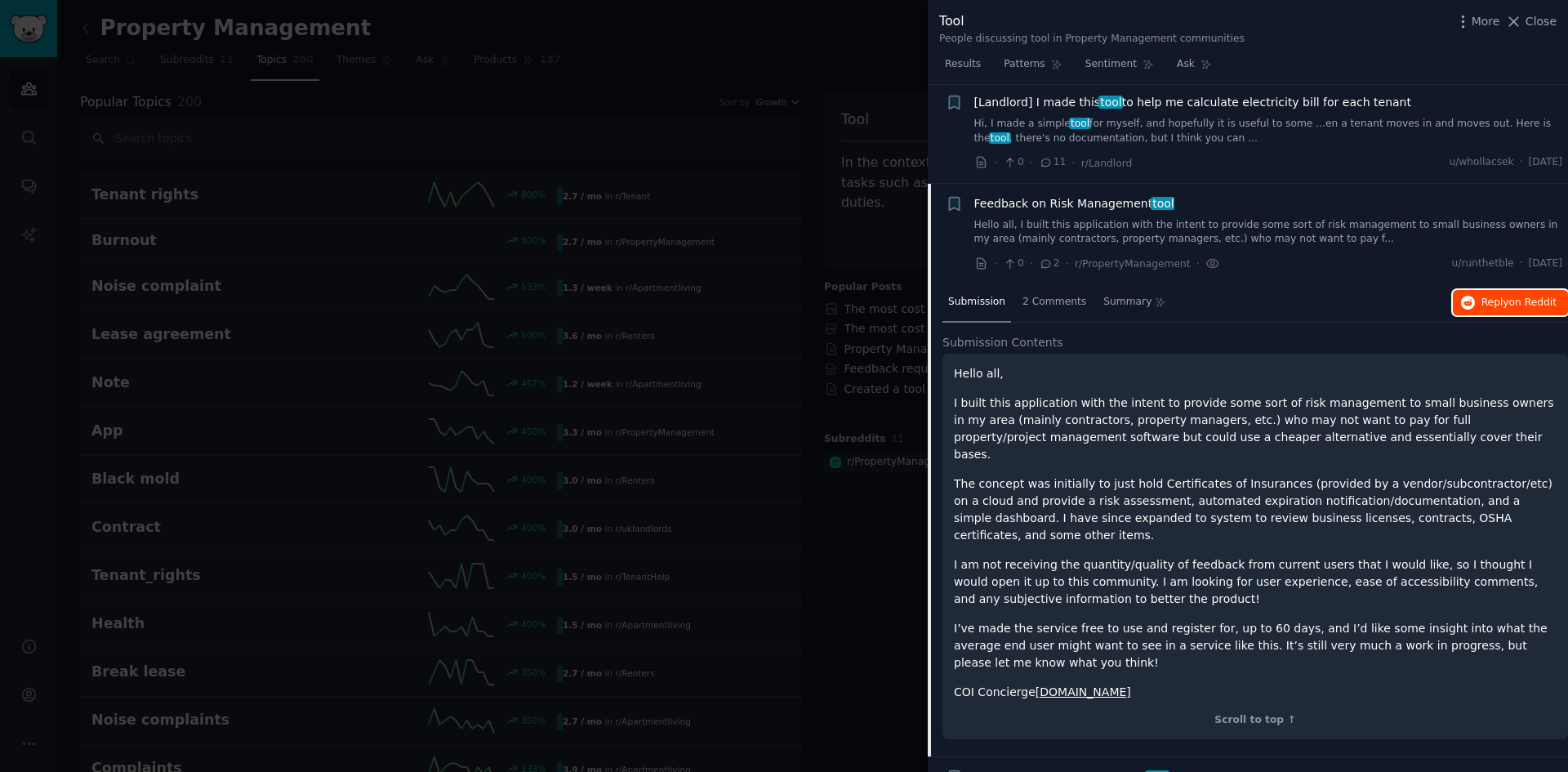
click at [1502, 296] on span "Reply on Reddit" at bounding box center [1519, 304] width 75 height 15
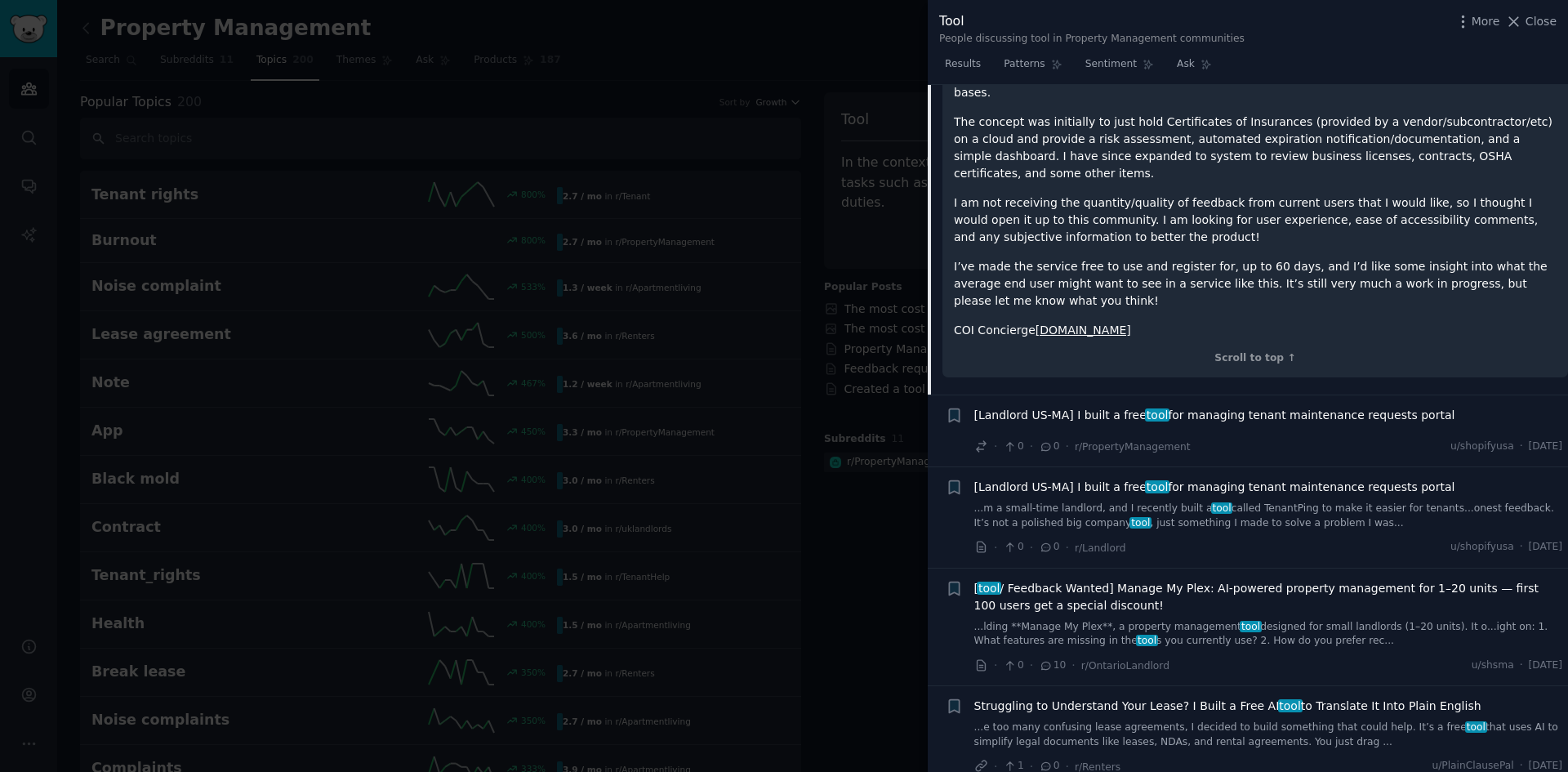
scroll to position [828, 0]
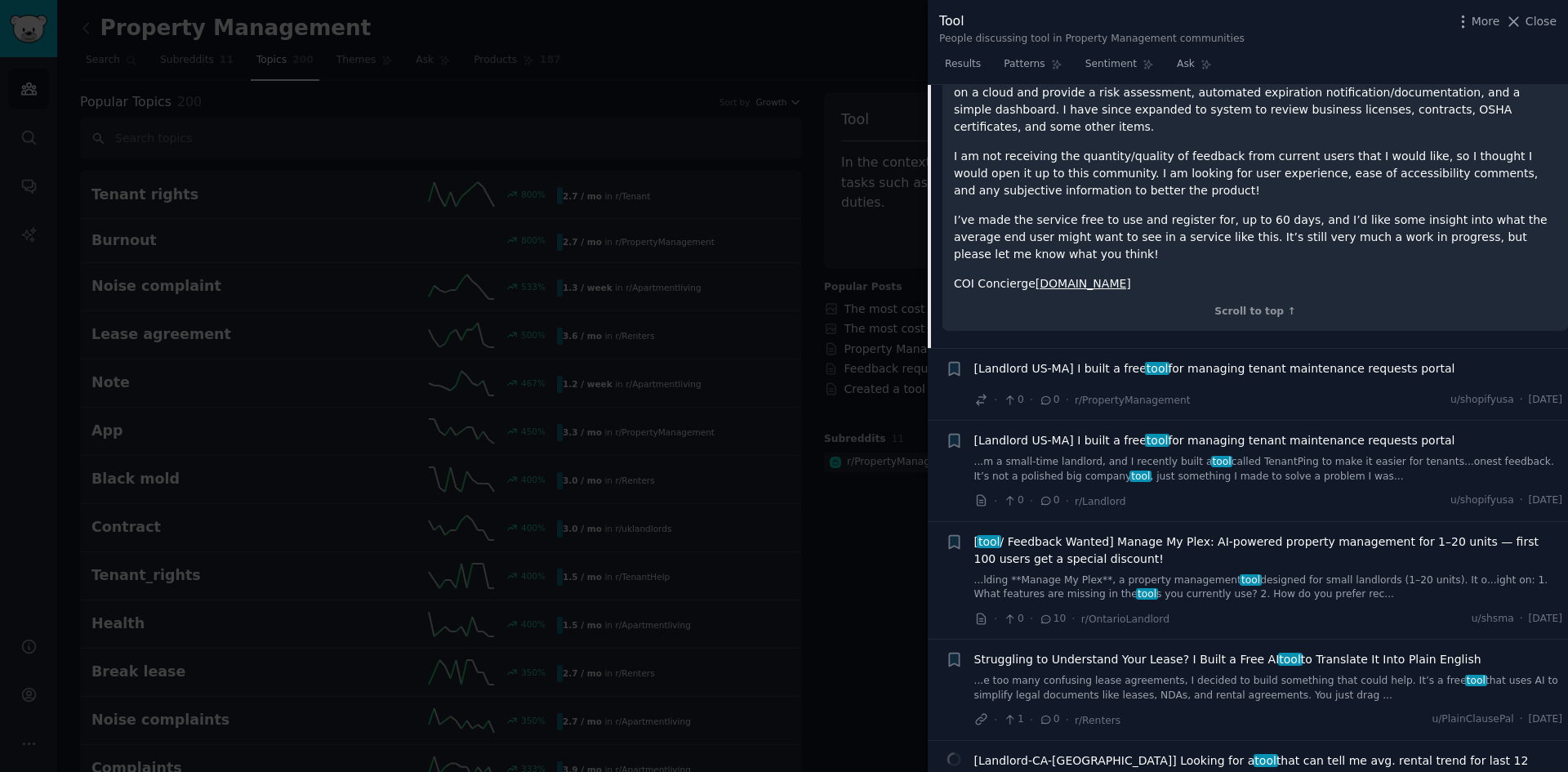
click at [871, 570] on div at bounding box center [784, 386] width 1568 height 772
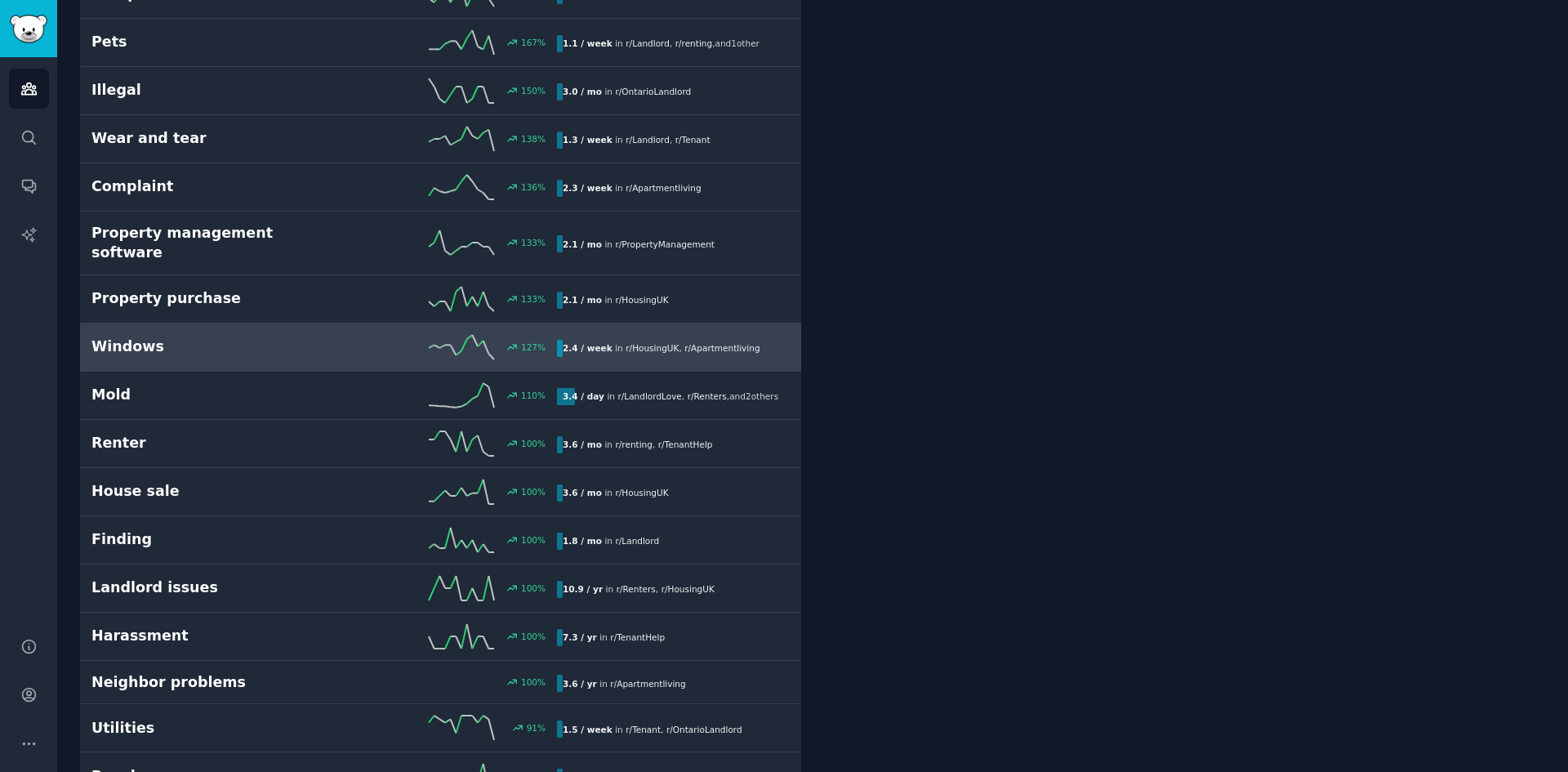
scroll to position [1307, 0]
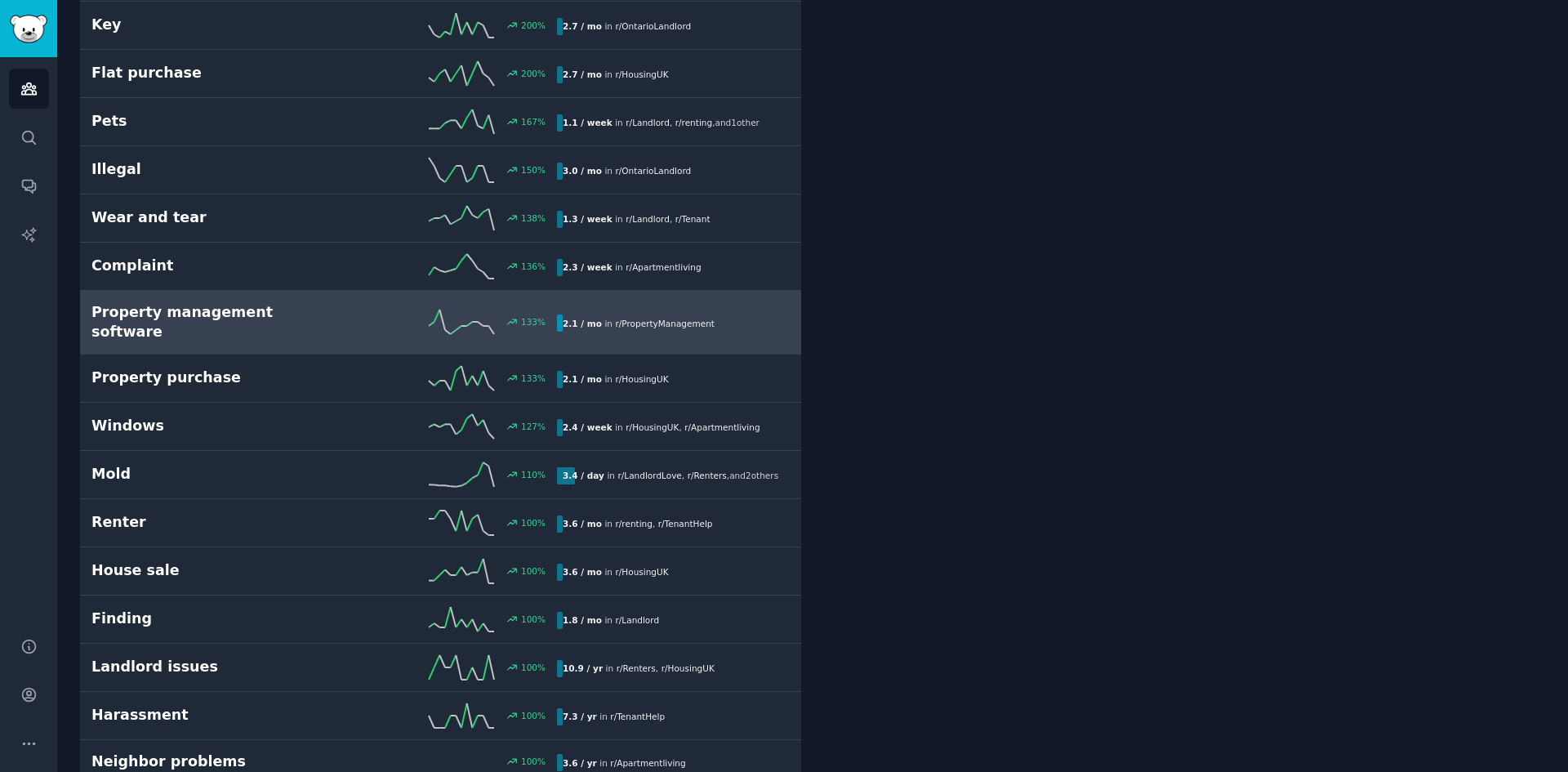
click at [272, 319] on h2 "Property management software" at bounding box center [208, 322] width 233 height 40
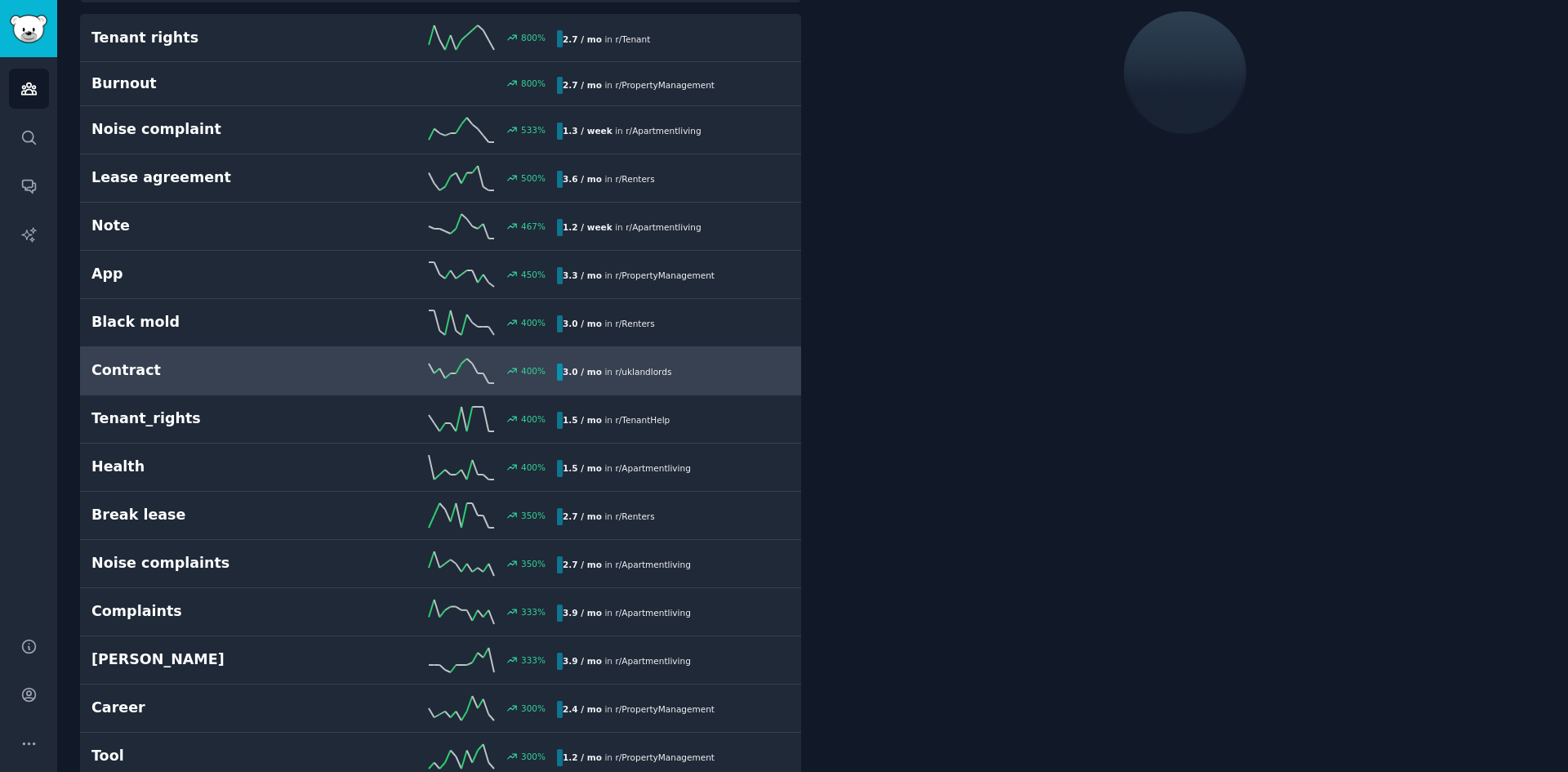
scroll to position [93, 0]
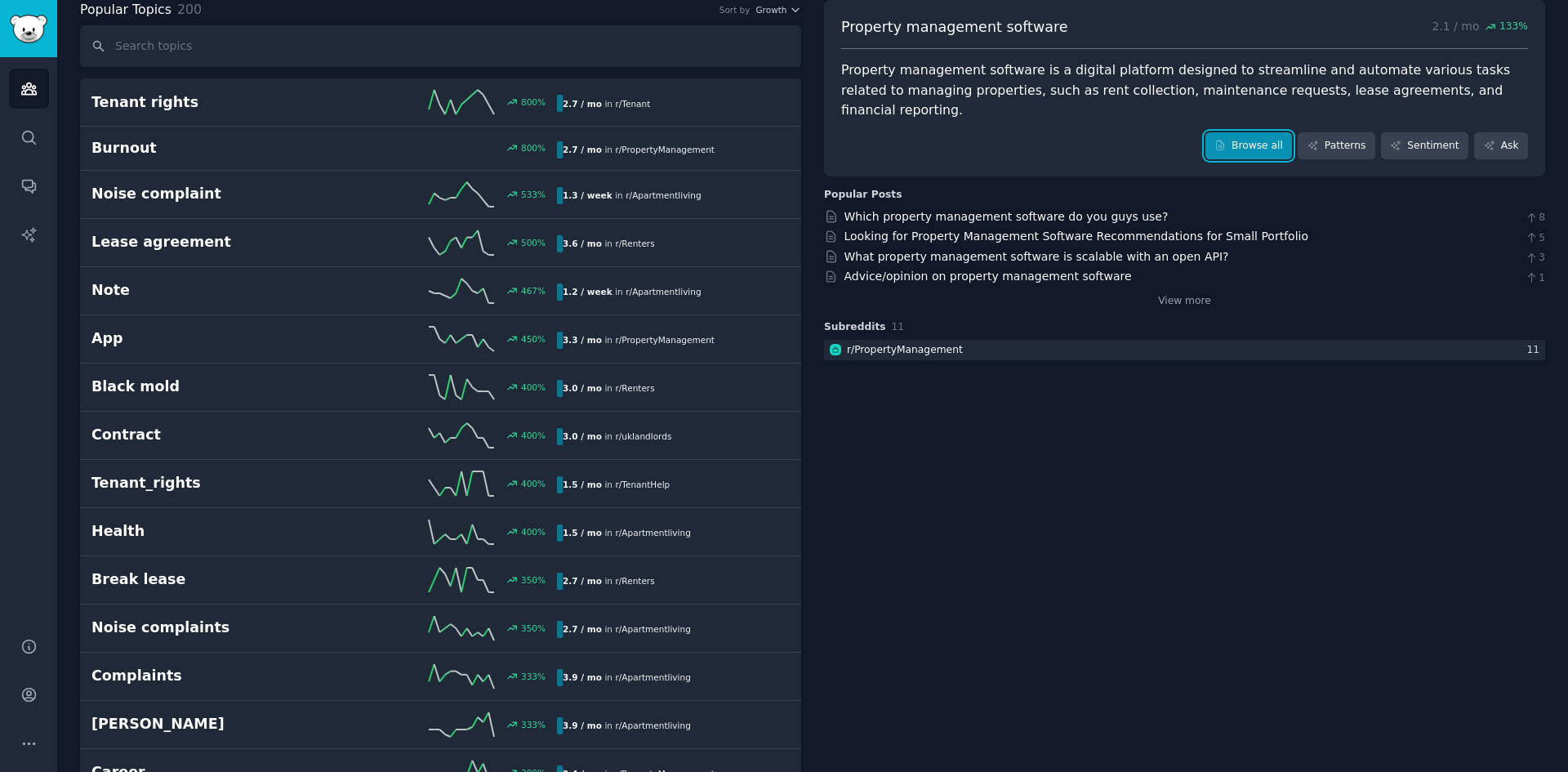
click at [1220, 132] on link "Browse all" at bounding box center [1249, 146] width 87 height 28
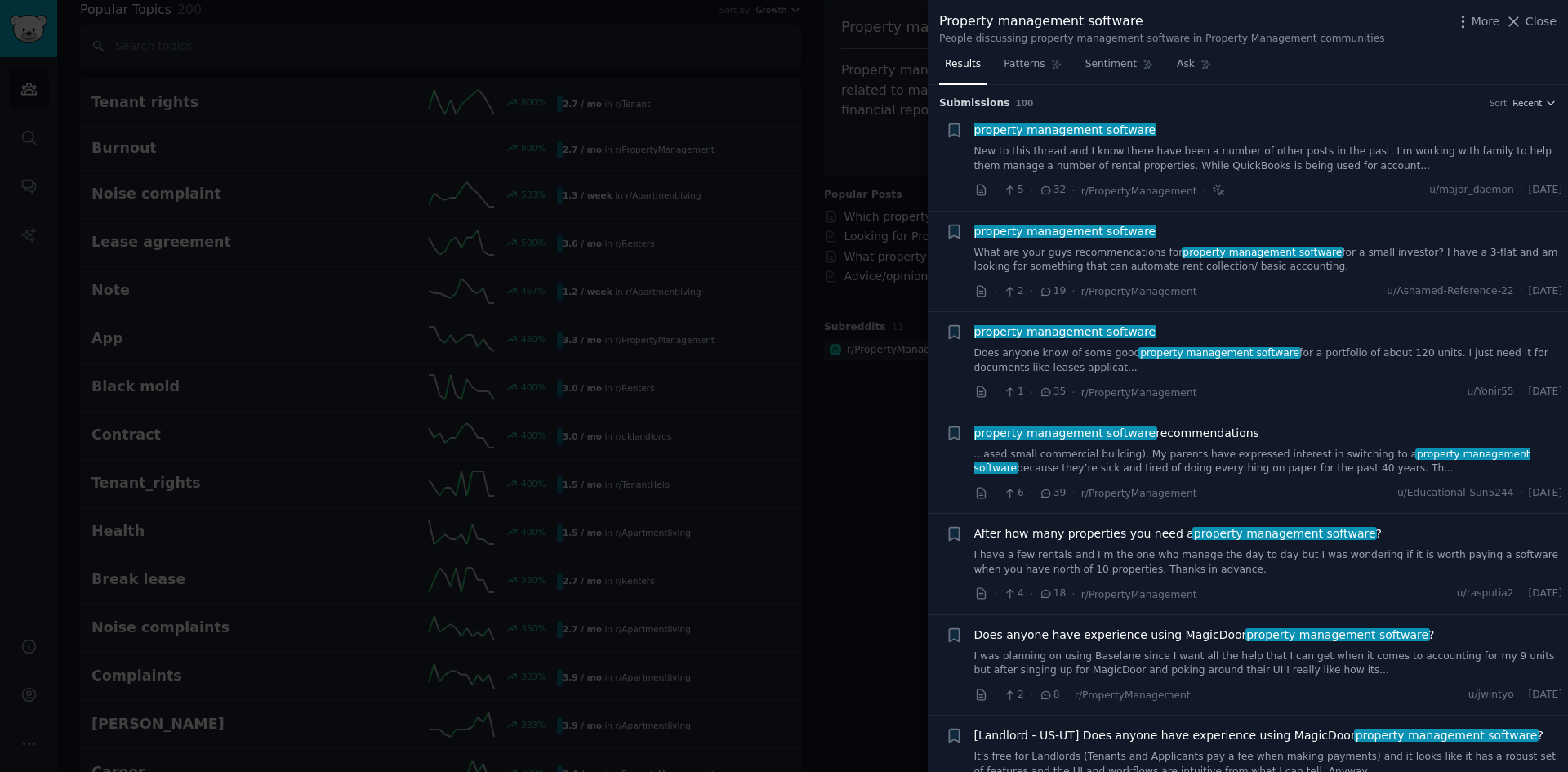
click at [1233, 441] on span "property management software recommendations" at bounding box center [1117, 433] width 285 height 17
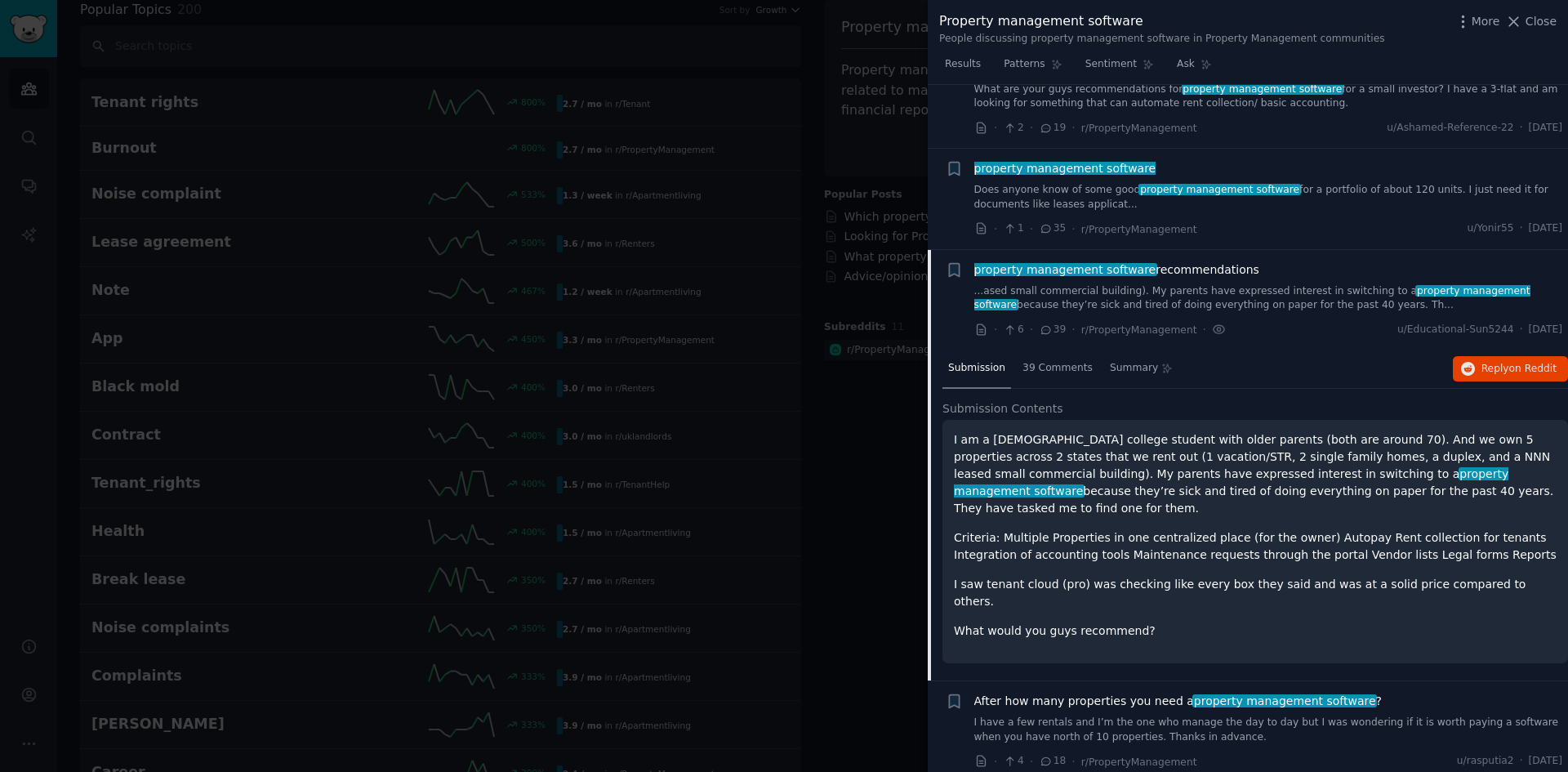
scroll to position [329, 0]
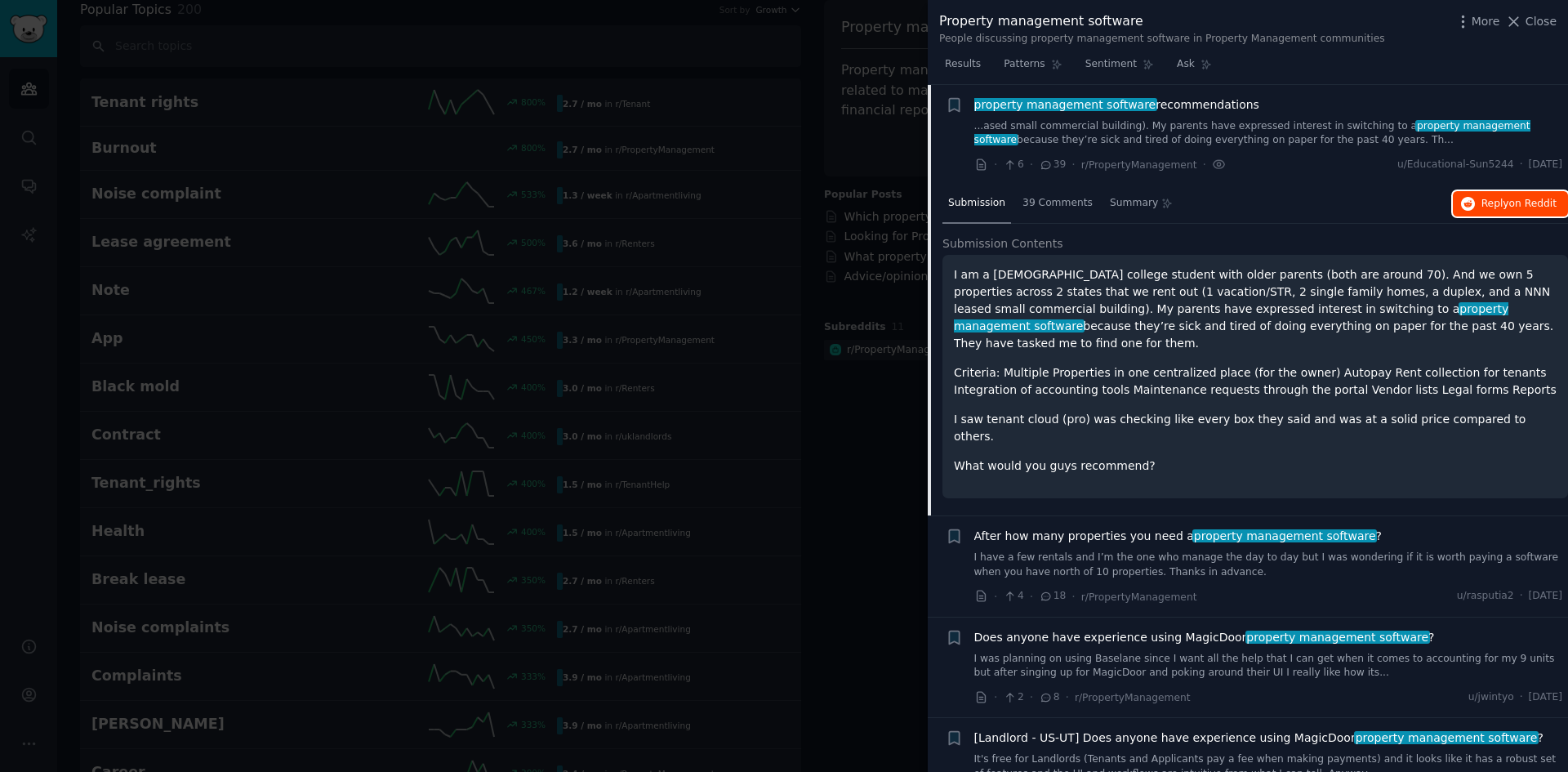
click at [1476, 198] on button "Reply on Reddit" at bounding box center [1510, 204] width 115 height 26
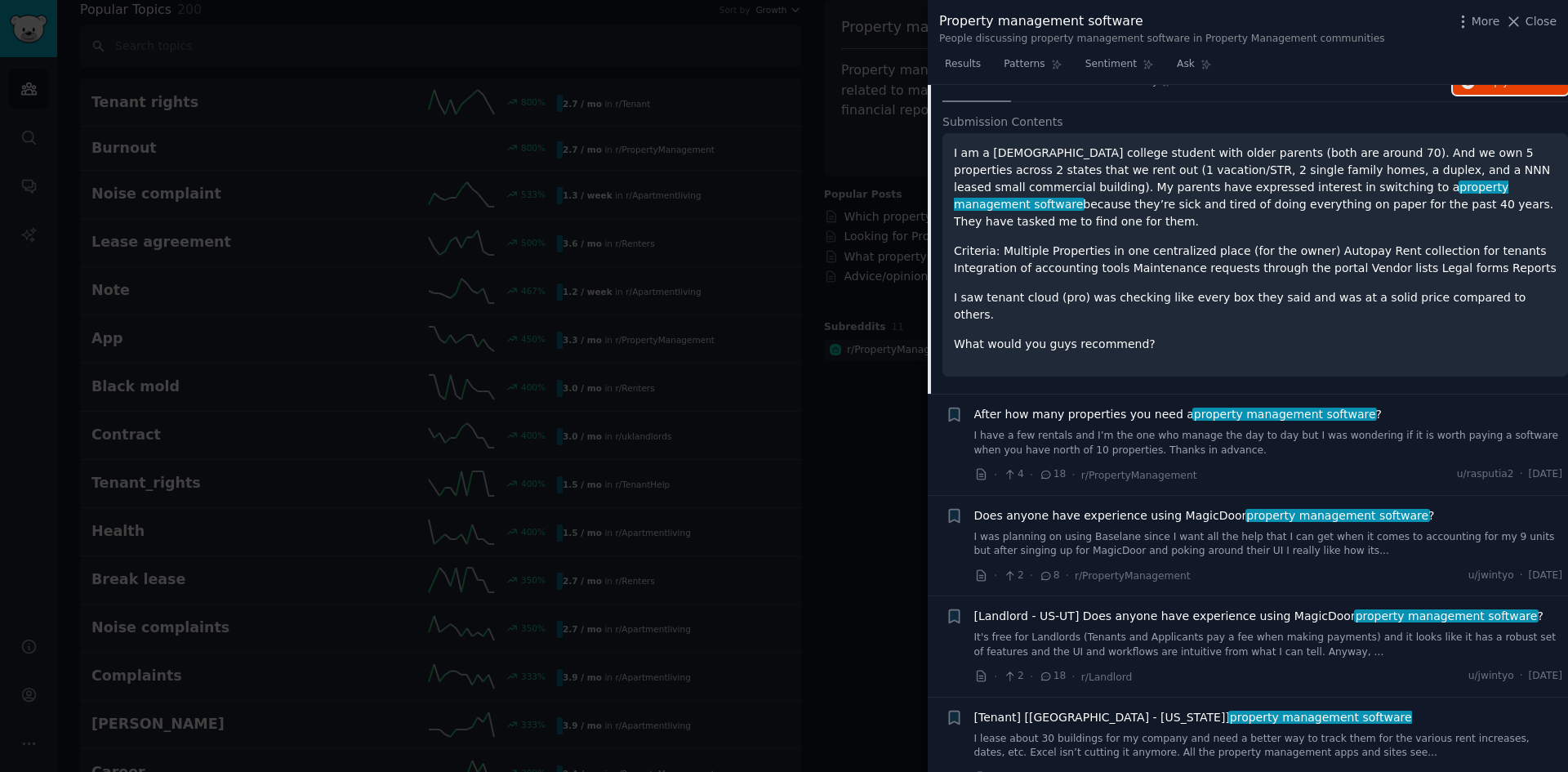
scroll to position [492, 0]
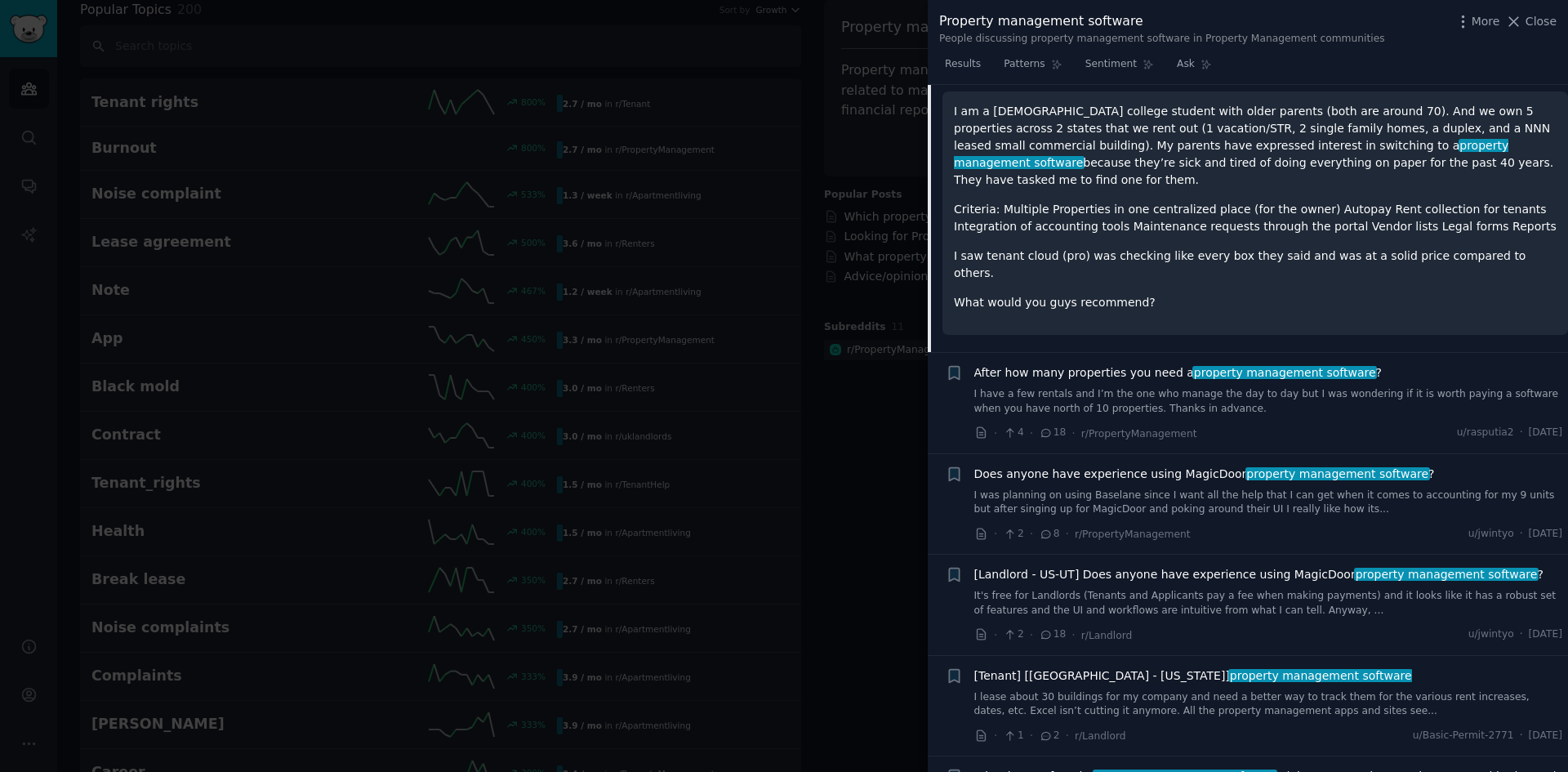
drag, startPoint x: 1273, startPoint y: 379, endPoint x: 1317, endPoint y: 382, distance: 44.1
click at [1273, 387] on link "I have a few rentals and I’m the one who manage the day to day but I was wonder…" at bounding box center [1268, 401] width 589 height 29
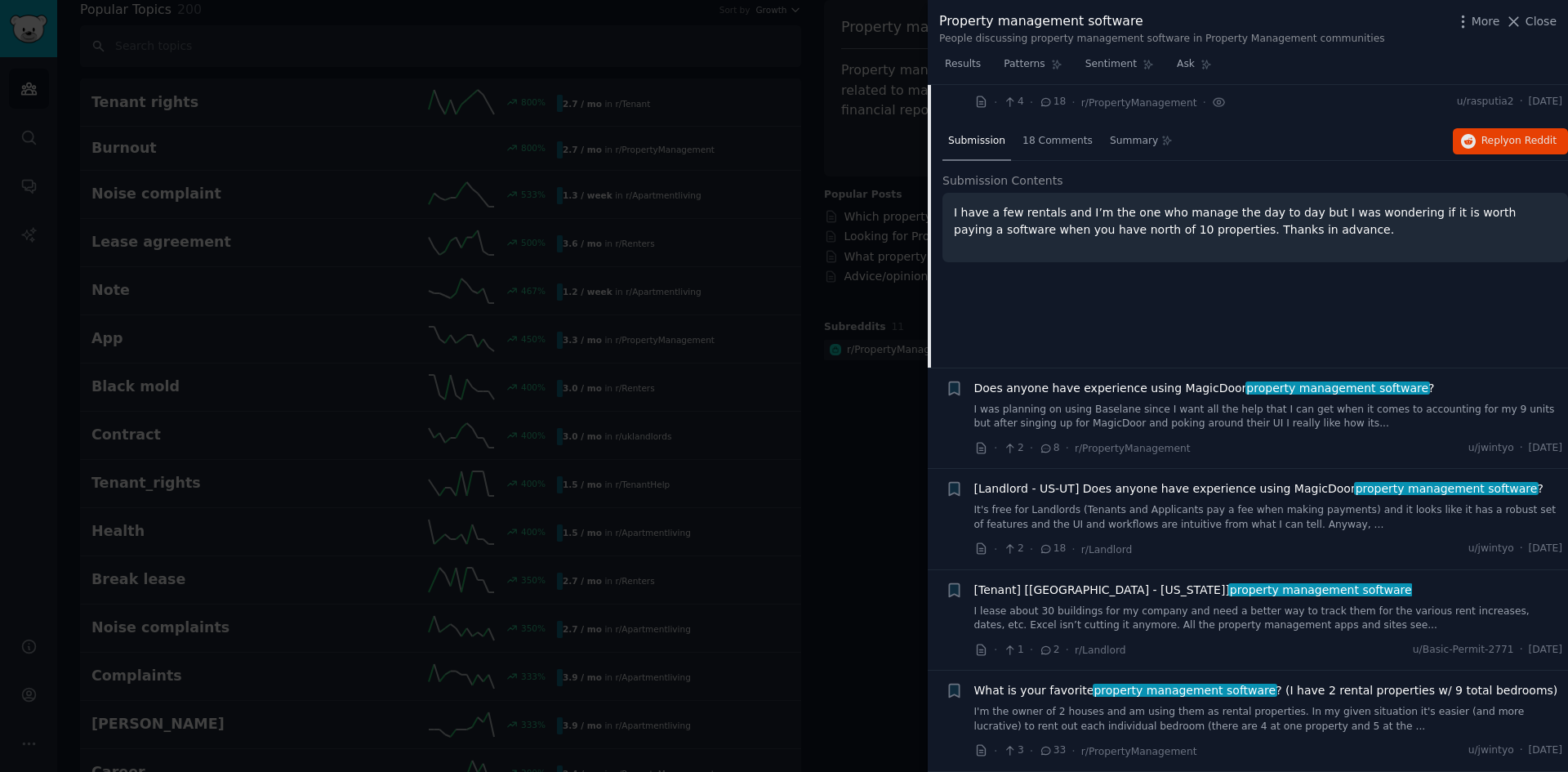
scroll to position [430, 0]
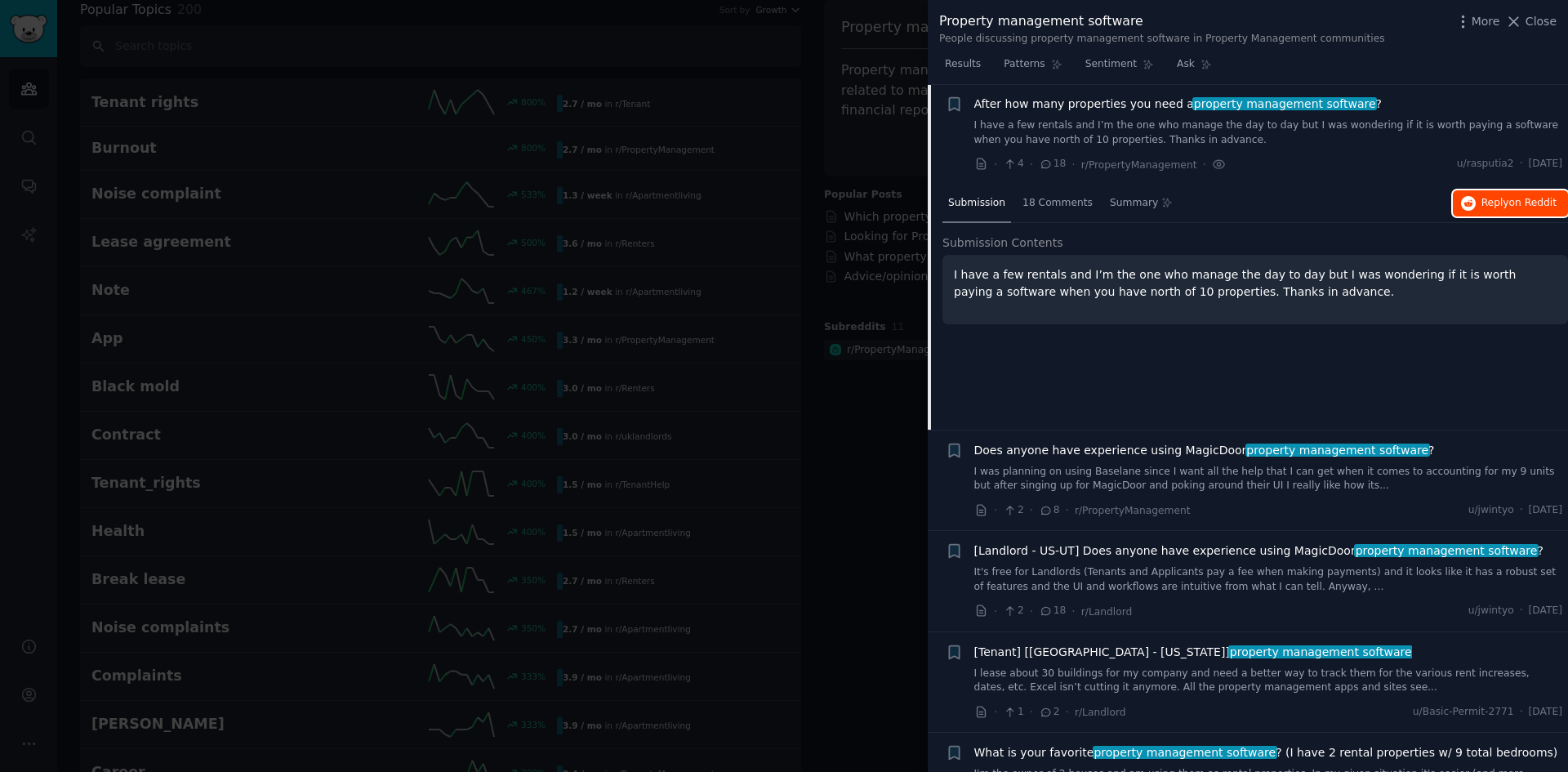
click at [1506, 206] on span "Reply on Reddit" at bounding box center [1519, 203] width 75 height 15
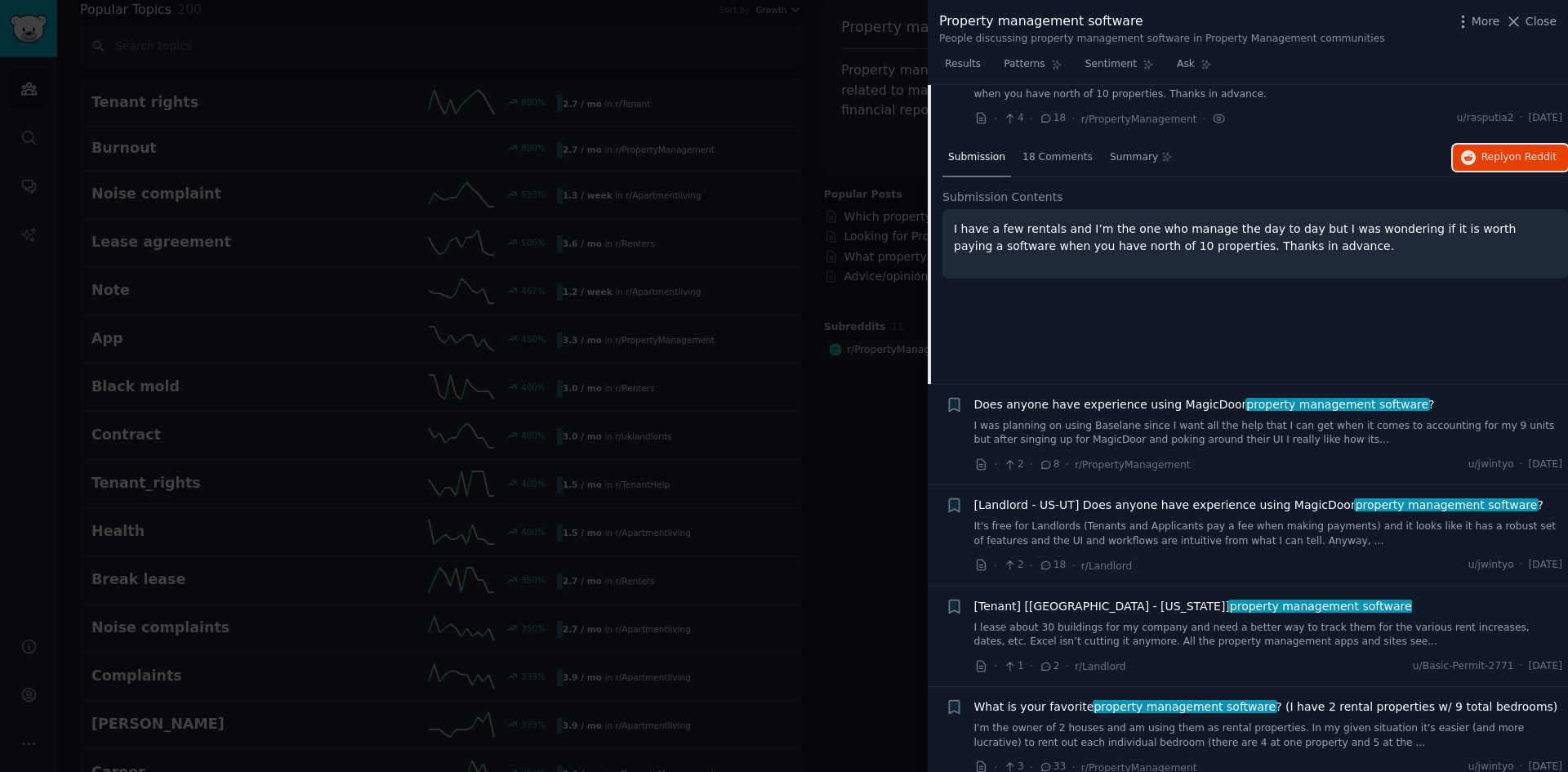
scroll to position [593, 0]
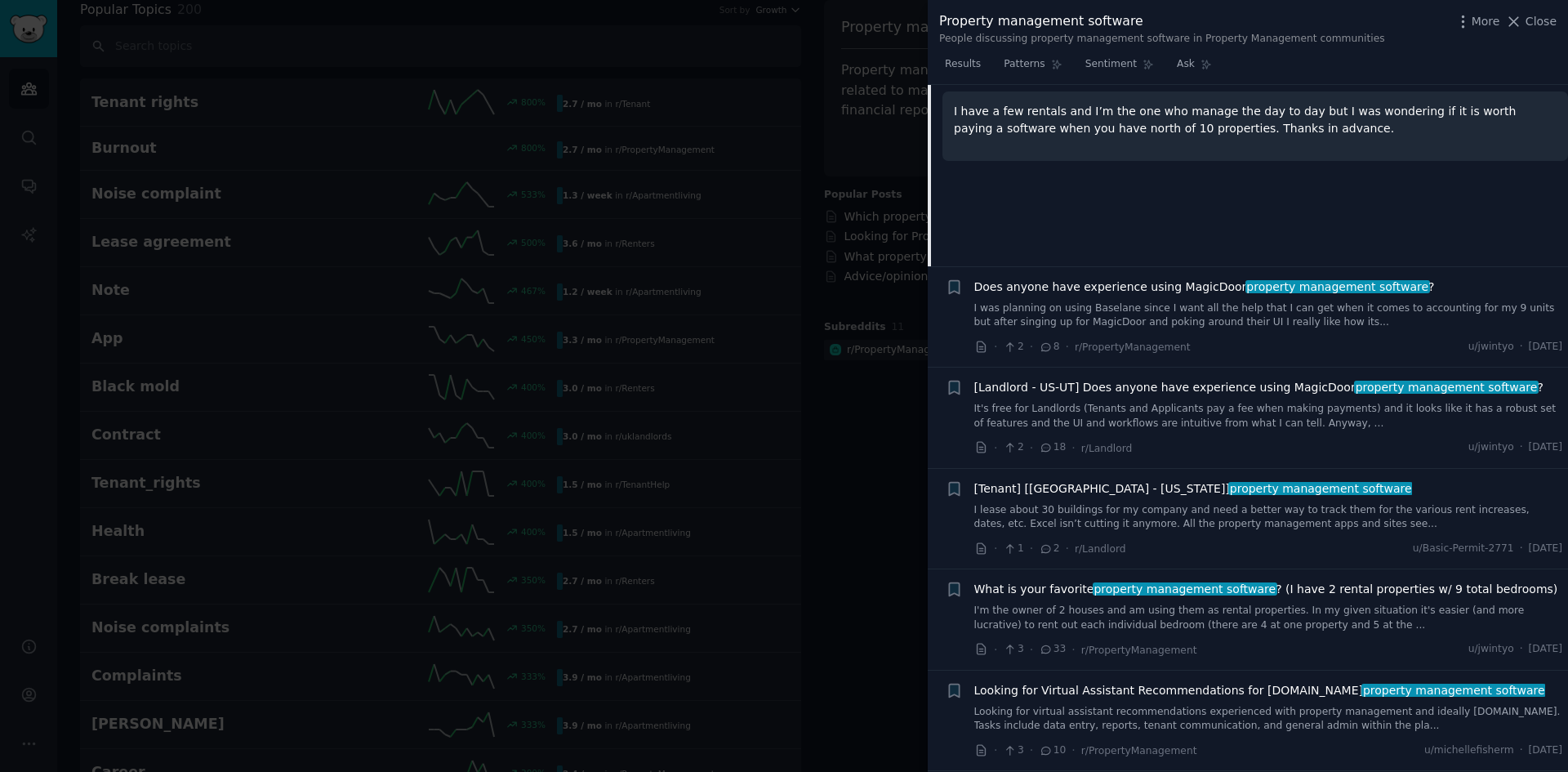
click at [1261, 330] on div "Does anyone have experience using MagicDoor property management software ? I wa…" at bounding box center [1268, 317] width 589 height 78
click at [1208, 422] on link "It's free for Landlords (Tenants and Applicants pay a fee when making payments)…" at bounding box center [1268, 416] width 589 height 29
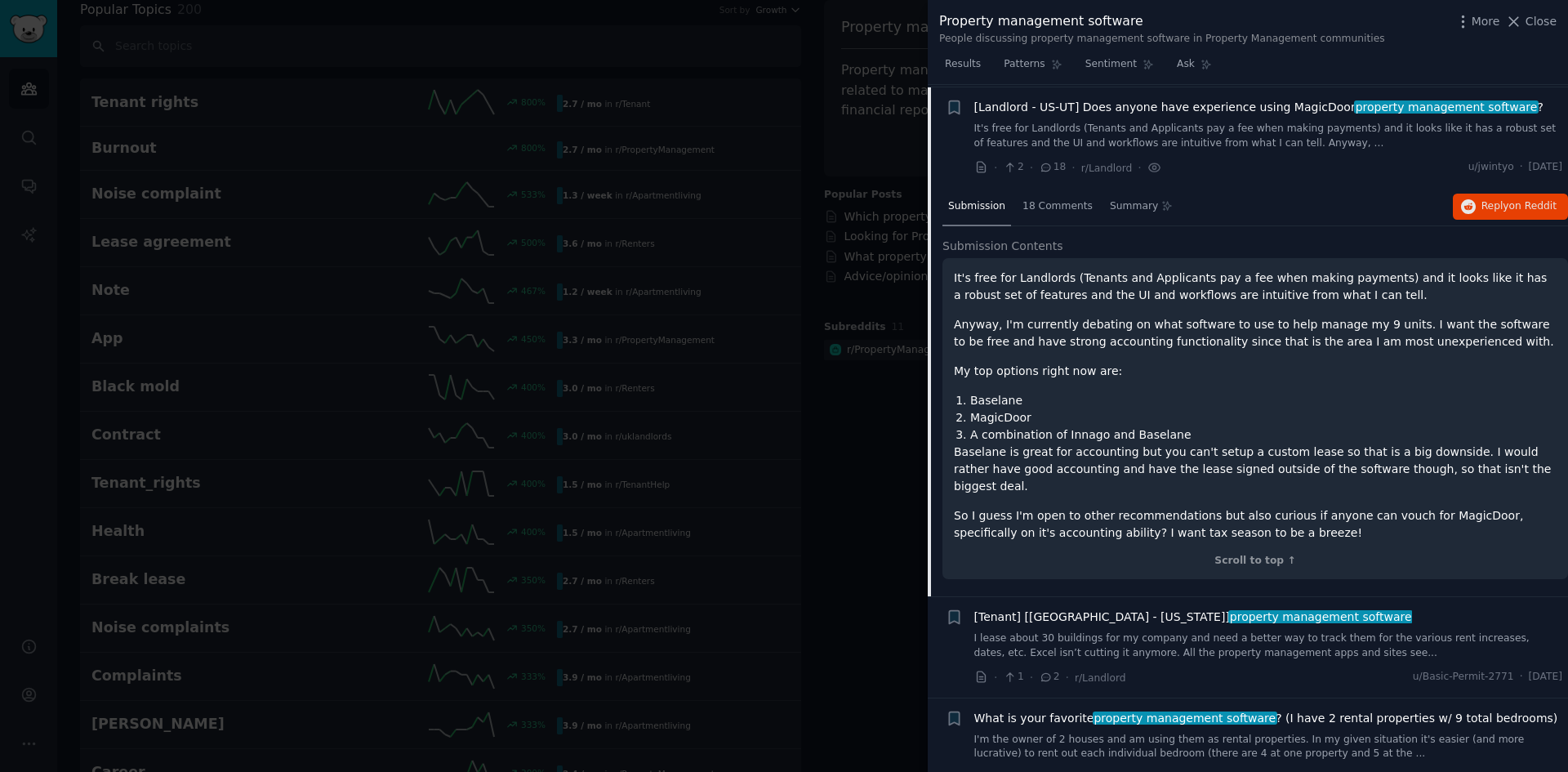
scroll to position [631, 0]
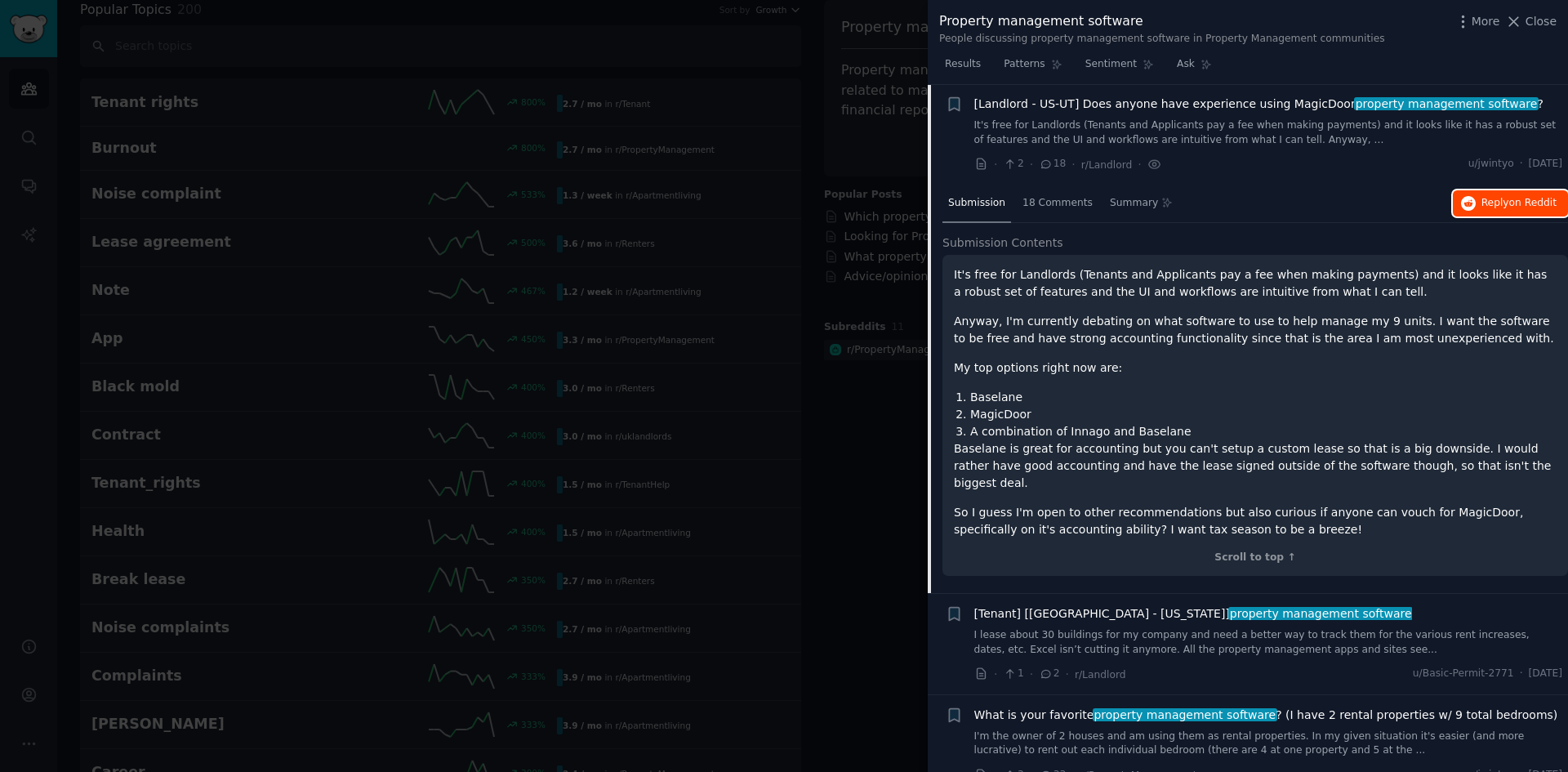
click at [1502, 203] on span "Reply on Reddit" at bounding box center [1519, 203] width 75 height 15
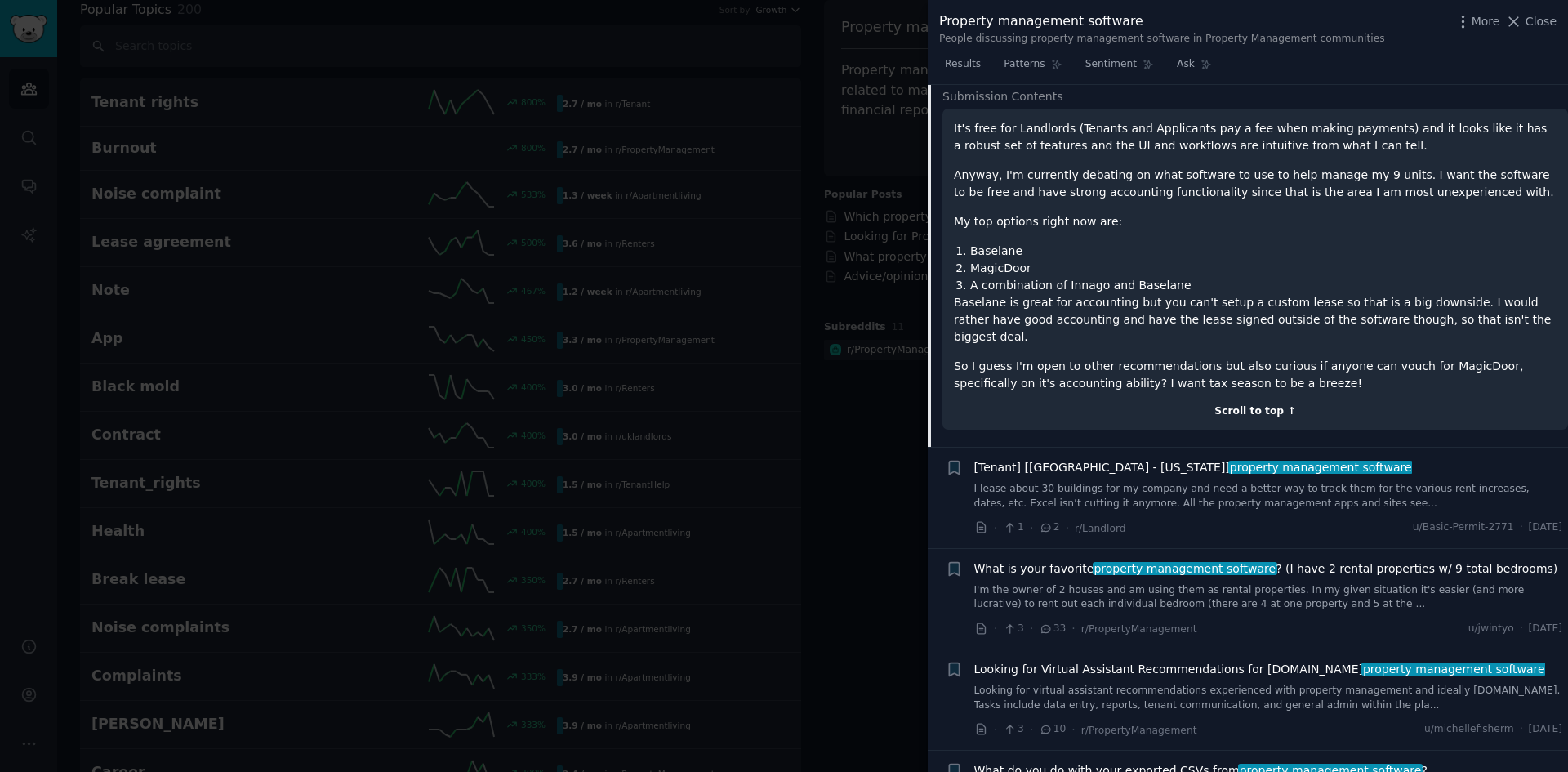
scroll to position [794, 0]
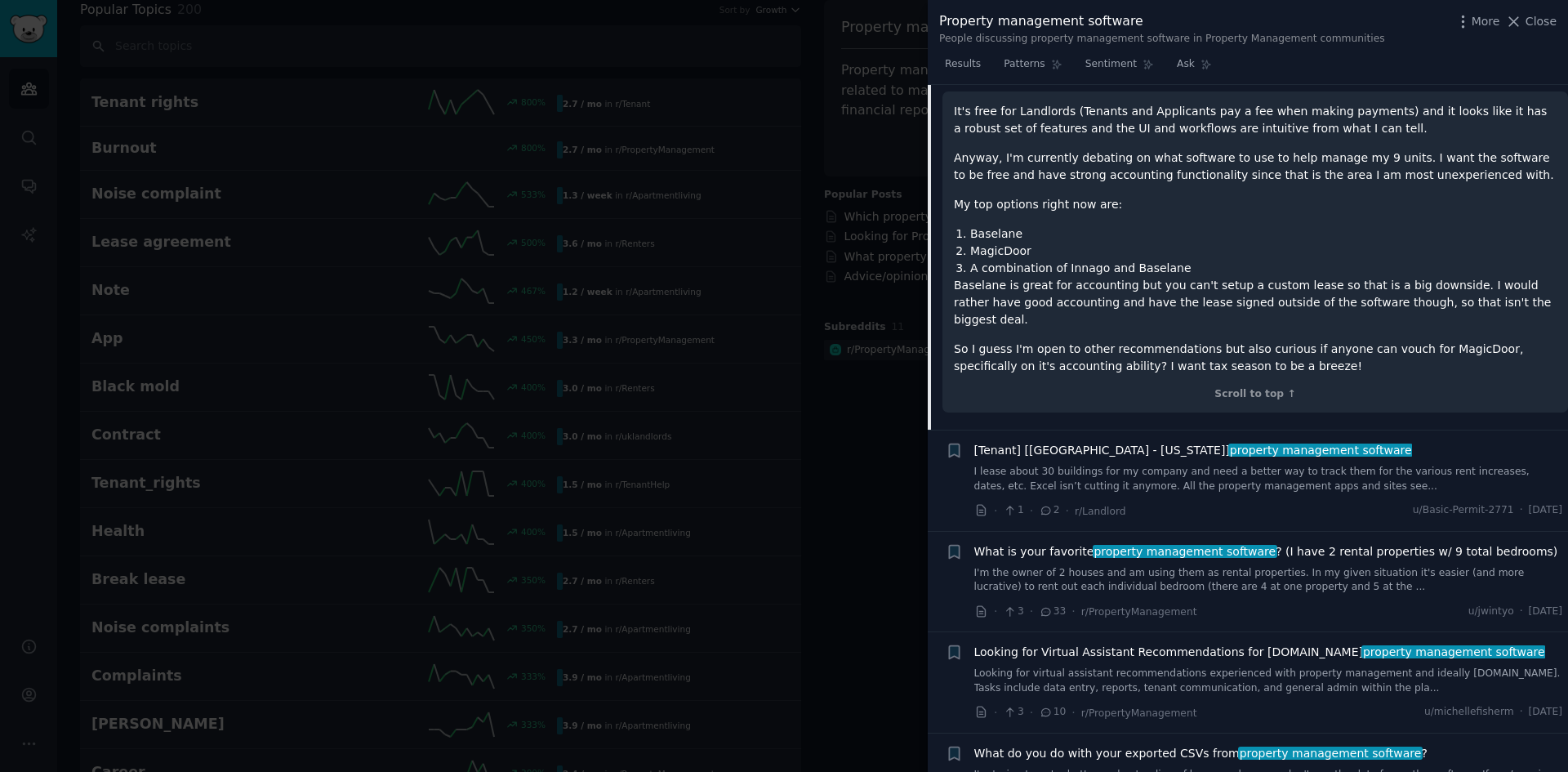
click at [1203, 469] on link "I lease about 30 buildings for my company and need a better way to track them f…" at bounding box center [1268, 479] width 589 height 29
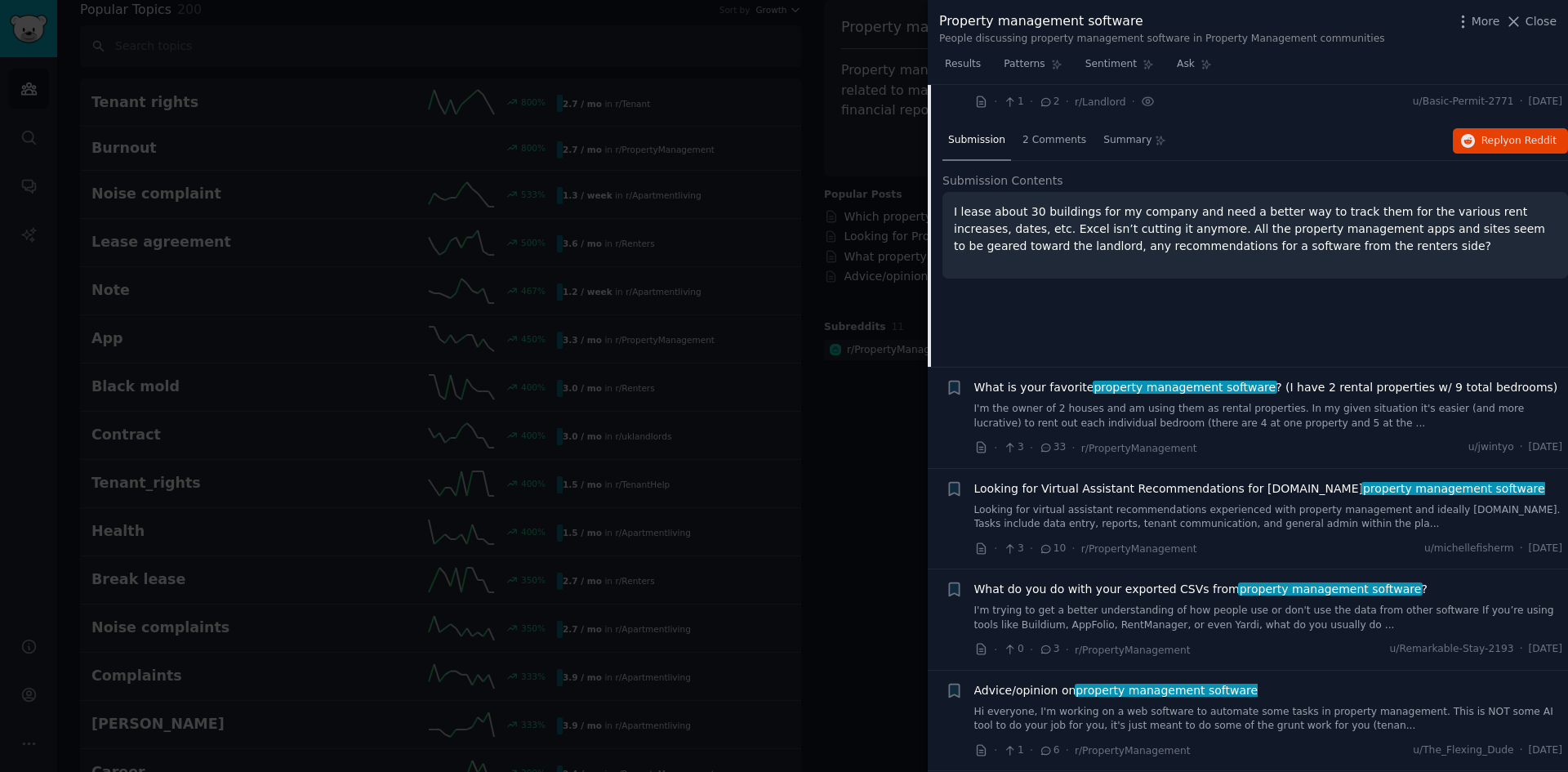
scroll to position [732, 0]
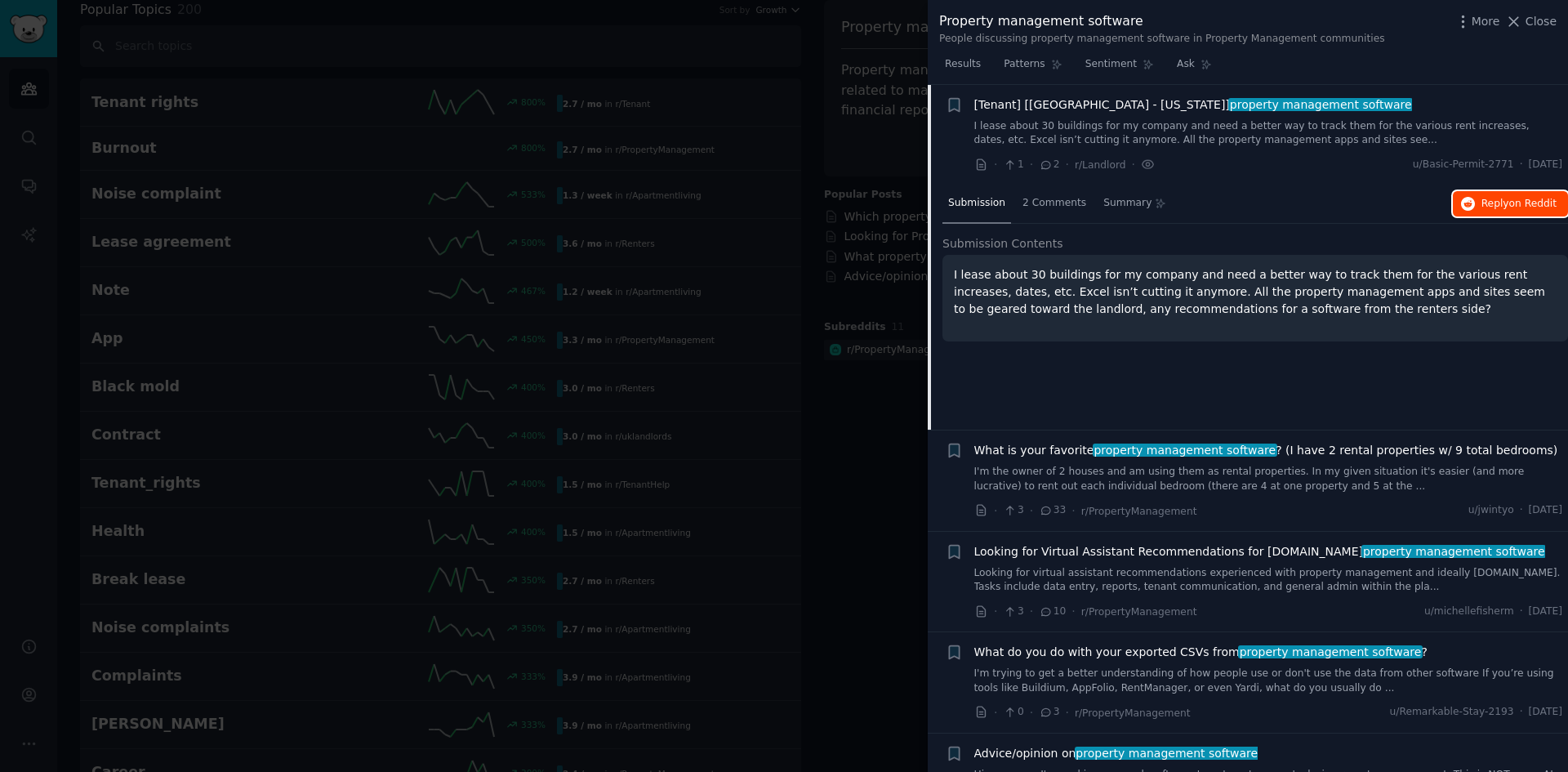
click at [1518, 198] on span "on Reddit" at bounding box center [1532, 203] width 48 height 11
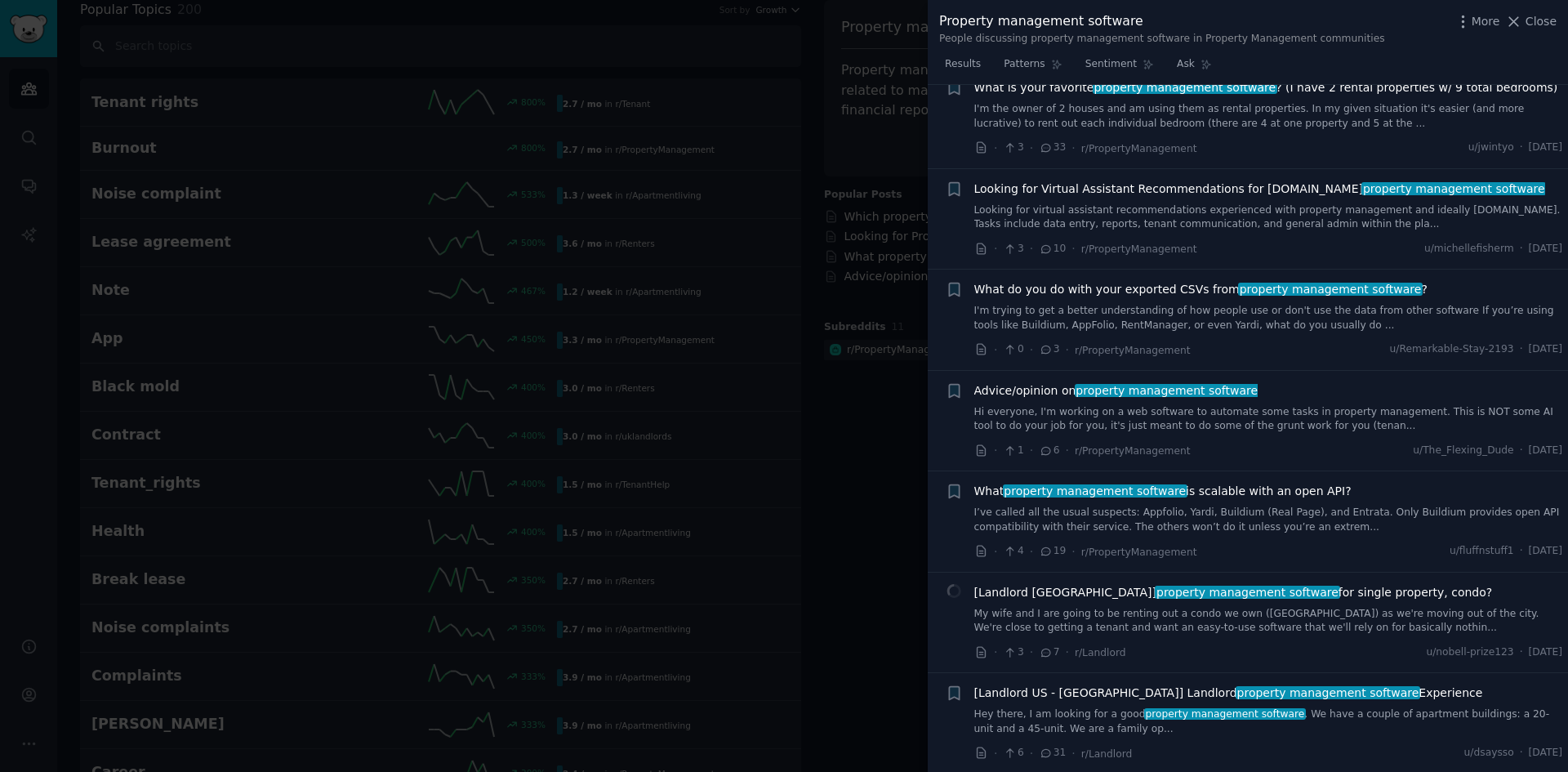
scroll to position [1140, 0]
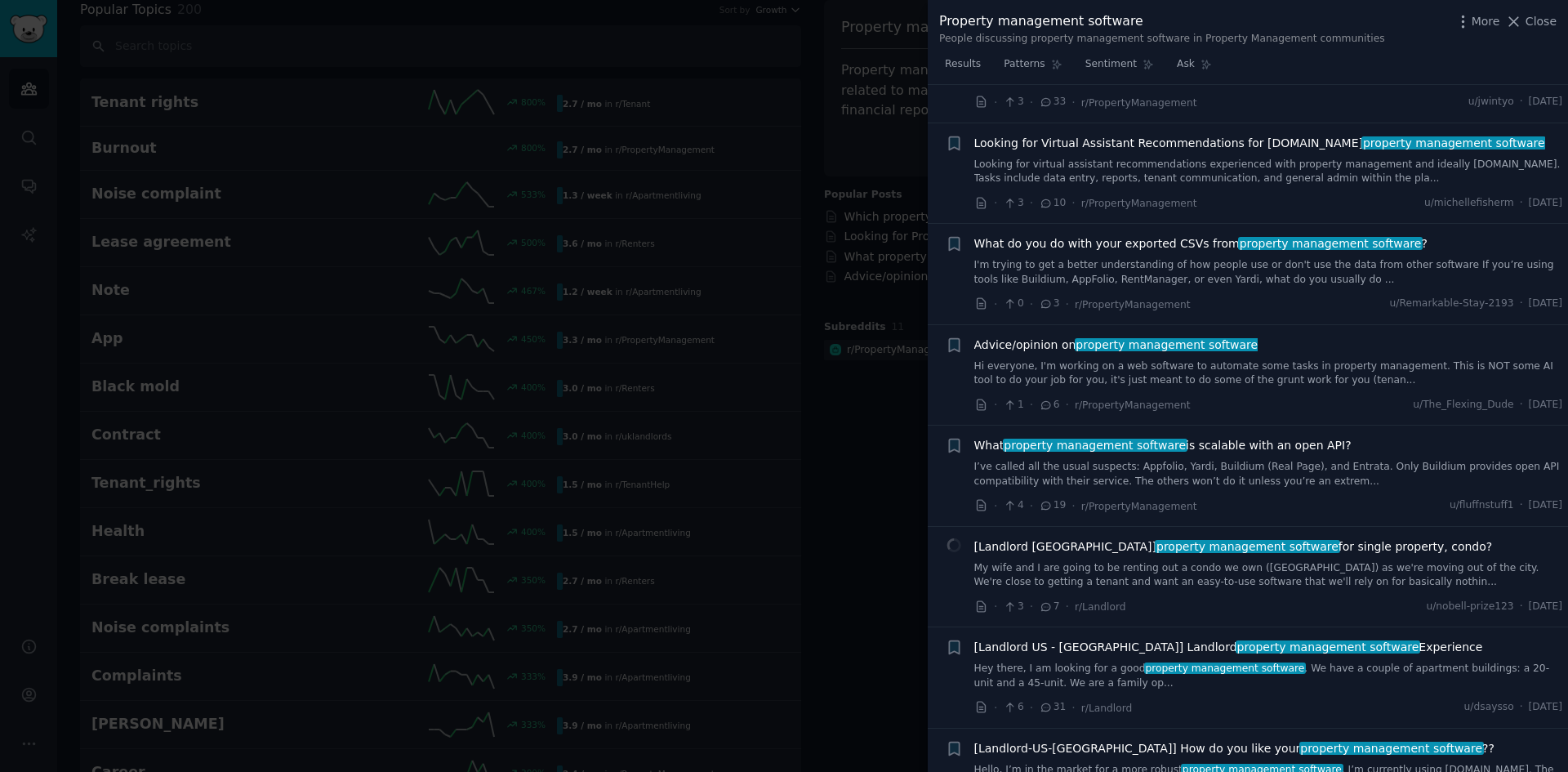
drag, startPoint x: 1287, startPoint y: 463, endPoint x: 1291, endPoint y: 479, distance: 16.5
click at [1287, 463] on link "I’ve called all the usual suspects: Appfolio, Yardi, Buildium (Real Page), and …" at bounding box center [1268, 474] width 589 height 29
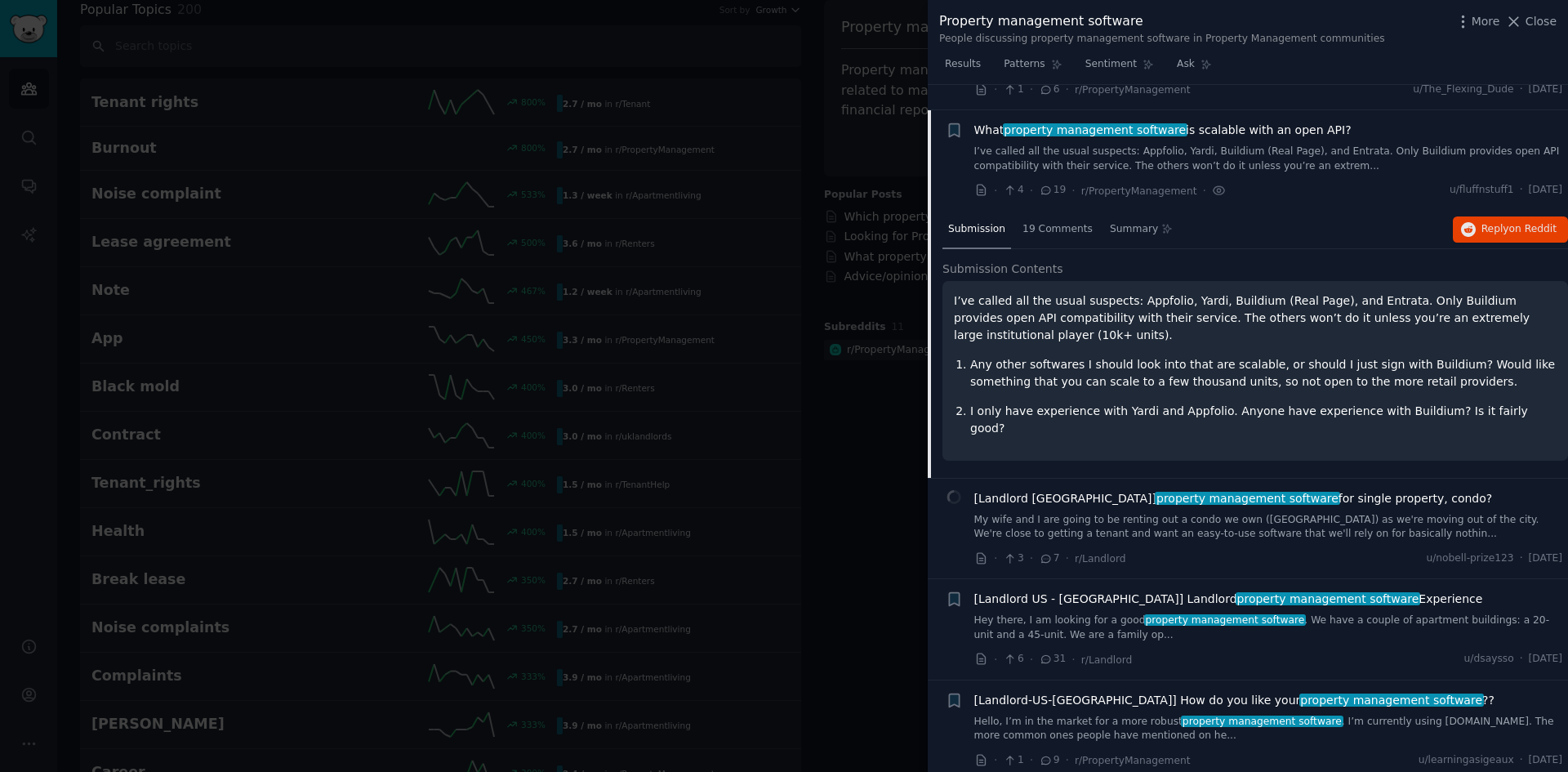
scroll to position [1237, 0]
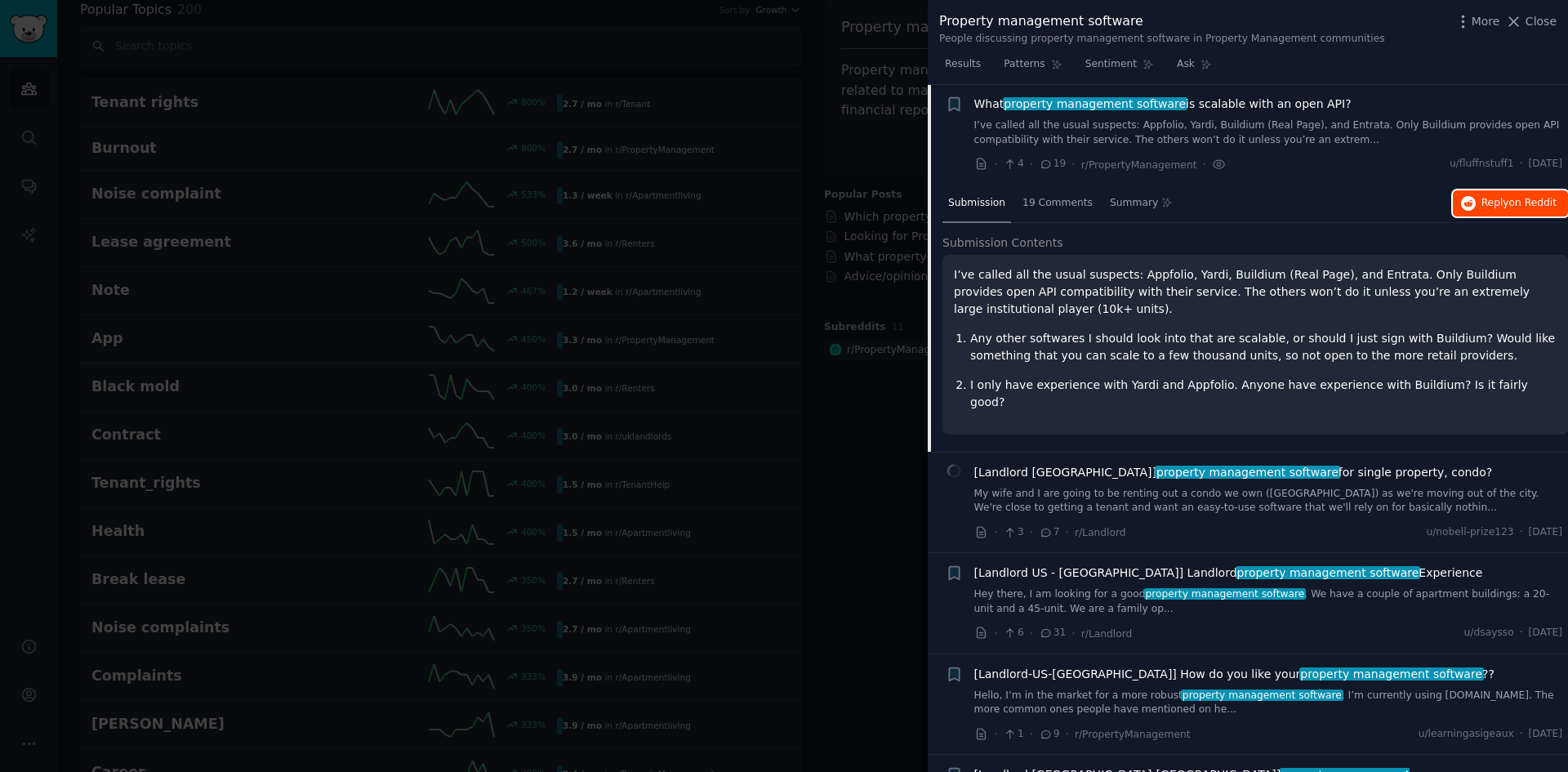
click at [1515, 207] on span "on Reddit" at bounding box center [1532, 202] width 48 height 11
